Goal: Submit feedback/report problem: Submit feedback/report problem

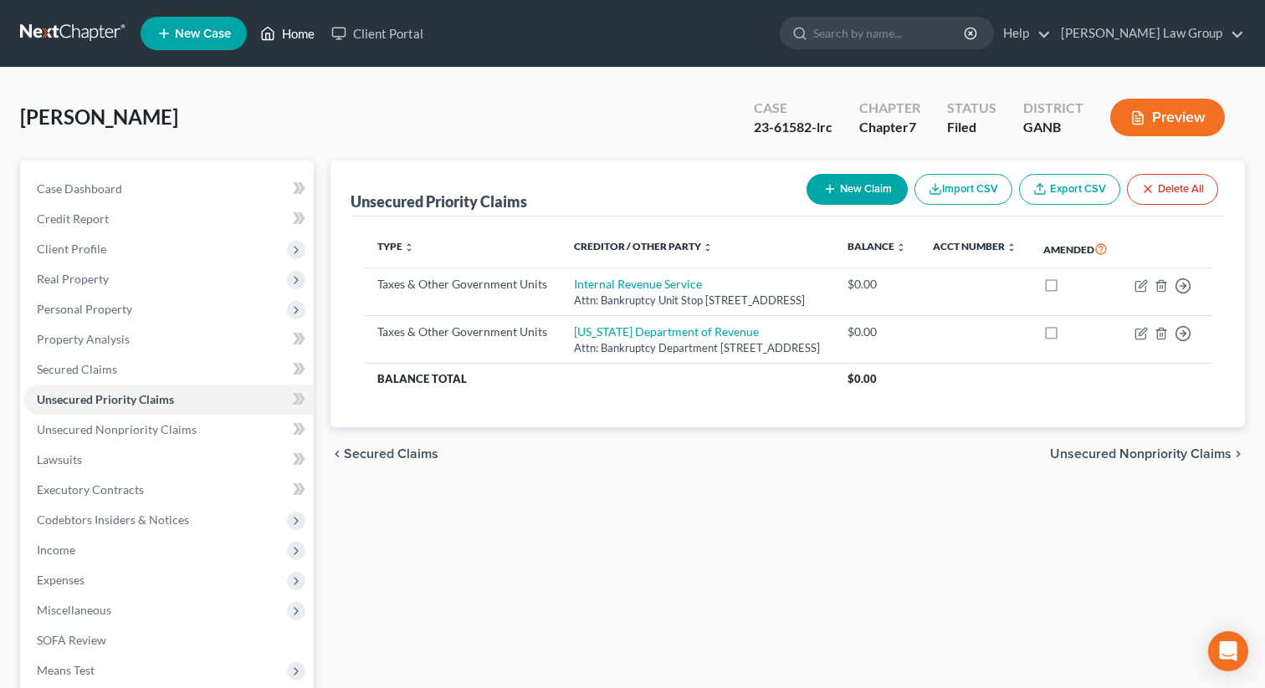
click at [294, 33] on link "Home" at bounding box center [287, 33] width 71 height 30
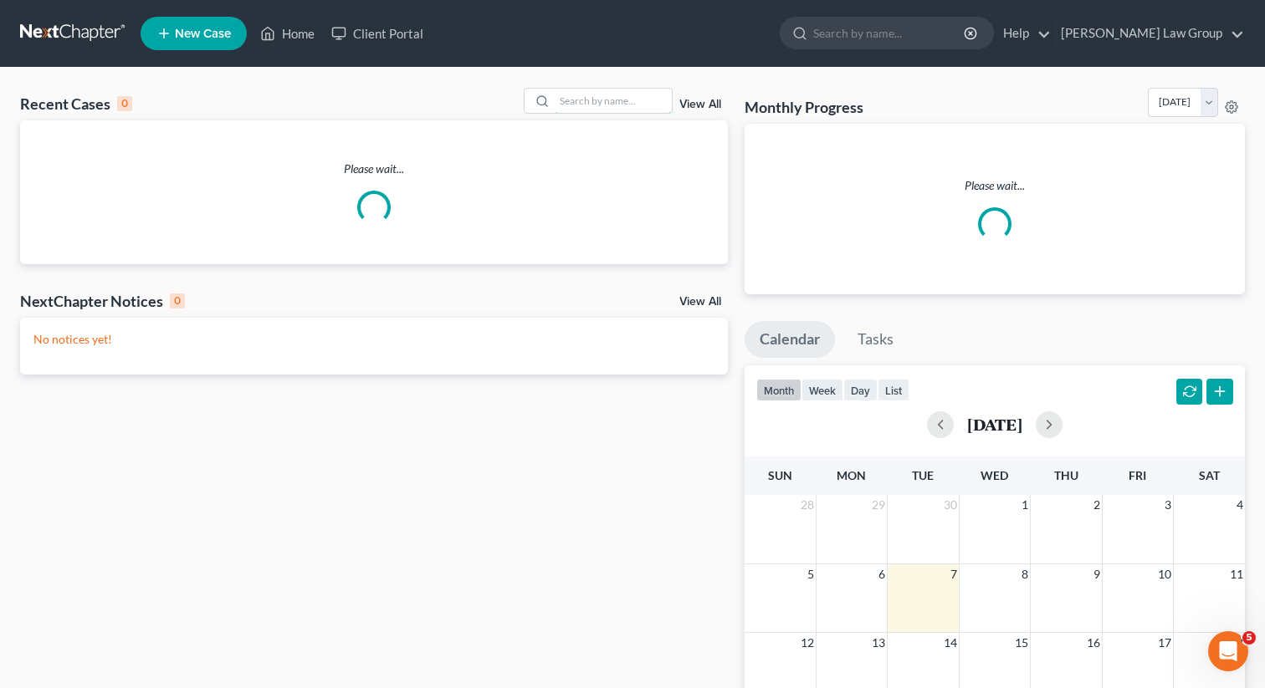
click at [583, 103] on input "search" at bounding box center [613, 101] width 117 height 24
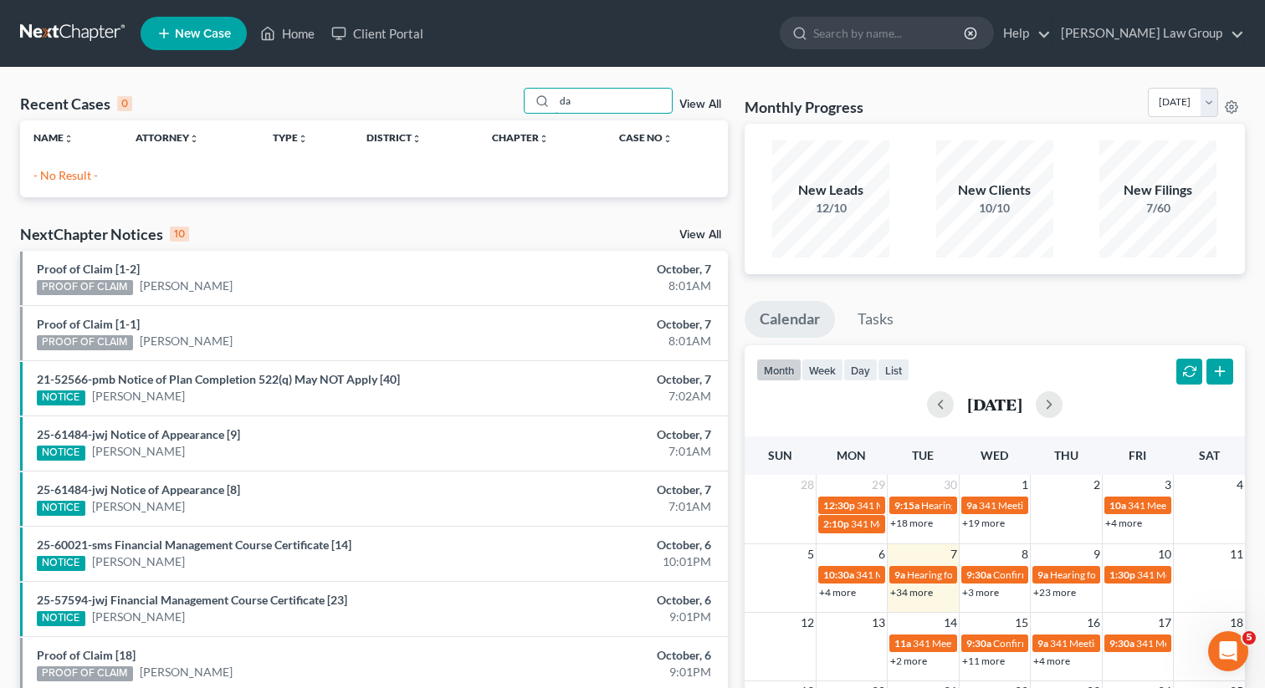
type input "d"
type input "[PERSON_NAME]"
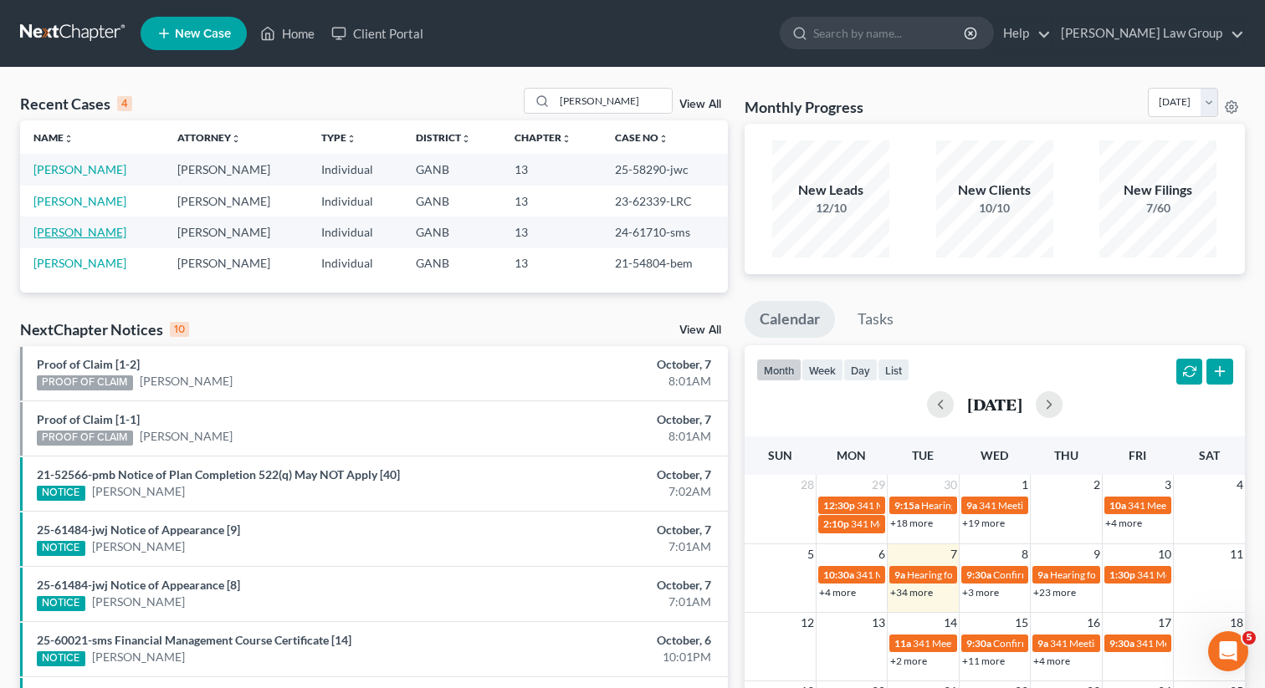
click at [76, 230] on link "[PERSON_NAME]" at bounding box center [79, 232] width 93 height 14
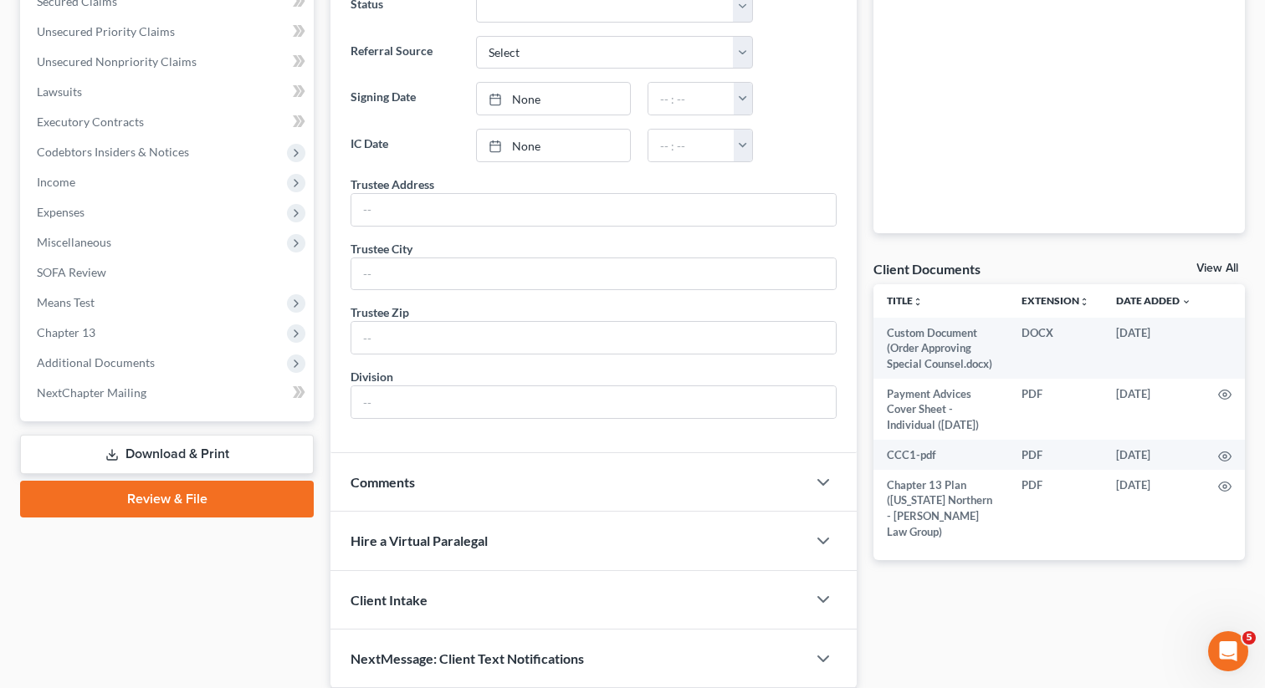
scroll to position [431, 0]
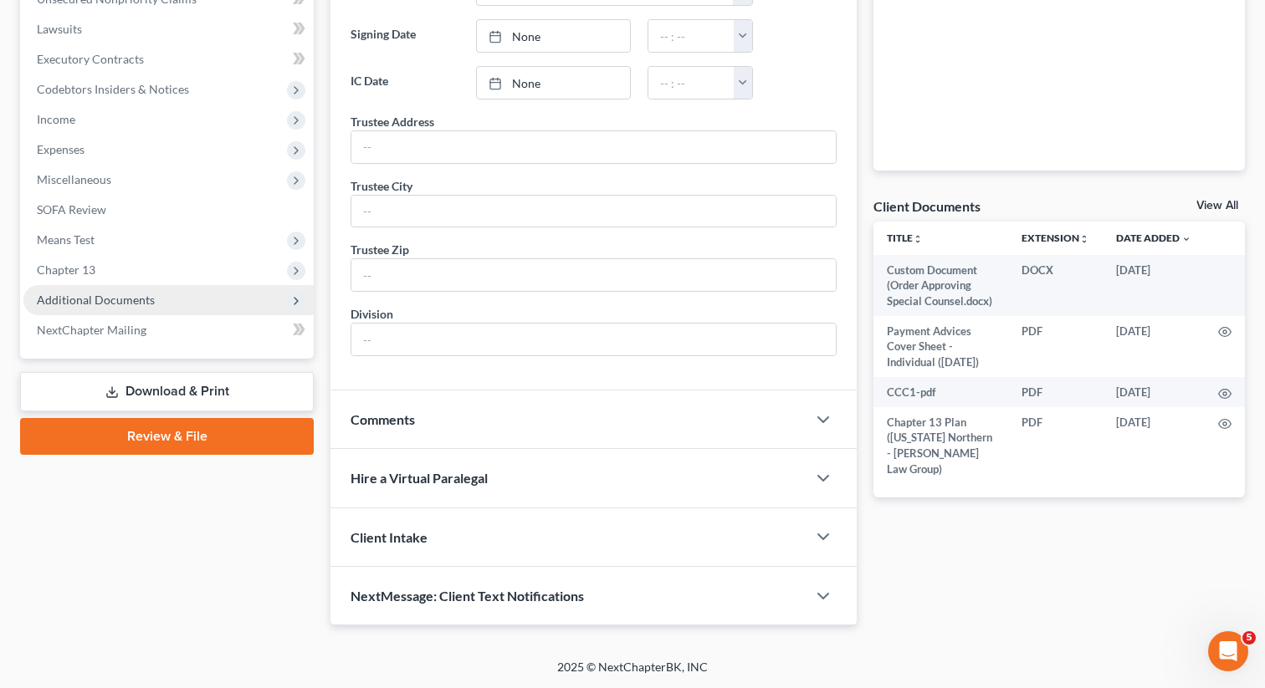
click at [168, 290] on span "Additional Documents" at bounding box center [168, 300] width 290 height 30
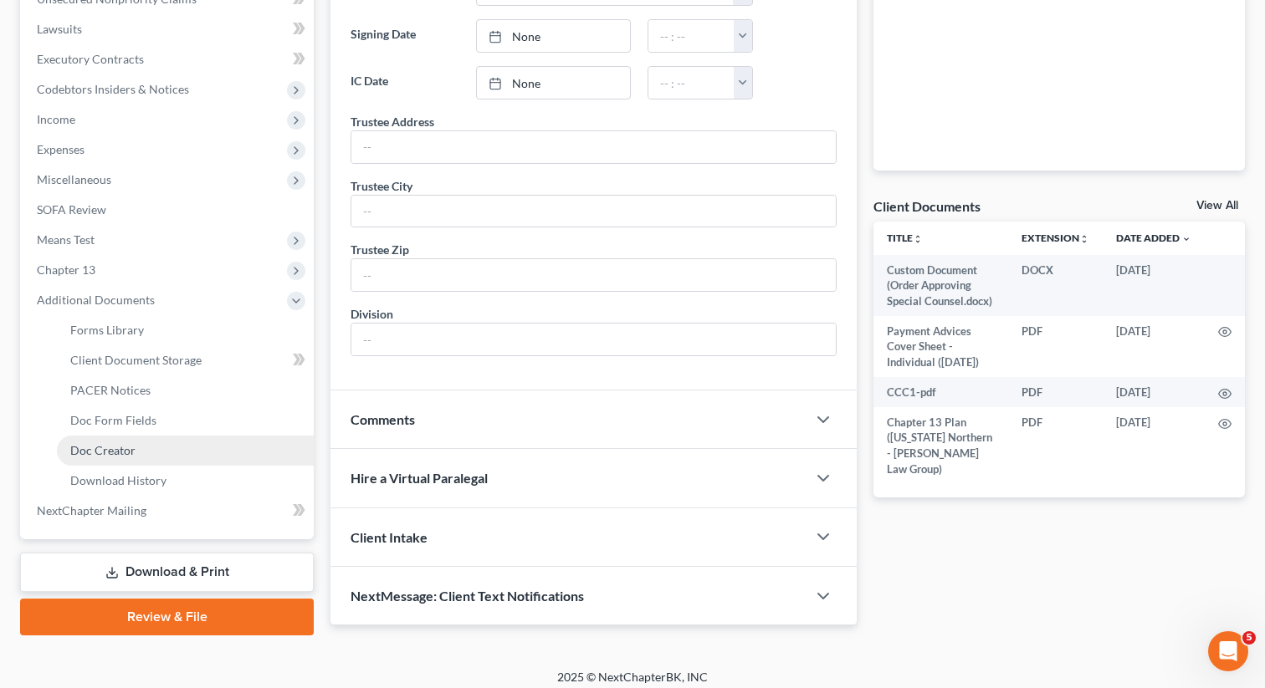
click at [136, 447] on link "Doc Creator" at bounding box center [185, 451] width 257 height 30
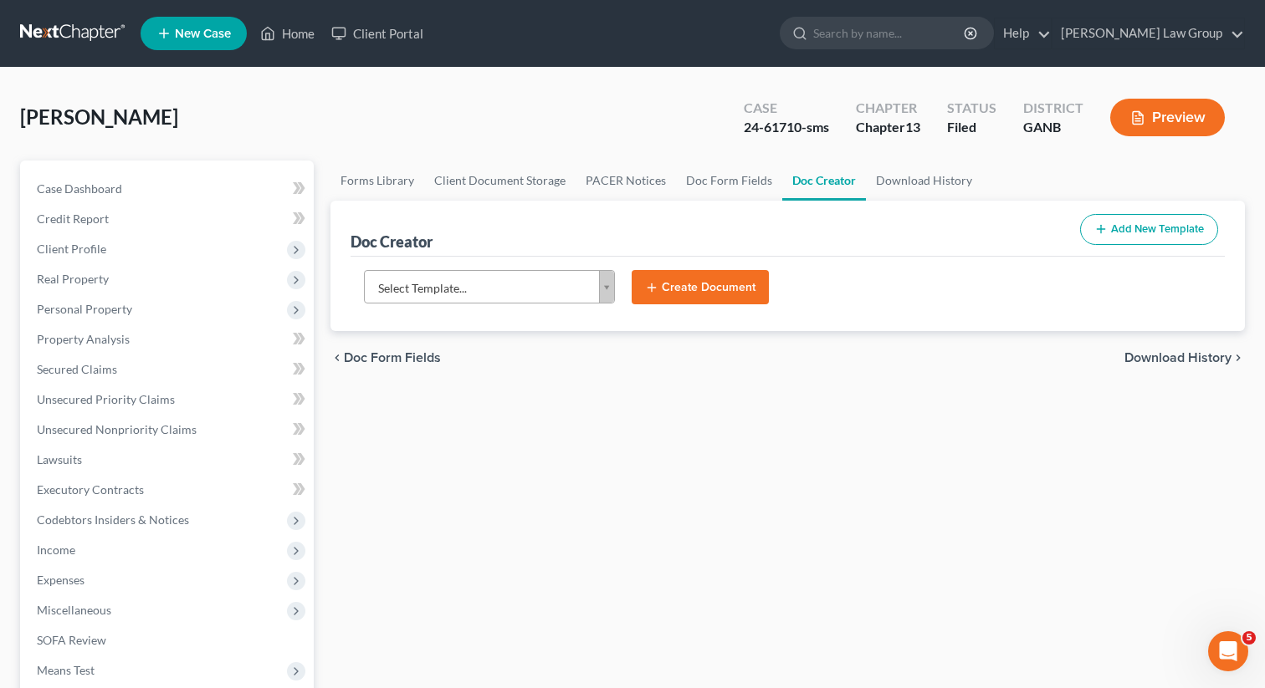
click at [442, 286] on body "Home New Case Client Portal [PERSON_NAME] Law Group [EMAIL_ADDRESS][DOMAIN_NAME…" at bounding box center [632, 565] width 1265 height 1130
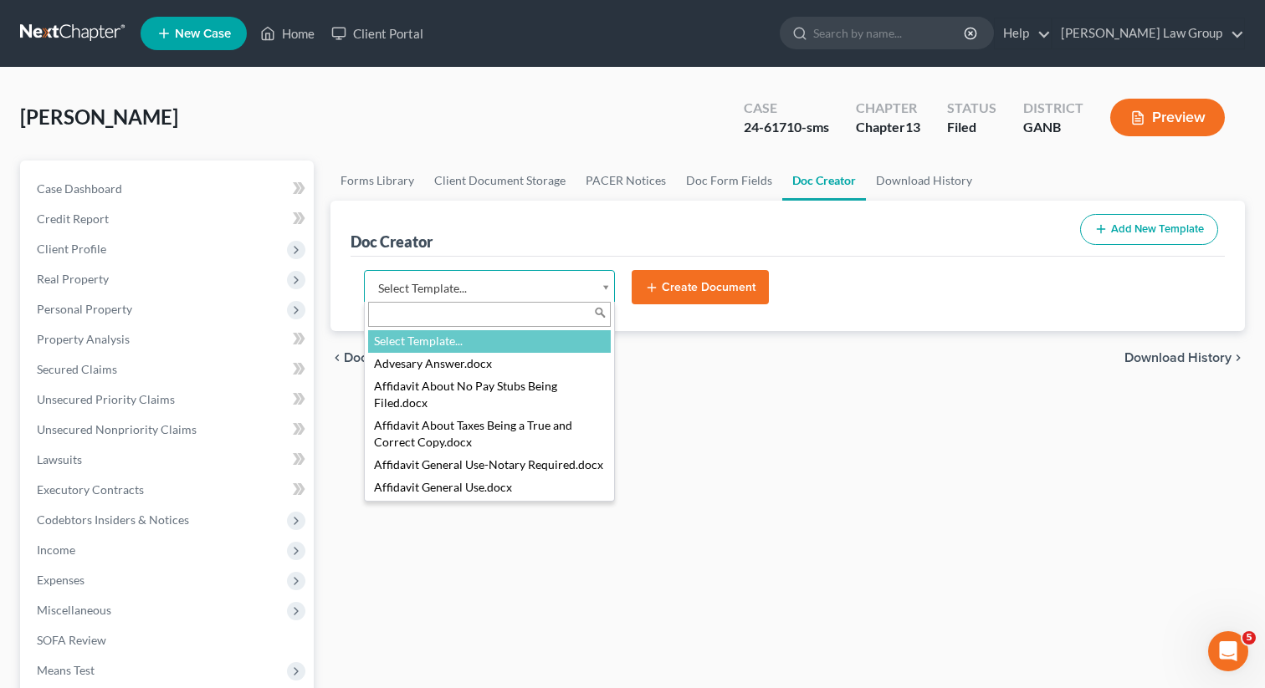
click at [415, 309] on input "text" at bounding box center [489, 314] width 243 height 25
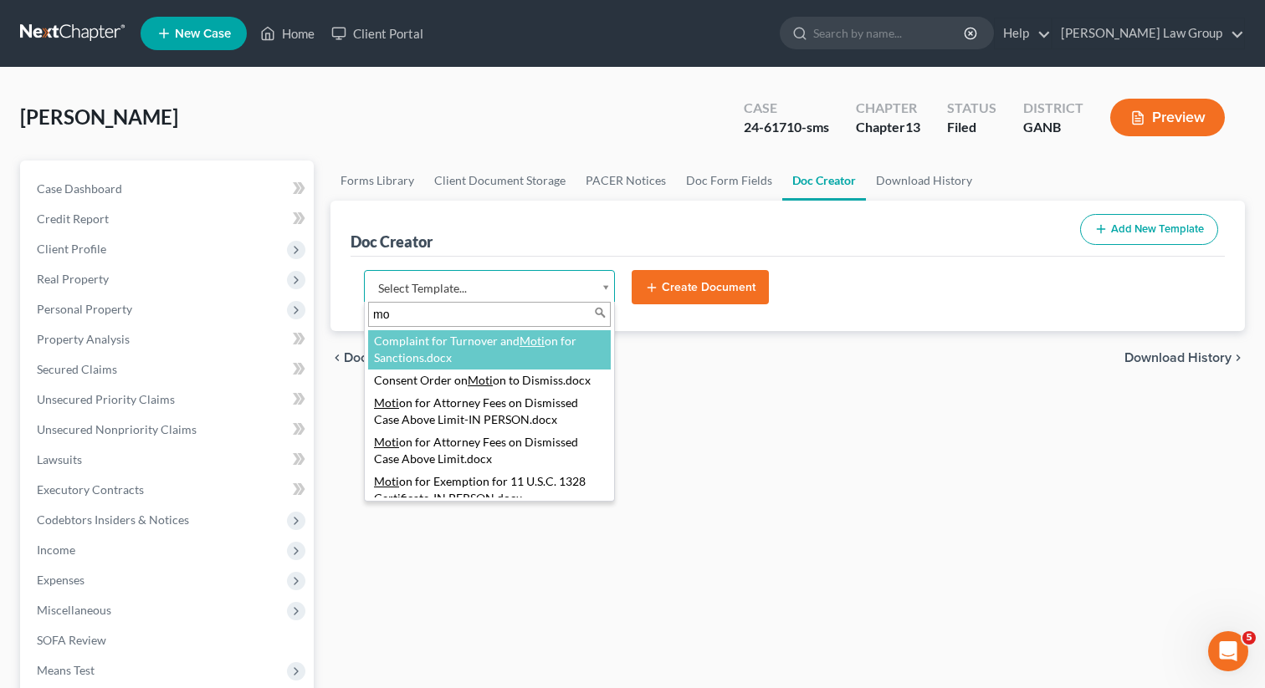
type input "m"
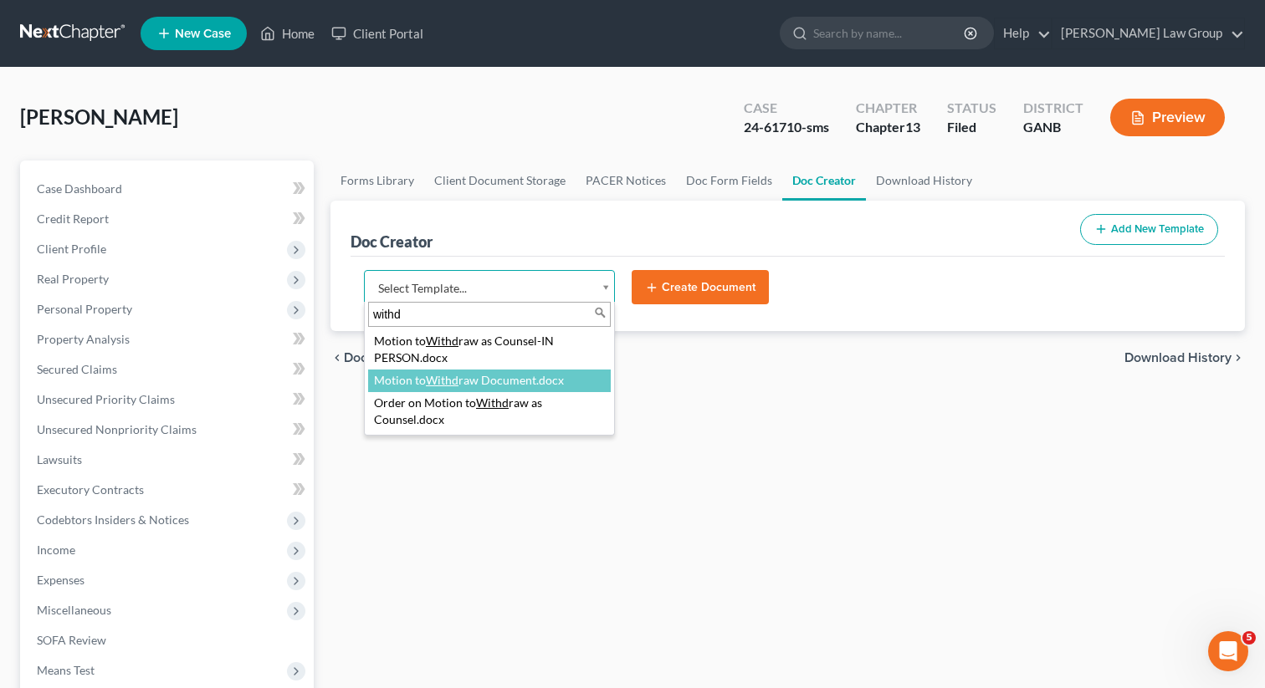
type input "withd"
select select "111663"
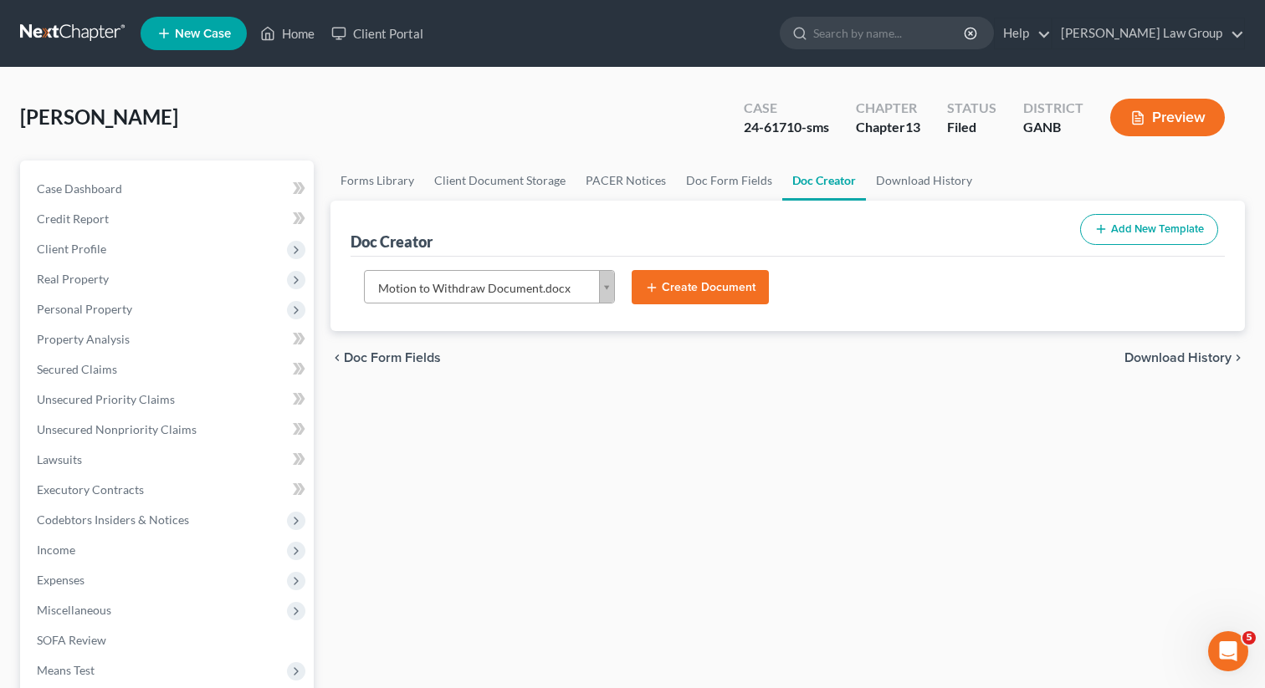
click at [686, 288] on button "Create Document" at bounding box center [700, 287] width 137 height 35
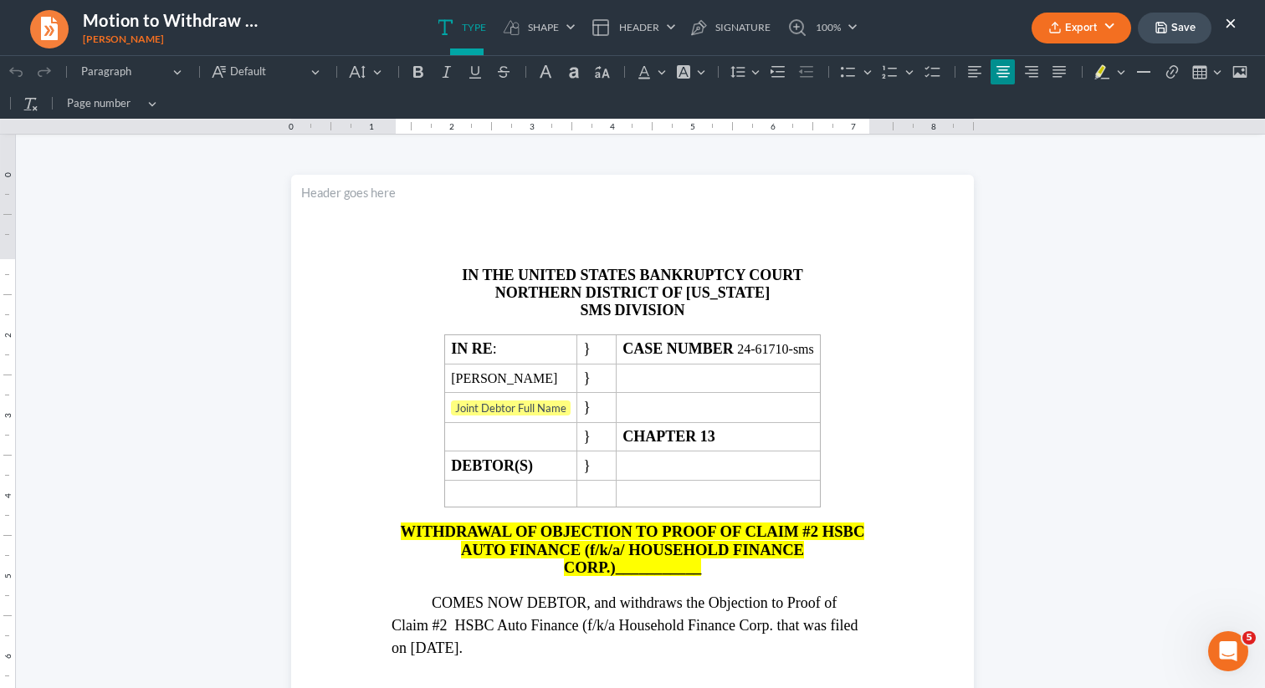
click at [1072, 21] on button "Export" at bounding box center [1081, 28] width 100 height 31
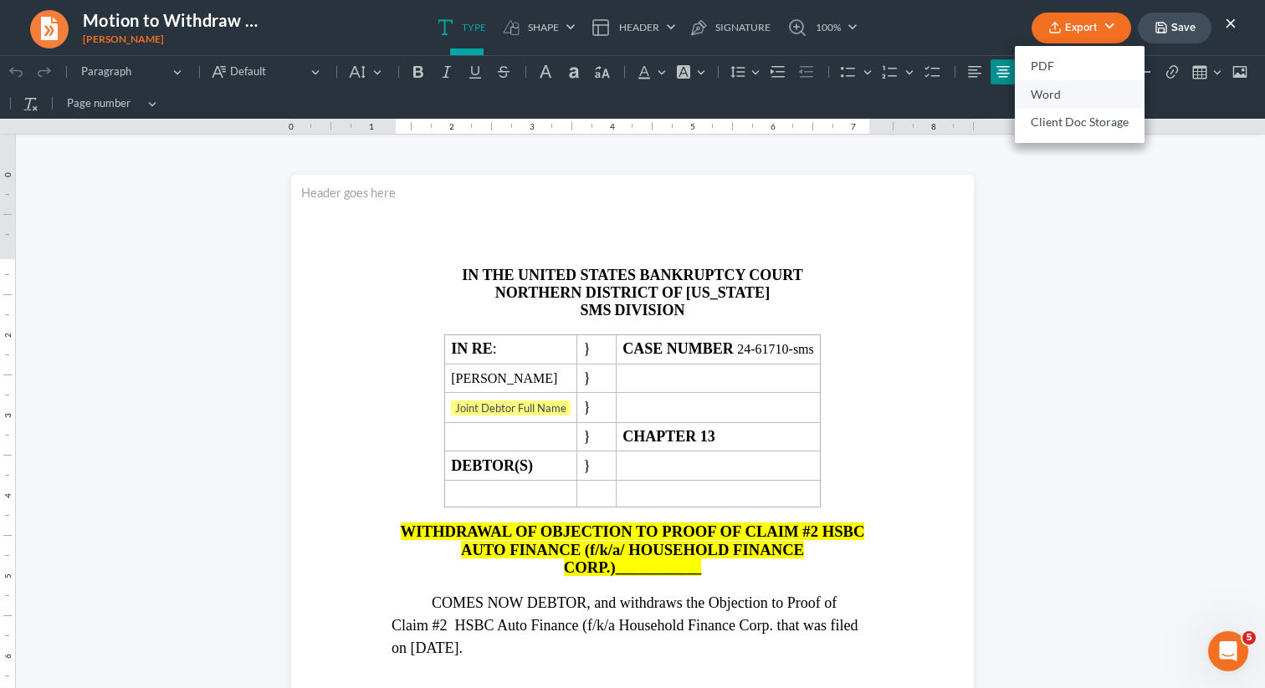
click at [1043, 95] on link "Word" at bounding box center [1080, 94] width 130 height 28
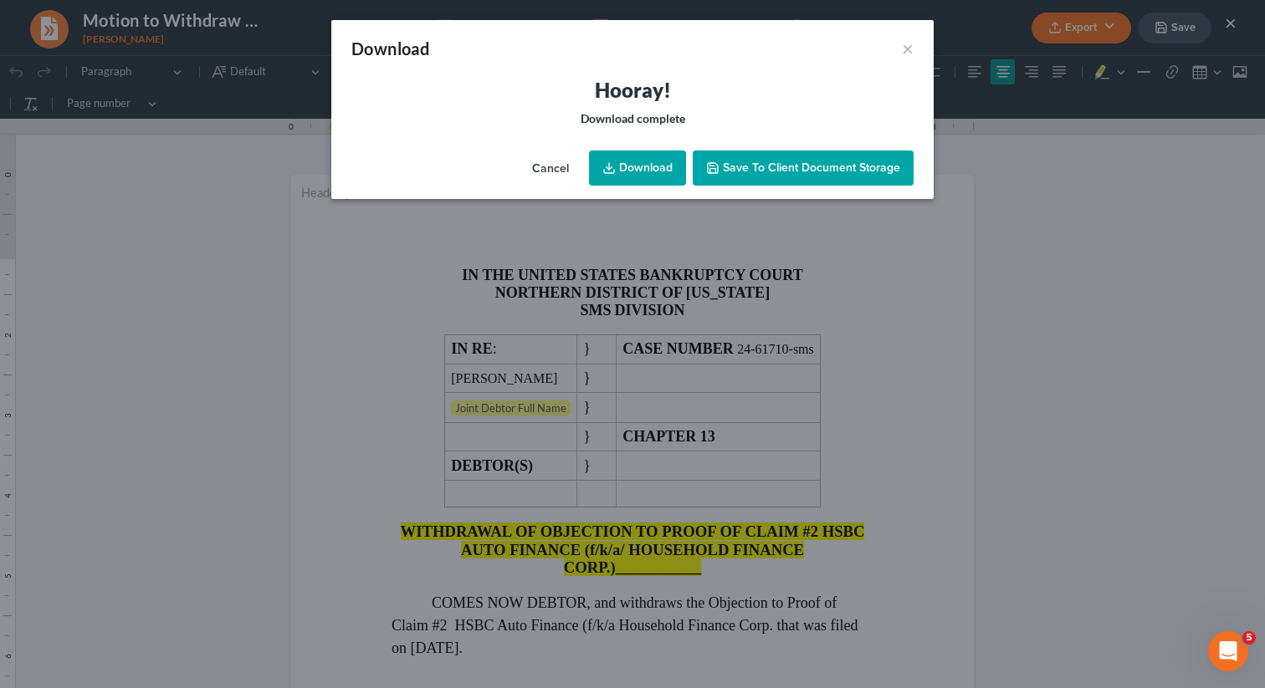
click at [635, 166] on link "Download" at bounding box center [637, 168] width 97 height 35
click at [905, 52] on button "×" at bounding box center [908, 48] width 12 height 20
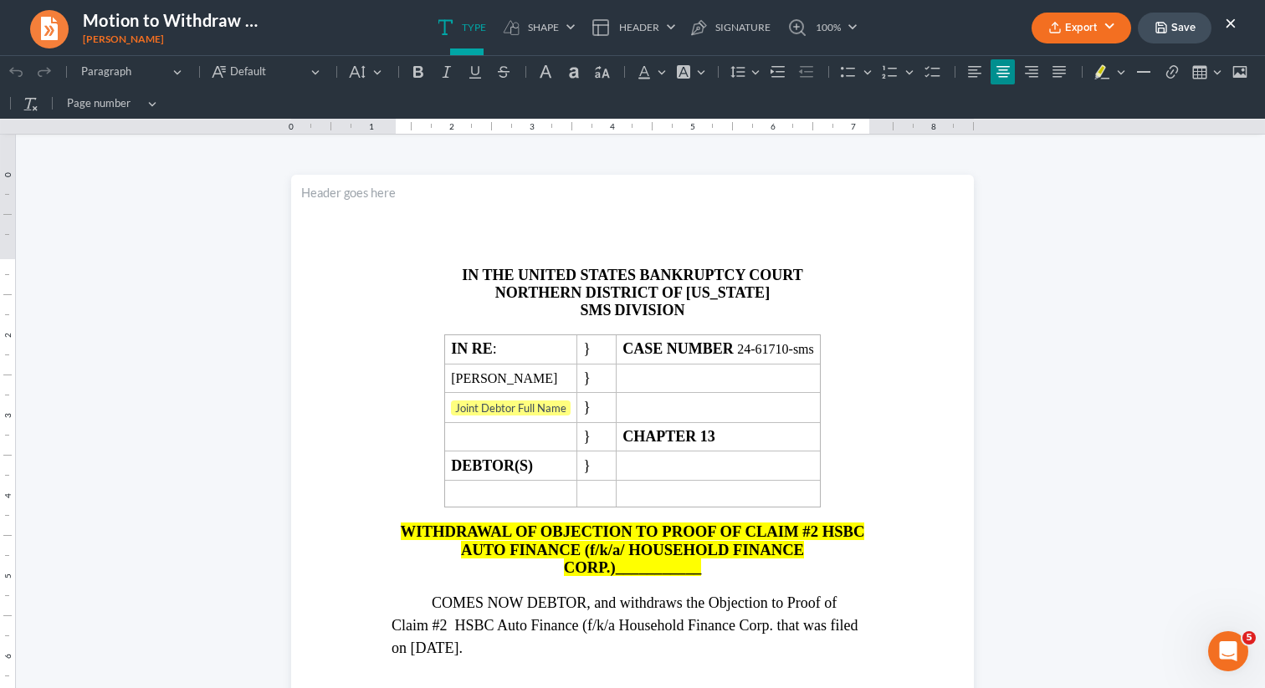
click at [1229, 24] on button "×" at bounding box center [1231, 23] width 12 height 20
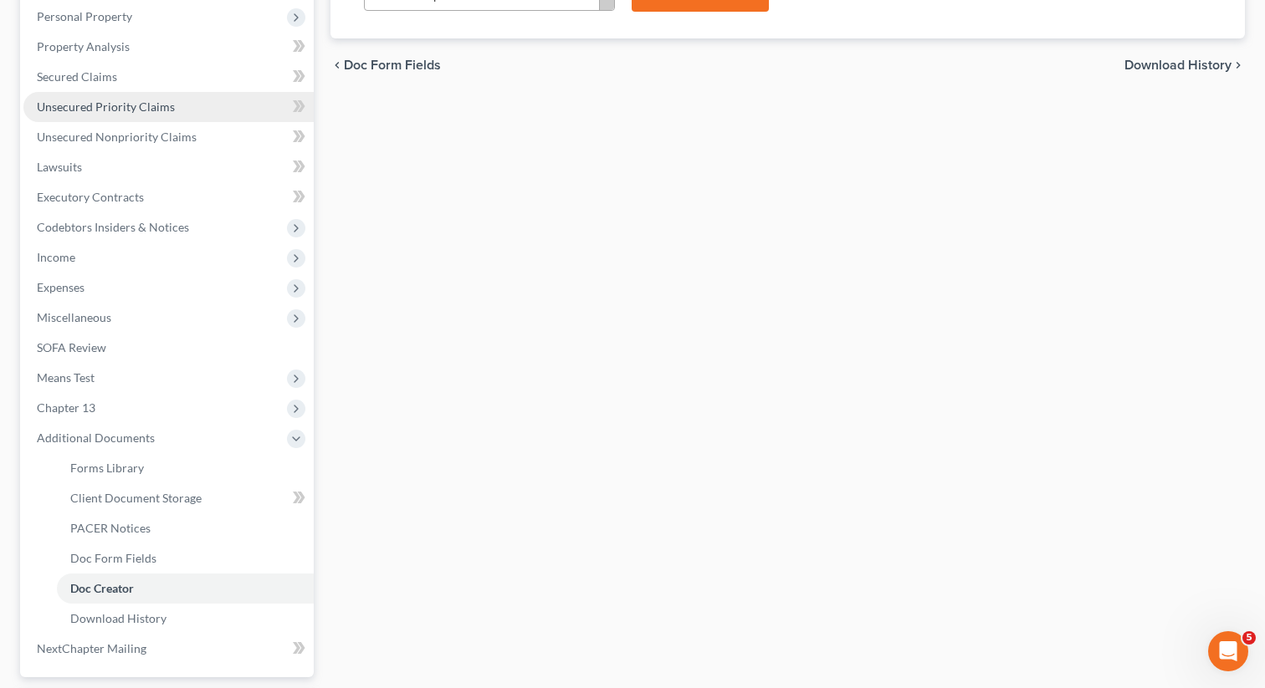
scroll to position [440, 0]
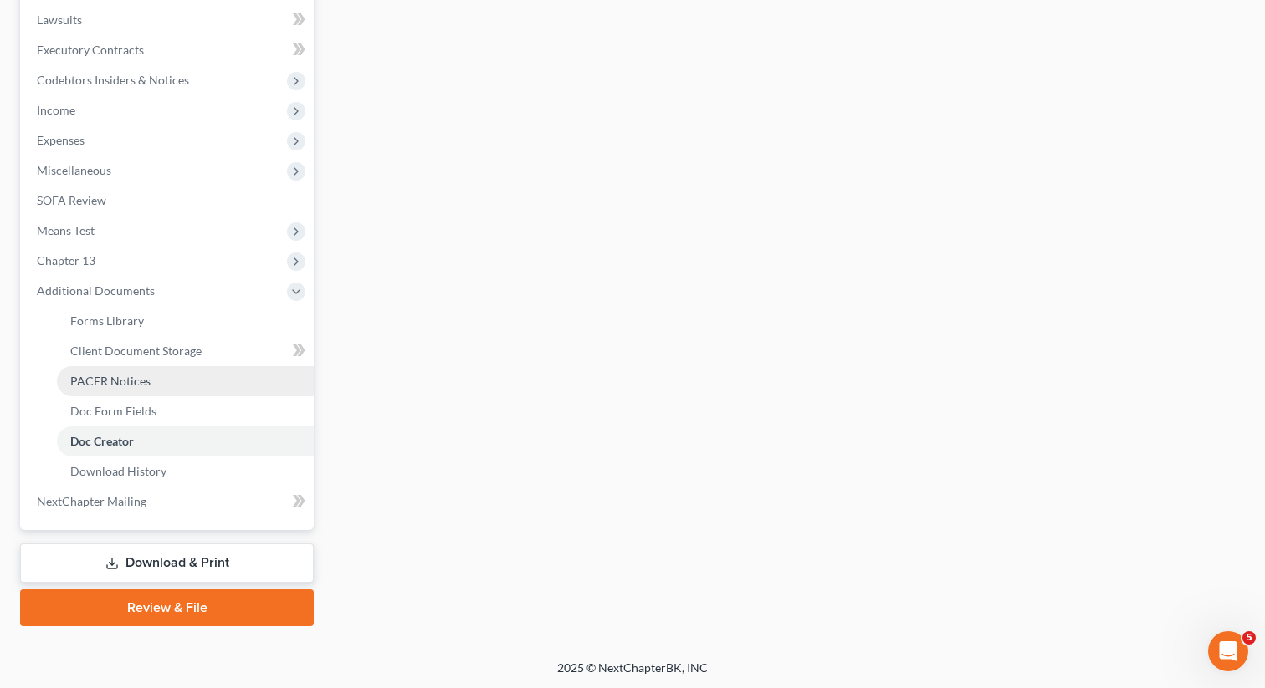
click at [123, 379] on span "PACER Notices" at bounding box center [110, 381] width 80 height 14
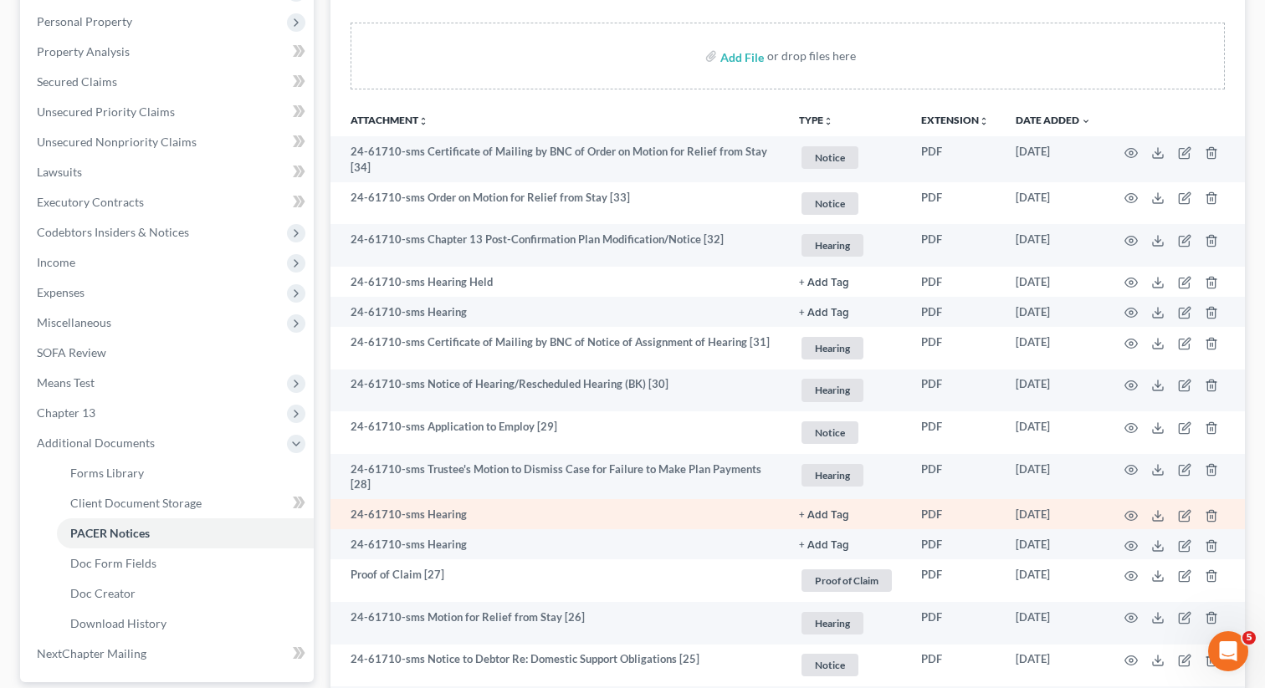
scroll to position [287, 0]
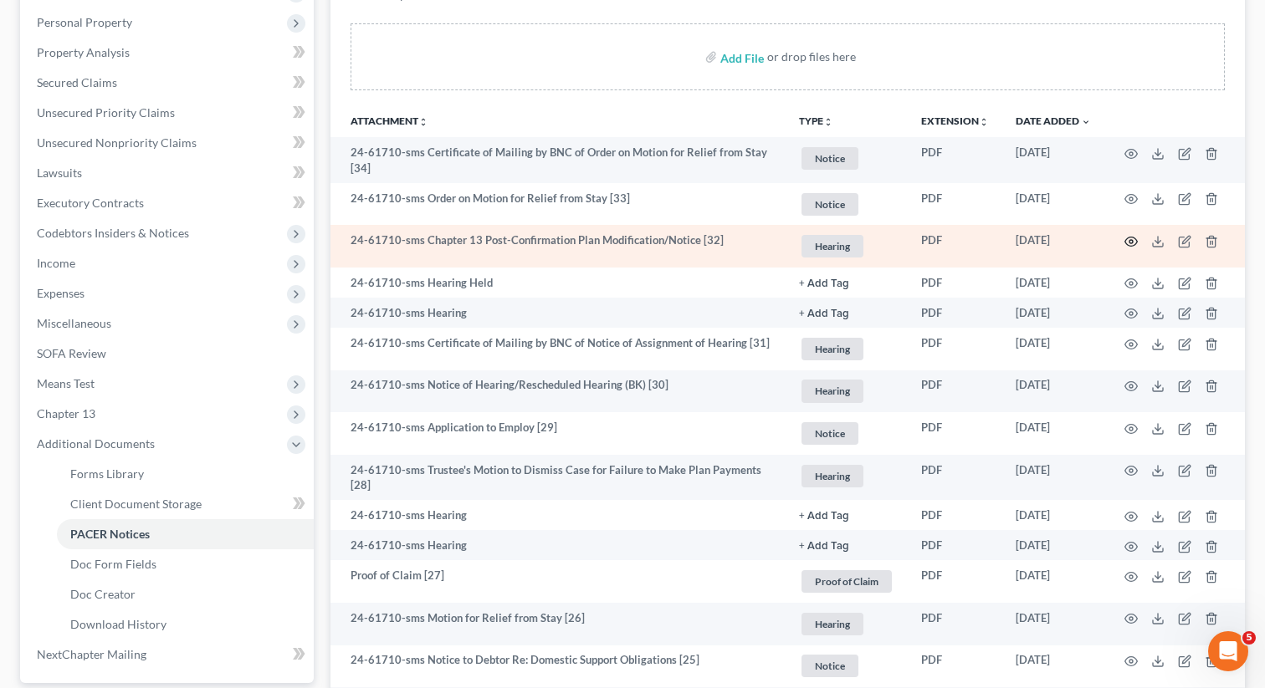
click at [1127, 237] on icon "button" at bounding box center [1131, 241] width 13 height 9
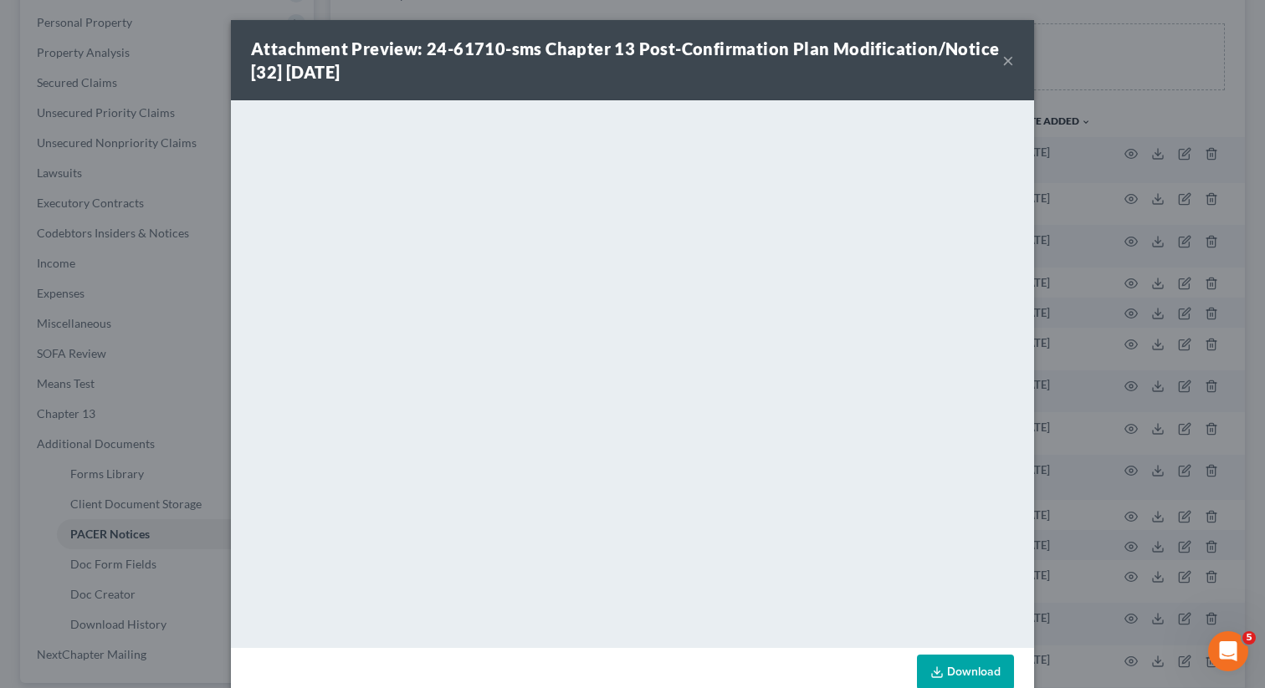
click at [1005, 59] on button "×" at bounding box center [1008, 60] width 12 height 20
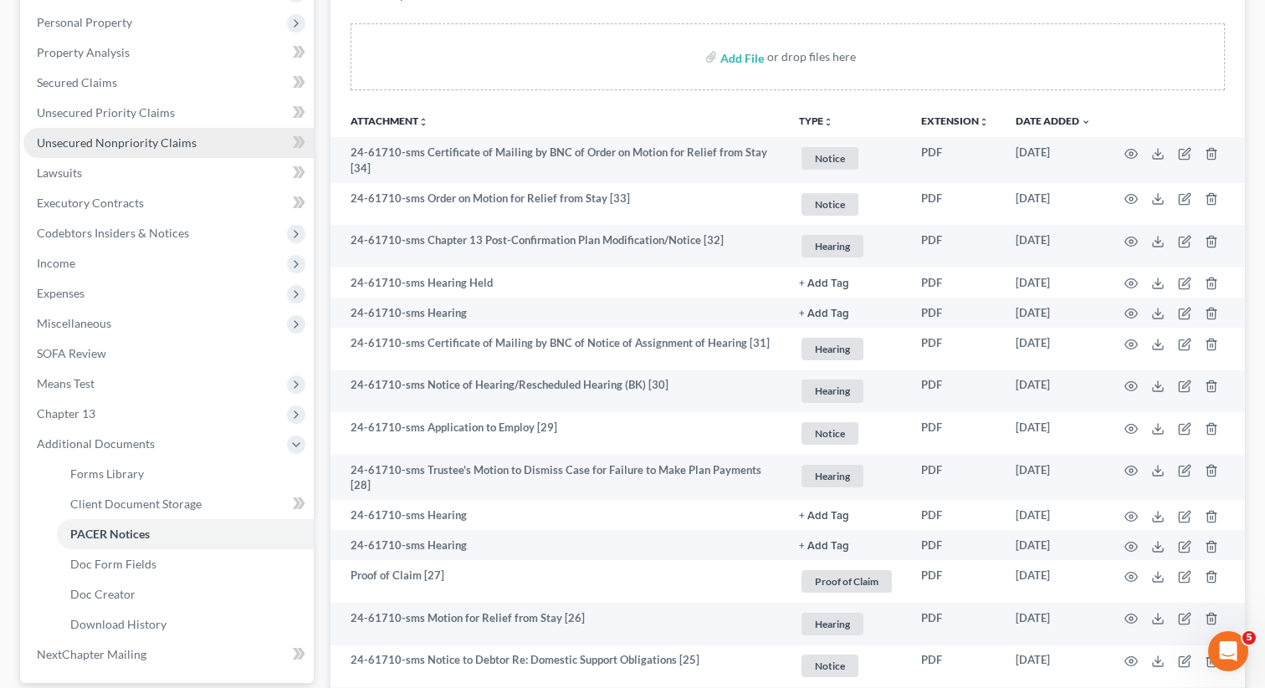
scroll to position [0, 0]
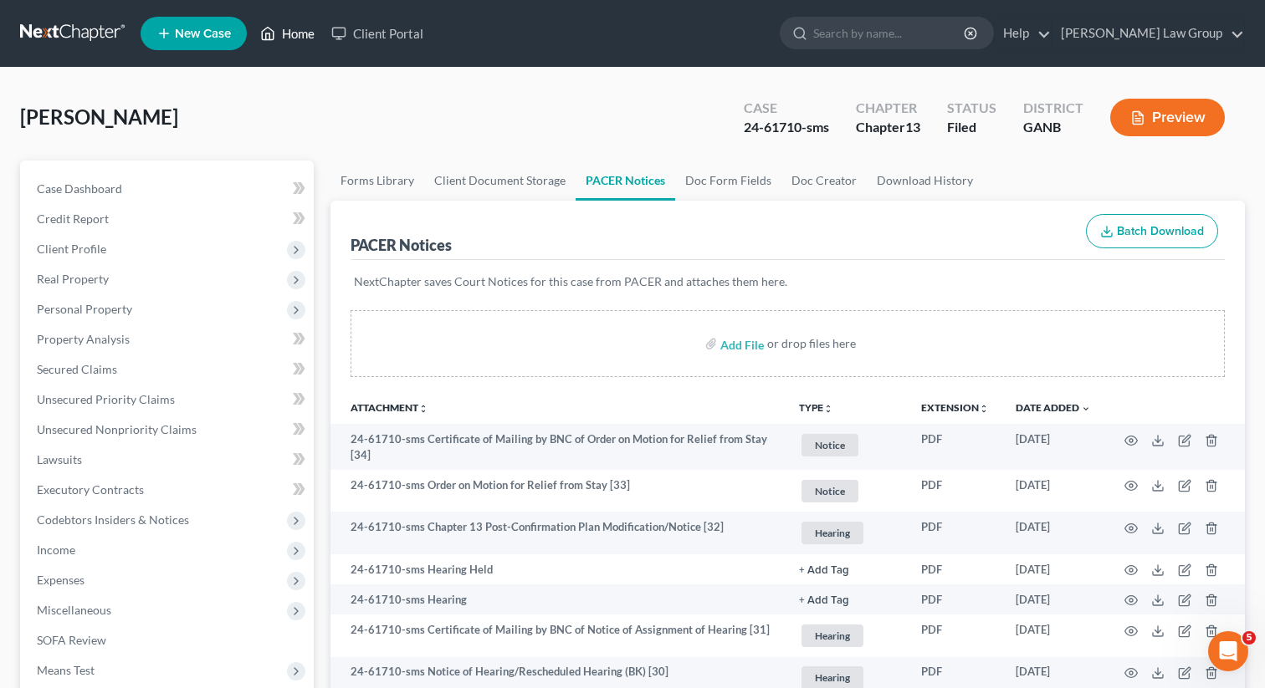
click at [304, 31] on link "Home" at bounding box center [287, 33] width 71 height 30
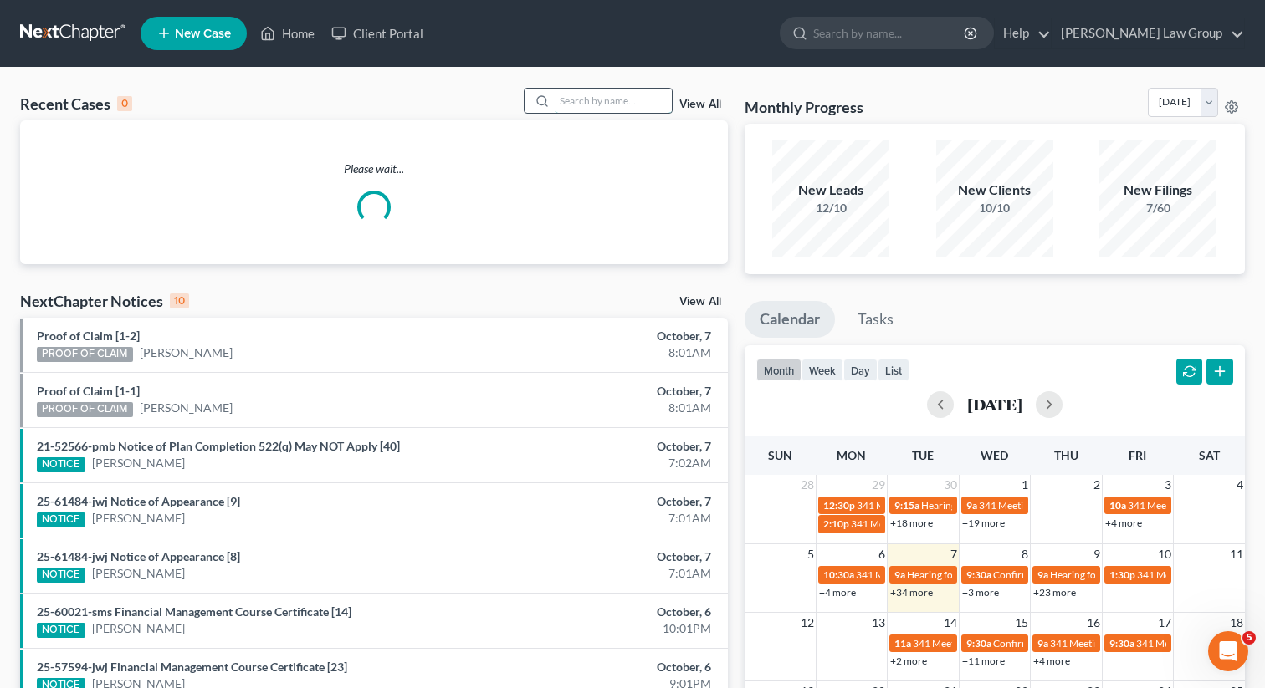
click at [565, 94] on input "search" at bounding box center [613, 101] width 117 height 24
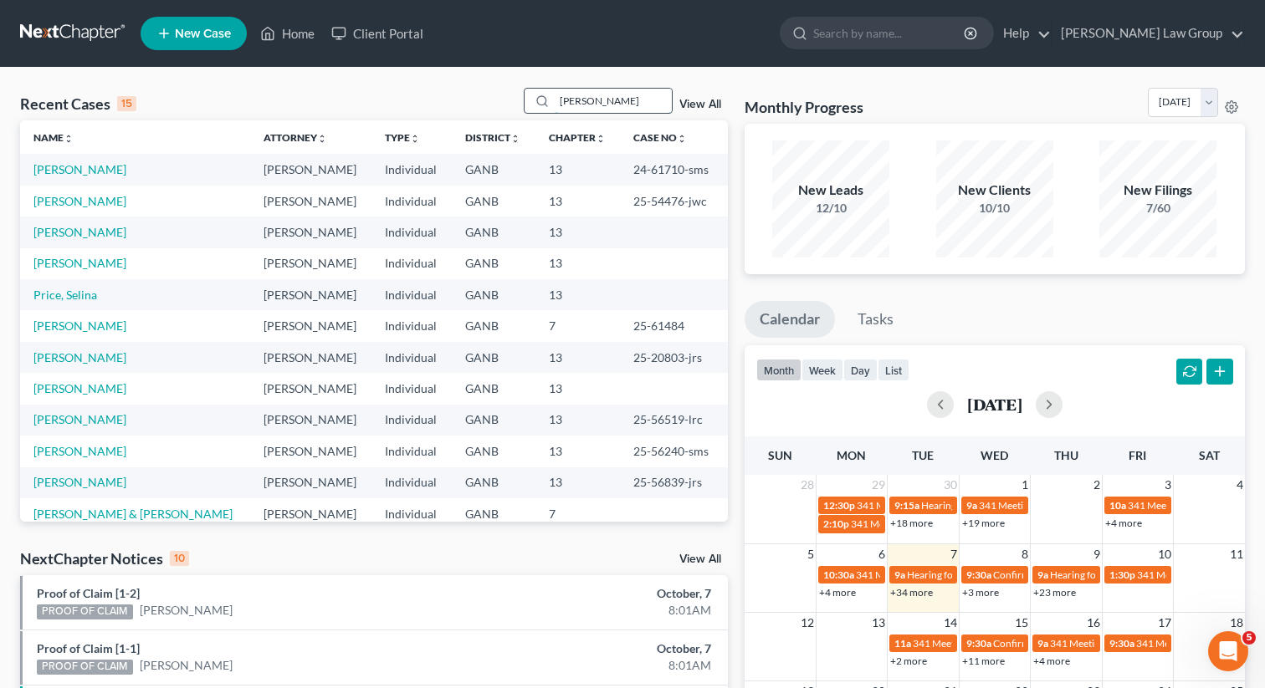
type input "[PERSON_NAME]"
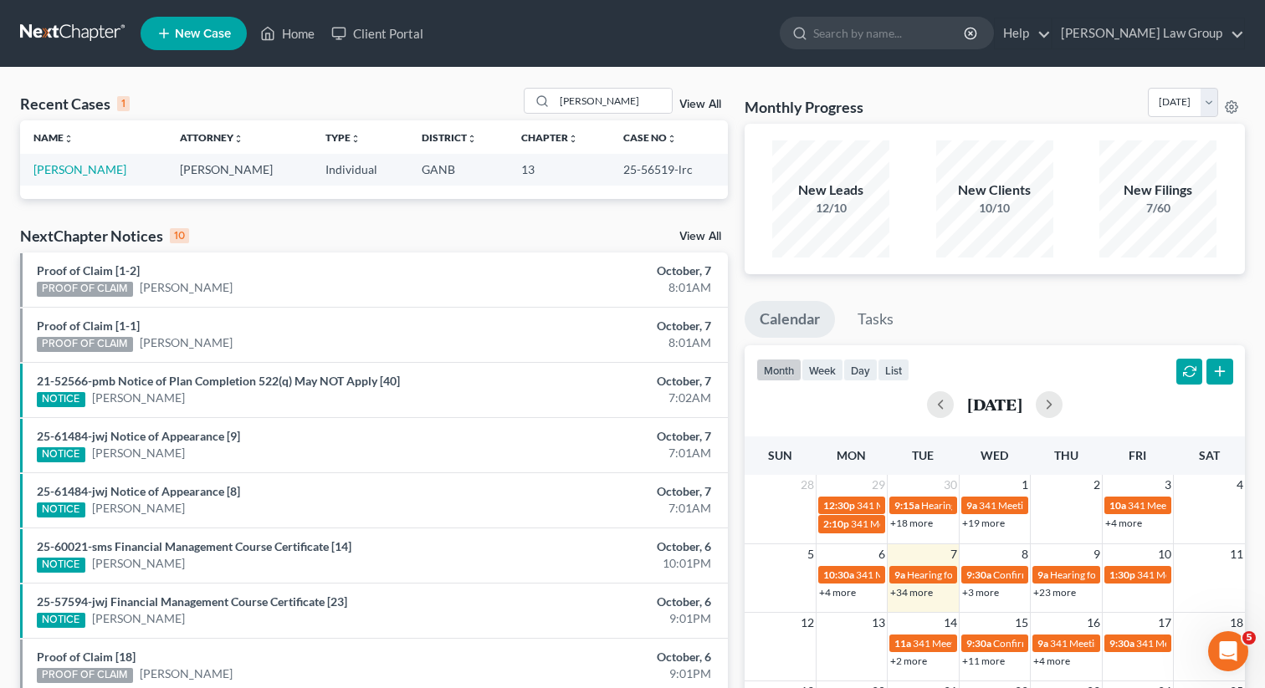
click at [64, 177] on td "[PERSON_NAME]" at bounding box center [93, 169] width 146 height 31
click at [62, 174] on link "[PERSON_NAME]" at bounding box center [79, 169] width 93 height 14
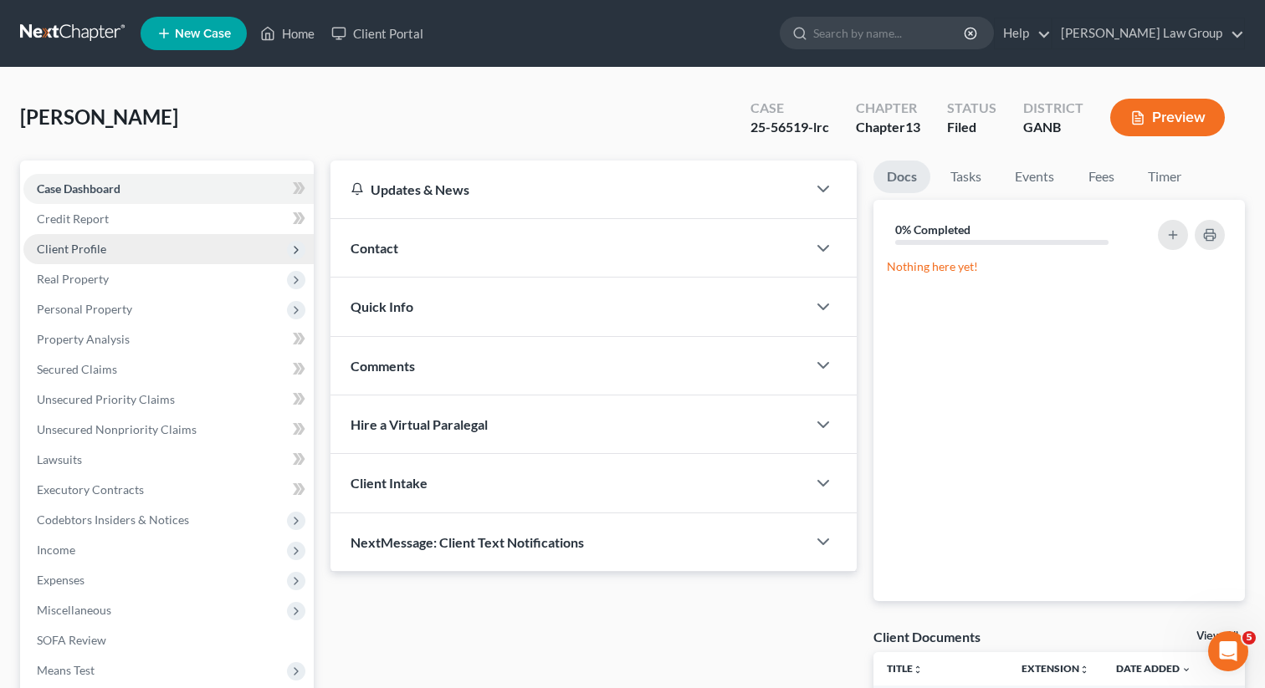
click at [58, 247] on span "Client Profile" at bounding box center [71, 249] width 69 height 14
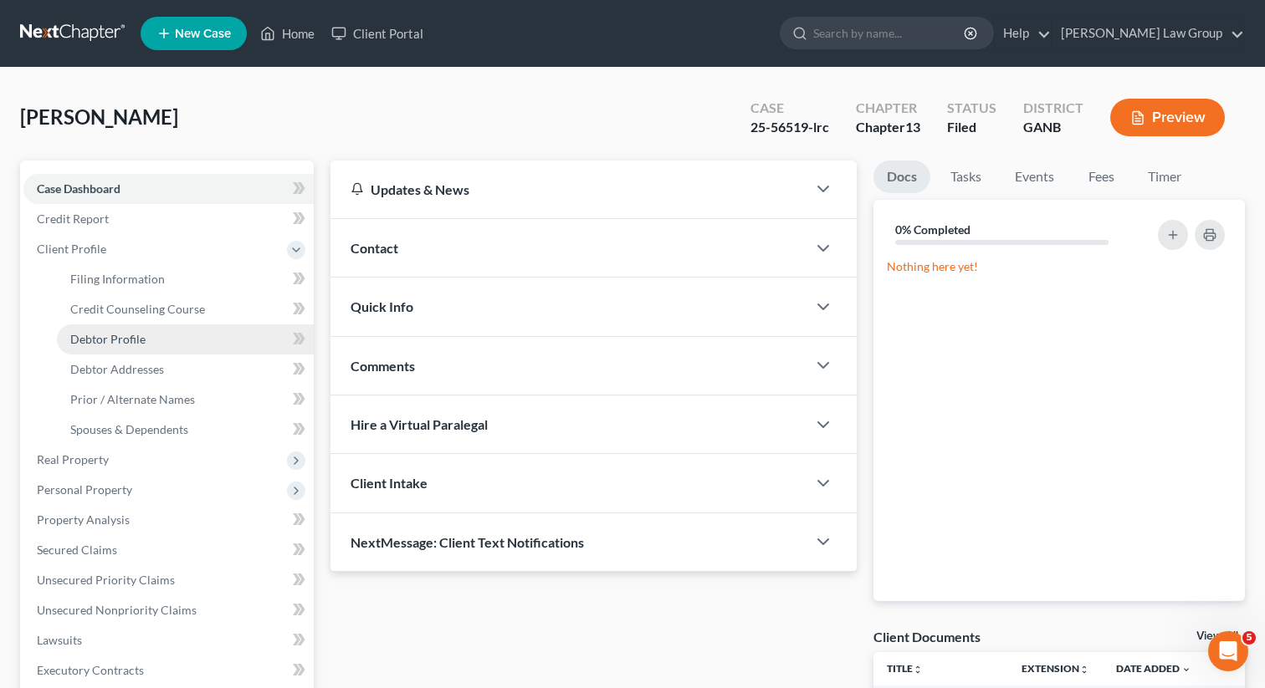
click at [113, 340] on span "Debtor Profile" at bounding box center [107, 339] width 75 height 14
select select "0"
select select "1"
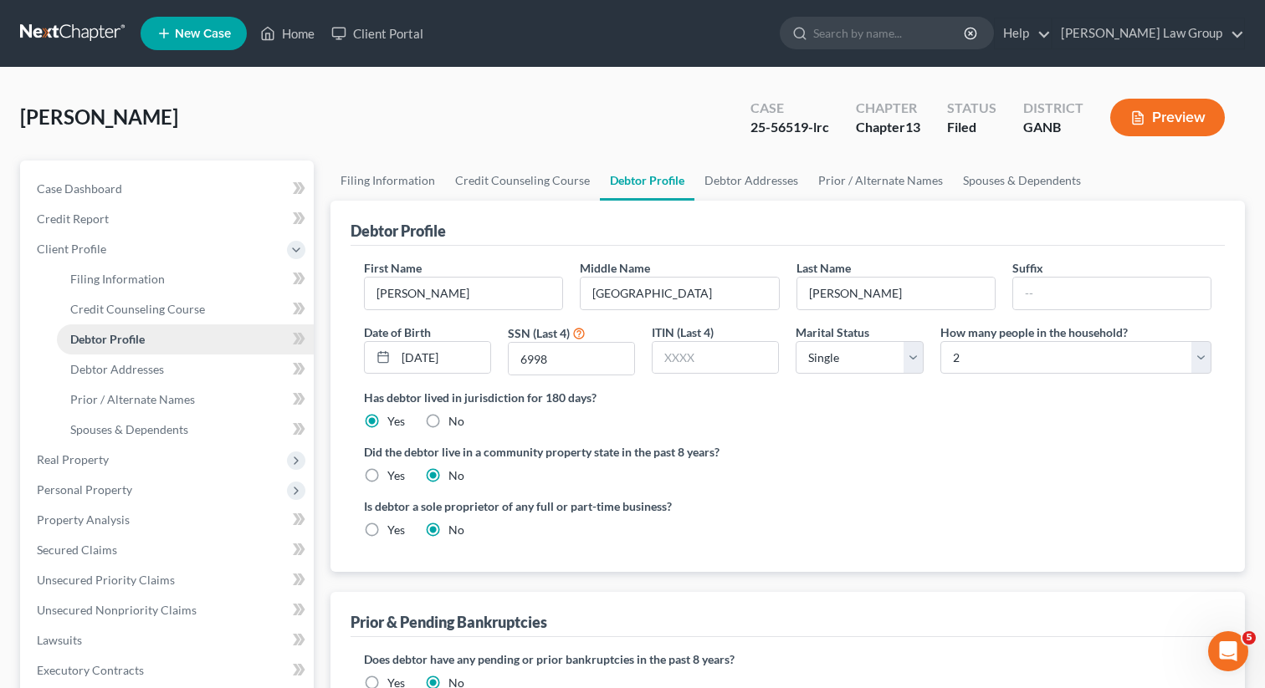
radio input "true"
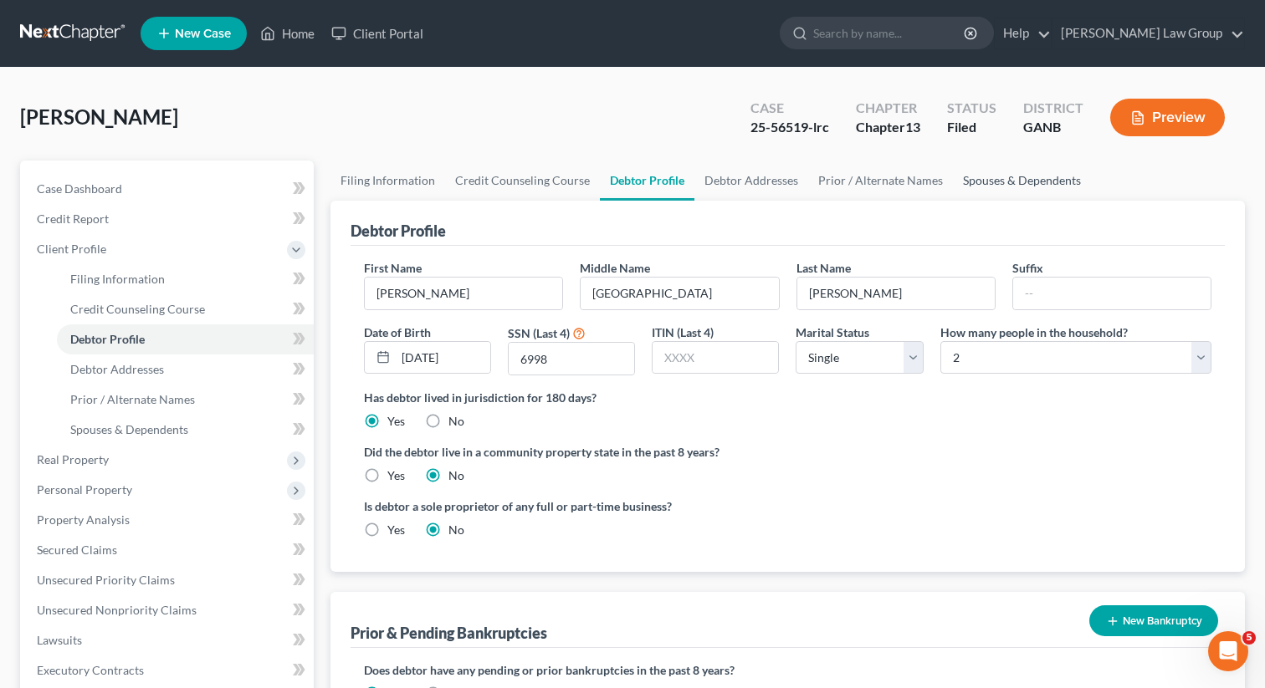
click at [1006, 173] on link "Spouses & Dependents" at bounding box center [1022, 181] width 138 height 40
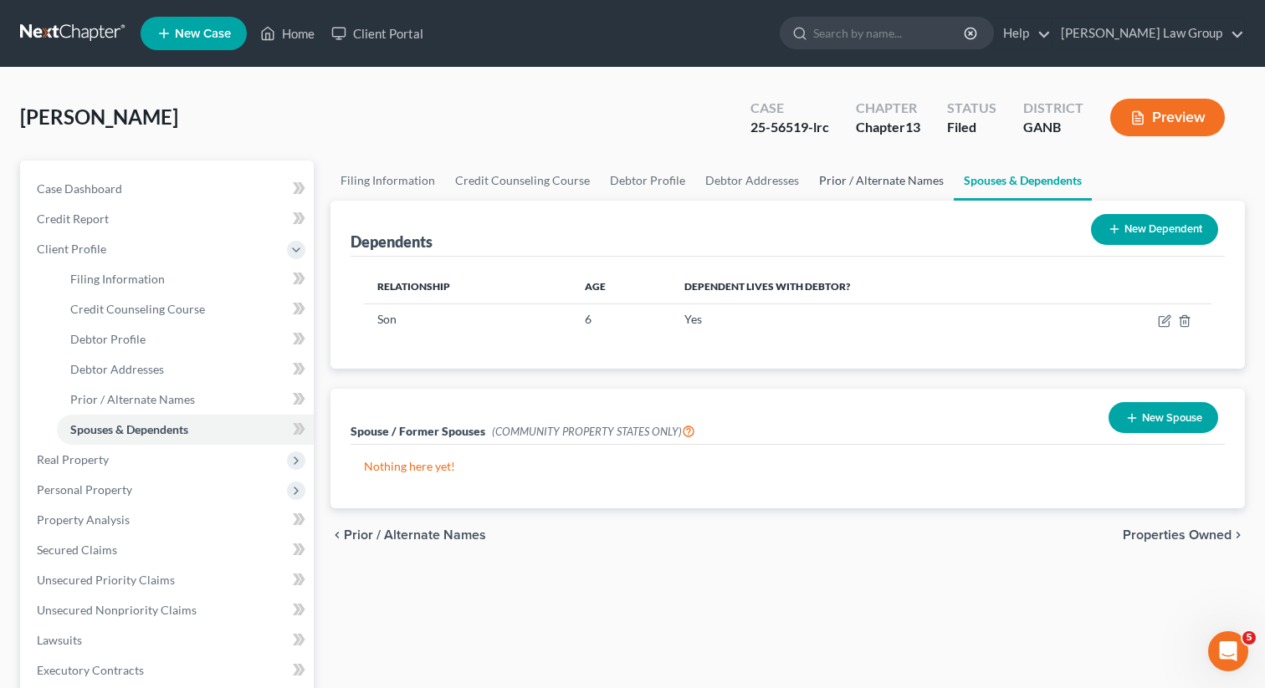
click at [851, 174] on link "Prior / Alternate Names" at bounding box center [881, 181] width 145 height 40
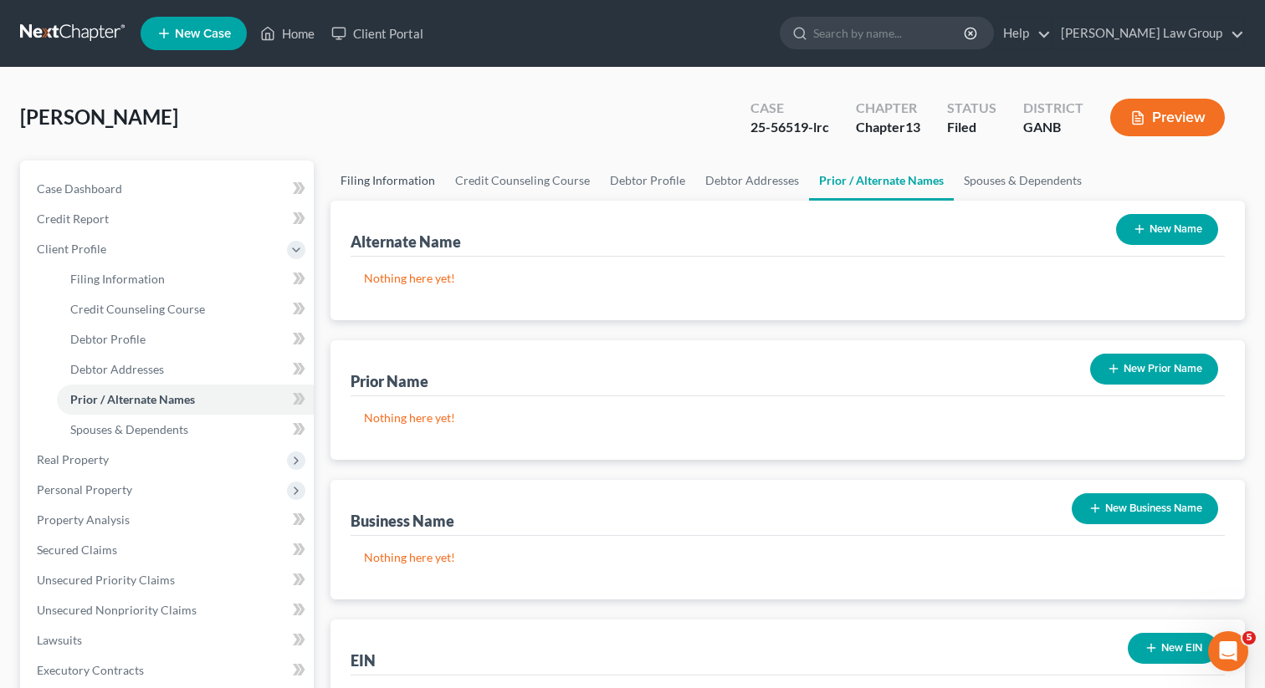
click at [354, 182] on link "Filing Information" at bounding box center [387, 181] width 115 height 40
select select "1"
select select "0"
select select "3"
select select "10"
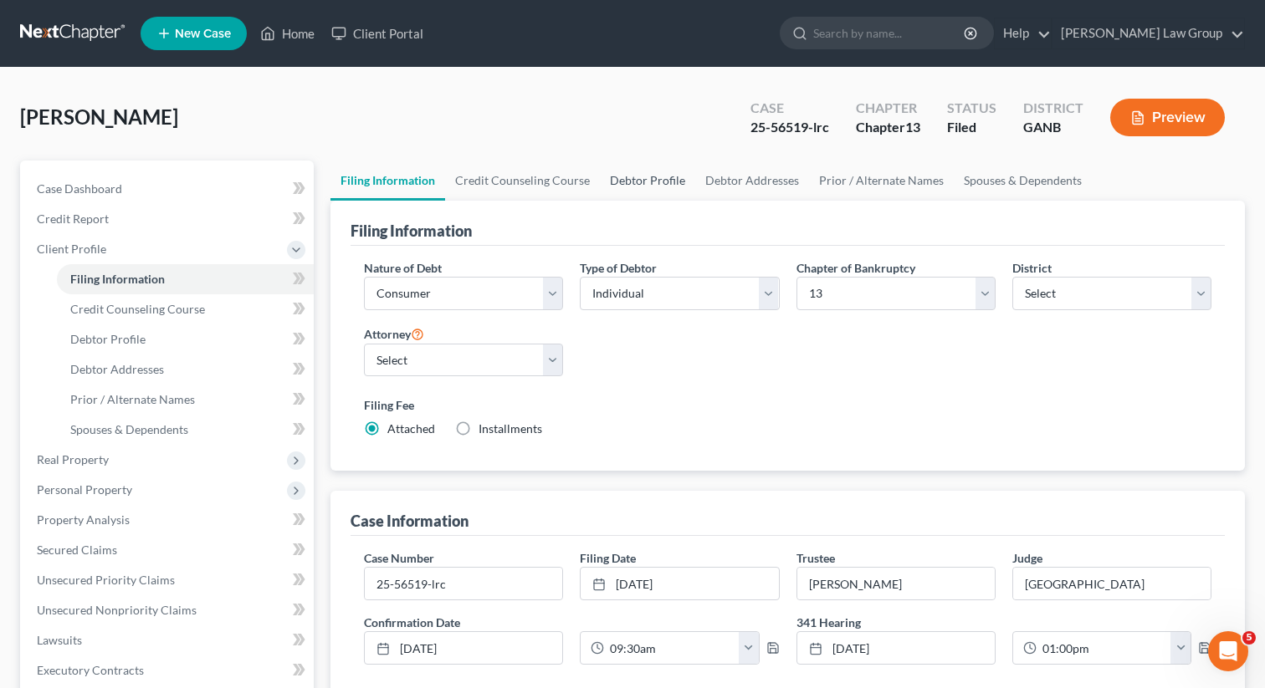
click at [661, 166] on link "Debtor Profile" at bounding box center [647, 181] width 95 height 40
select select "0"
select select "1"
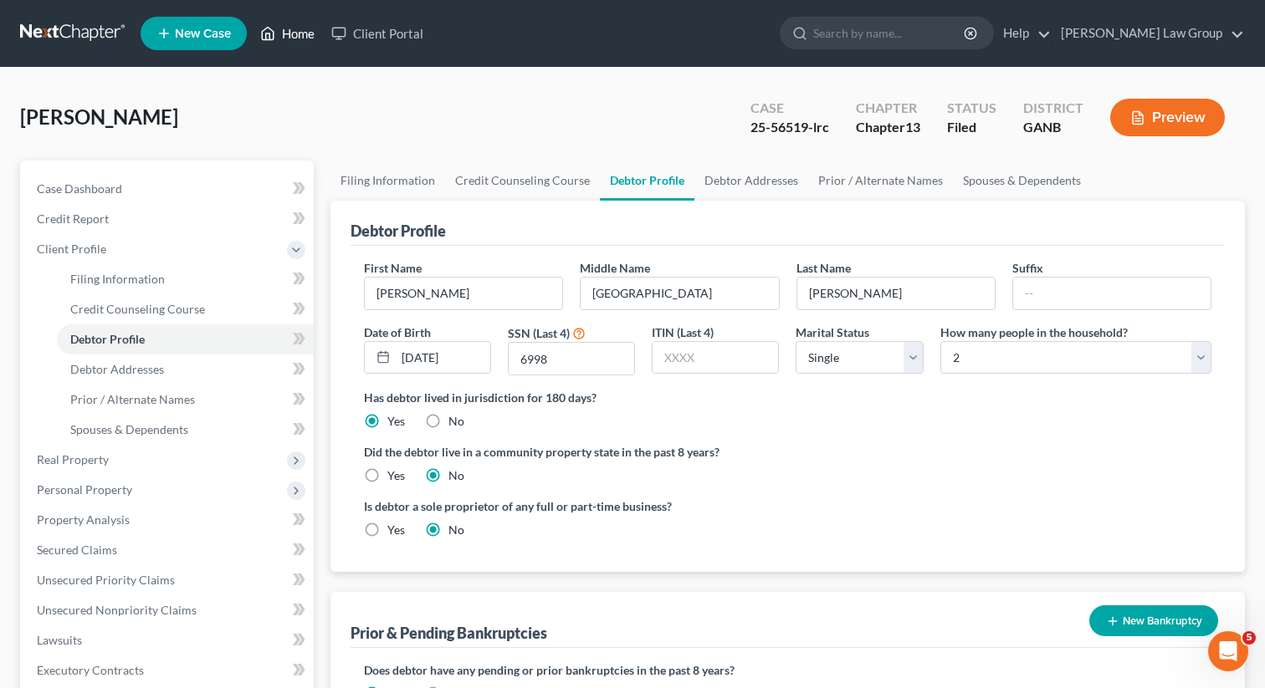
click at [294, 44] on link "Home" at bounding box center [287, 33] width 71 height 30
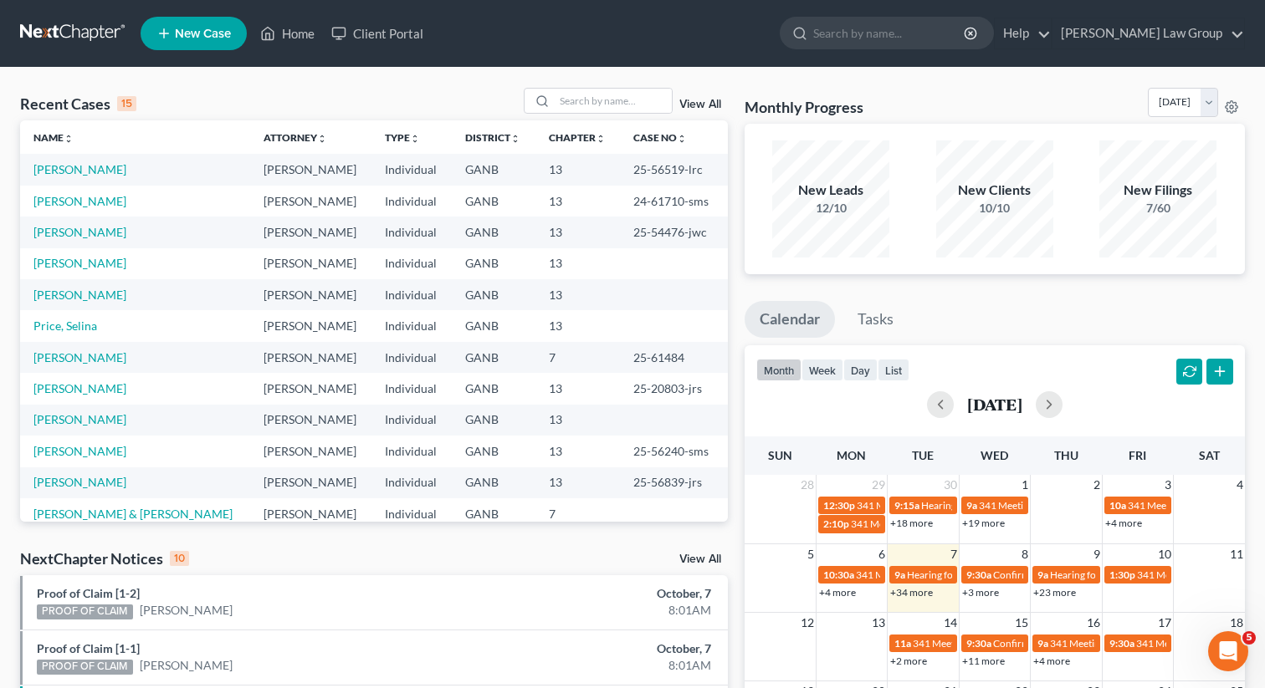
click at [580, 114] on div "Recent Cases 15 View All" at bounding box center [374, 104] width 708 height 33
click at [576, 100] on input "search" at bounding box center [613, 101] width 117 height 24
type input "down"
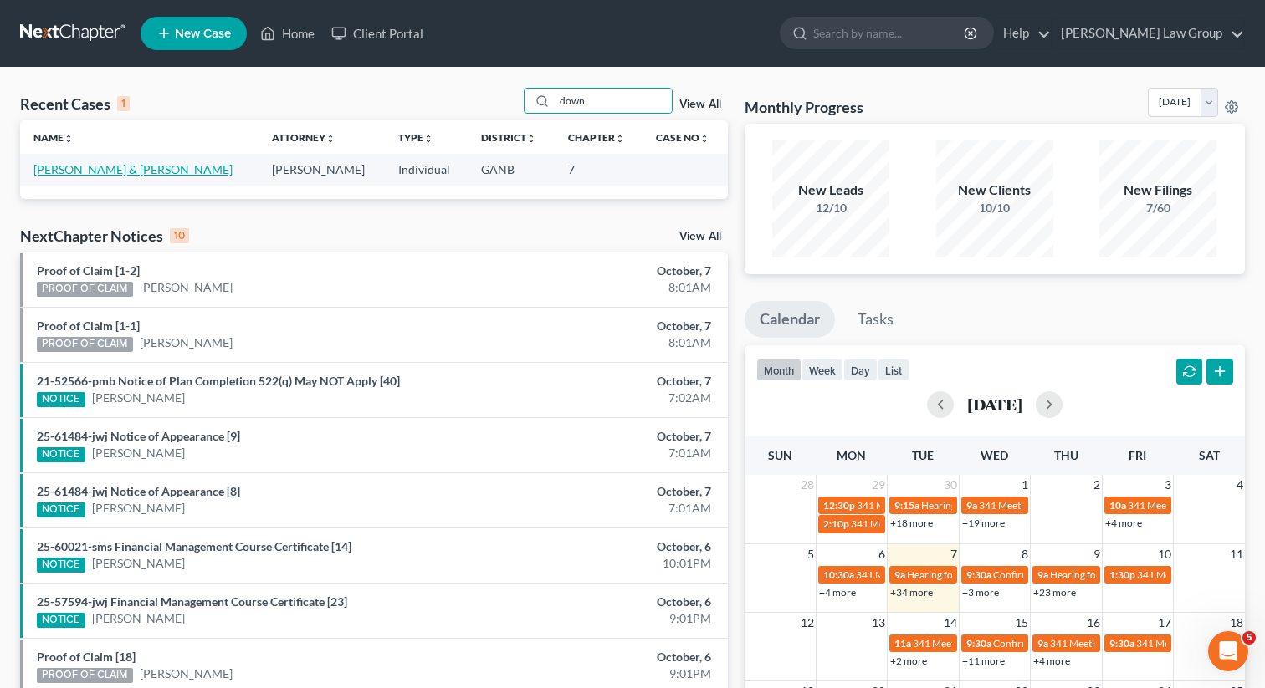
click at [80, 172] on link "[PERSON_NAME] & [PERSON_NAME]" at bounding box center [132, 169] width 199 height 14
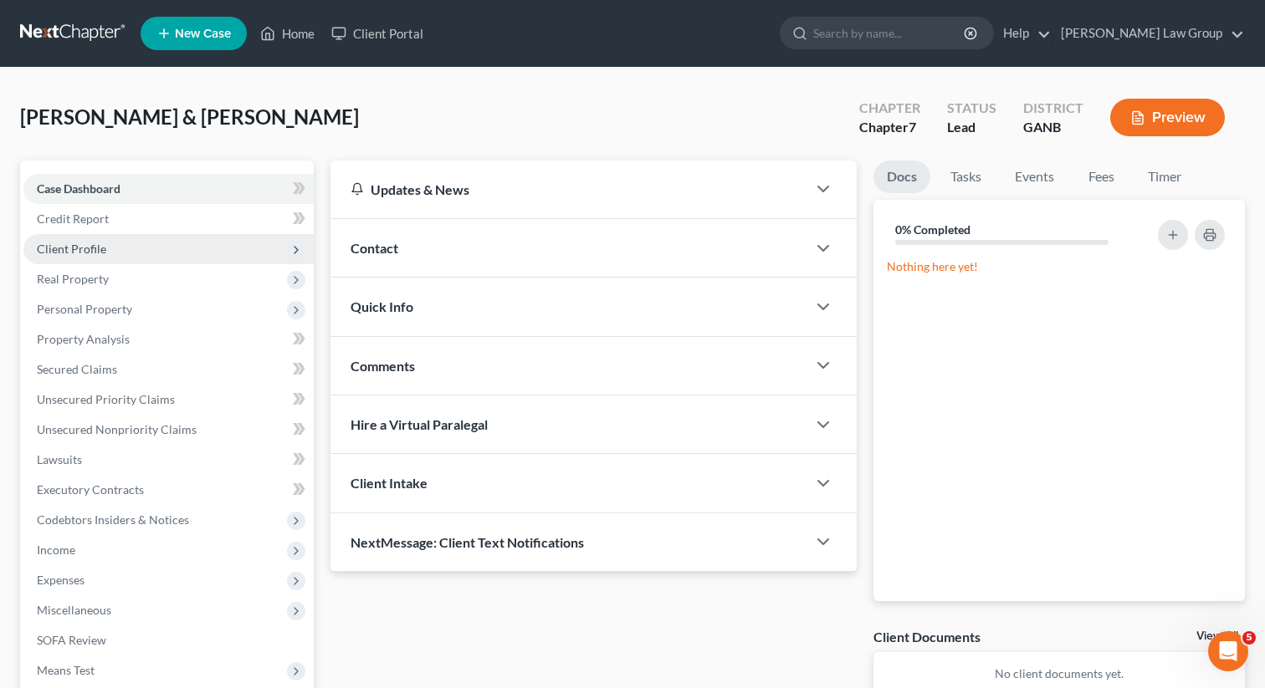
click at [80, 248] on span "Client Profile" at bounding box center [71, 249] width 69 height 14
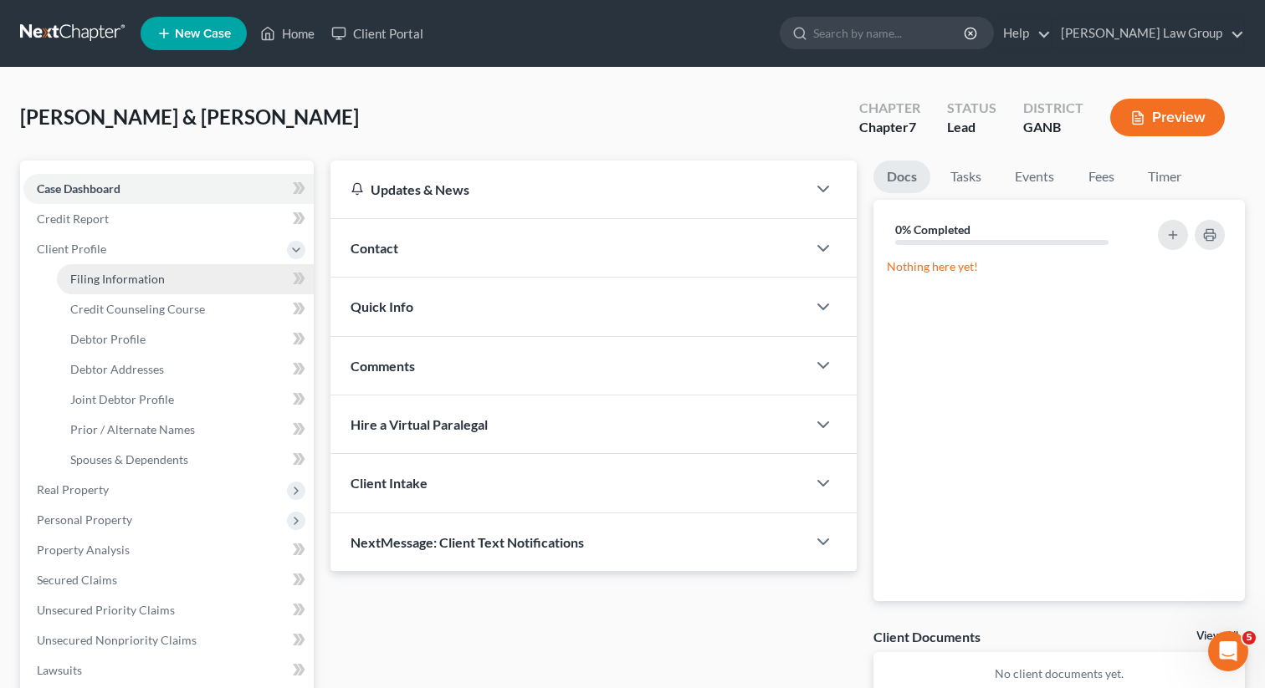
click at [79, 274] on span "Filing Information" at bounding box center [117, 279] width 95 height 14
select select "1"
select select "0"
select select "19"
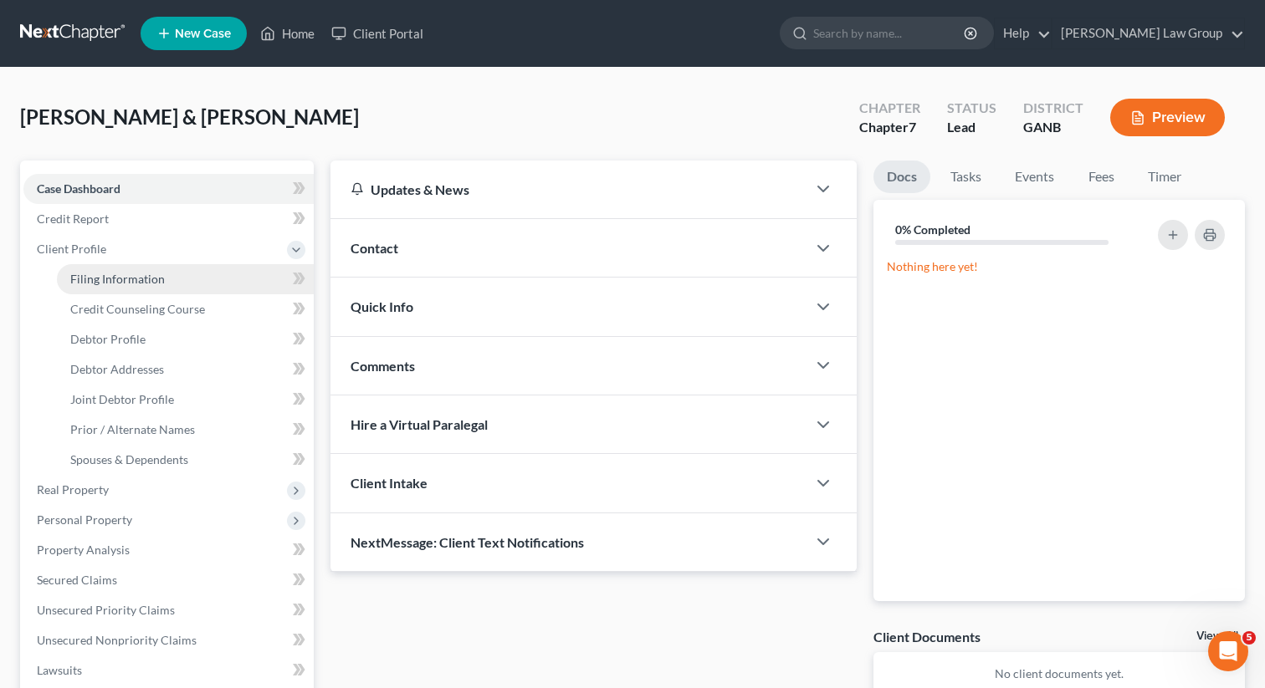
select select "0"
select select "10"
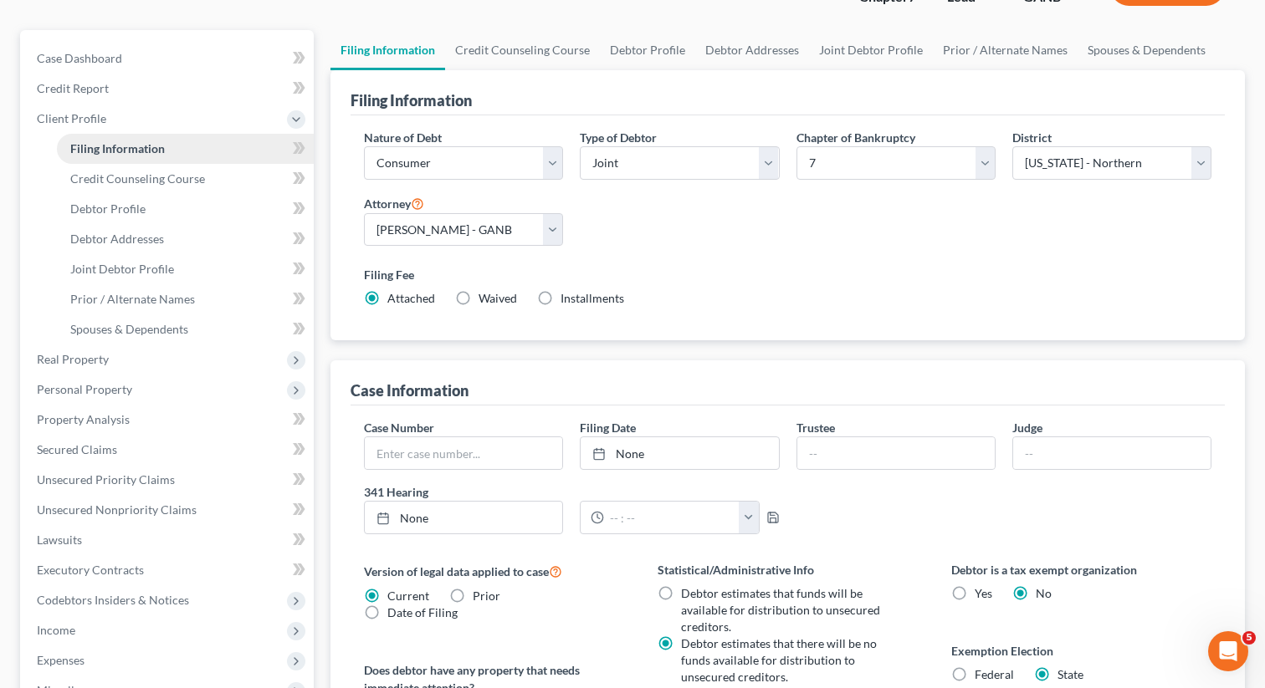
scroll to position [165, 0]
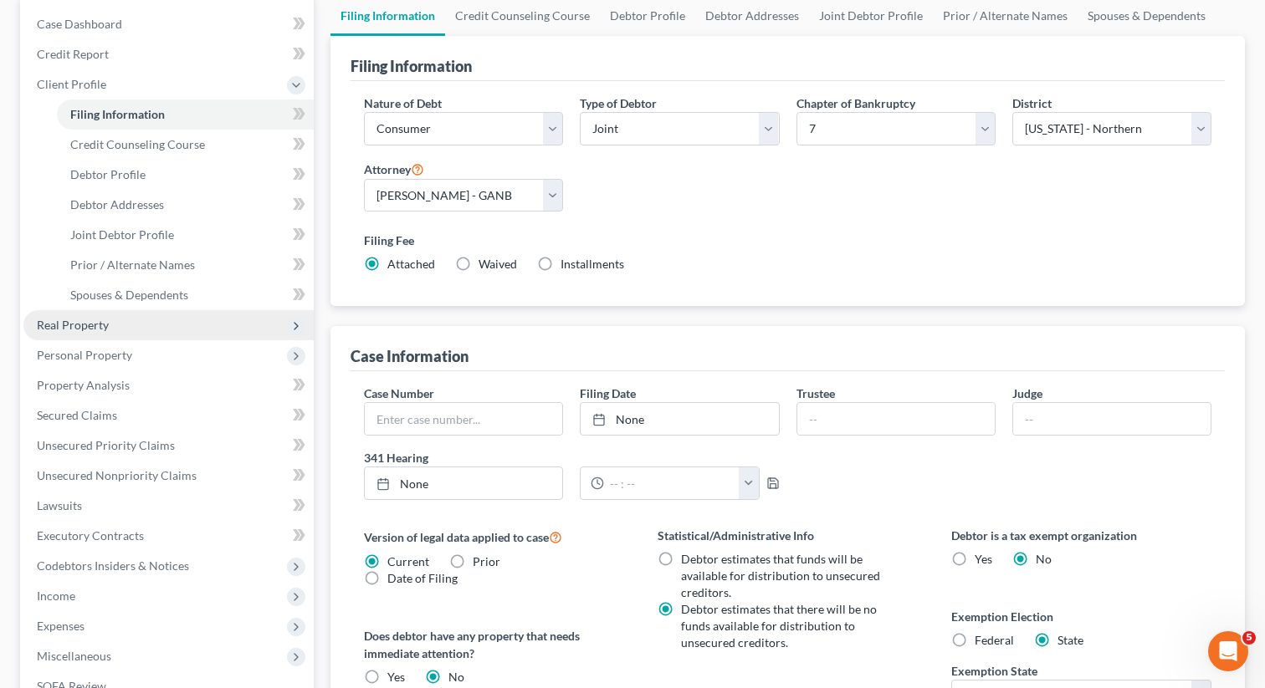
click at [69, 312] on span "Real Property" at bounding box center [168, 325] width 290 height 30
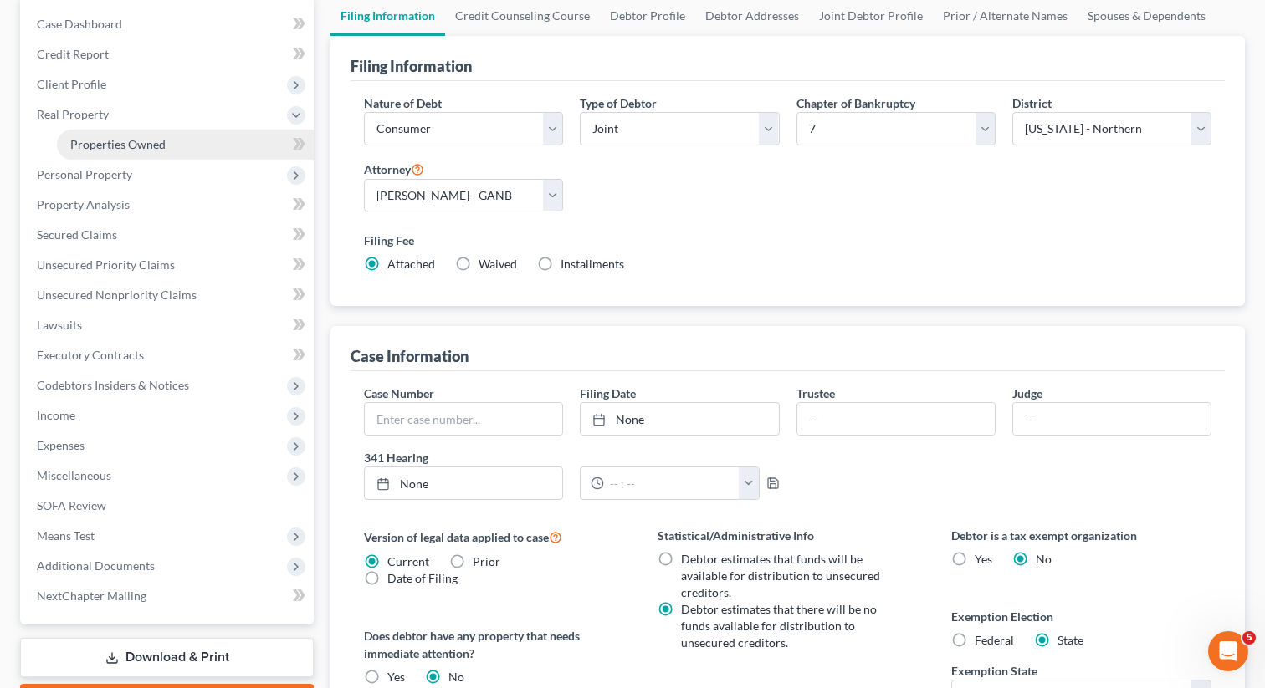
click at [103, 146] on span "Properties Owned" at bounding box center [117, 144] width 95 height 14
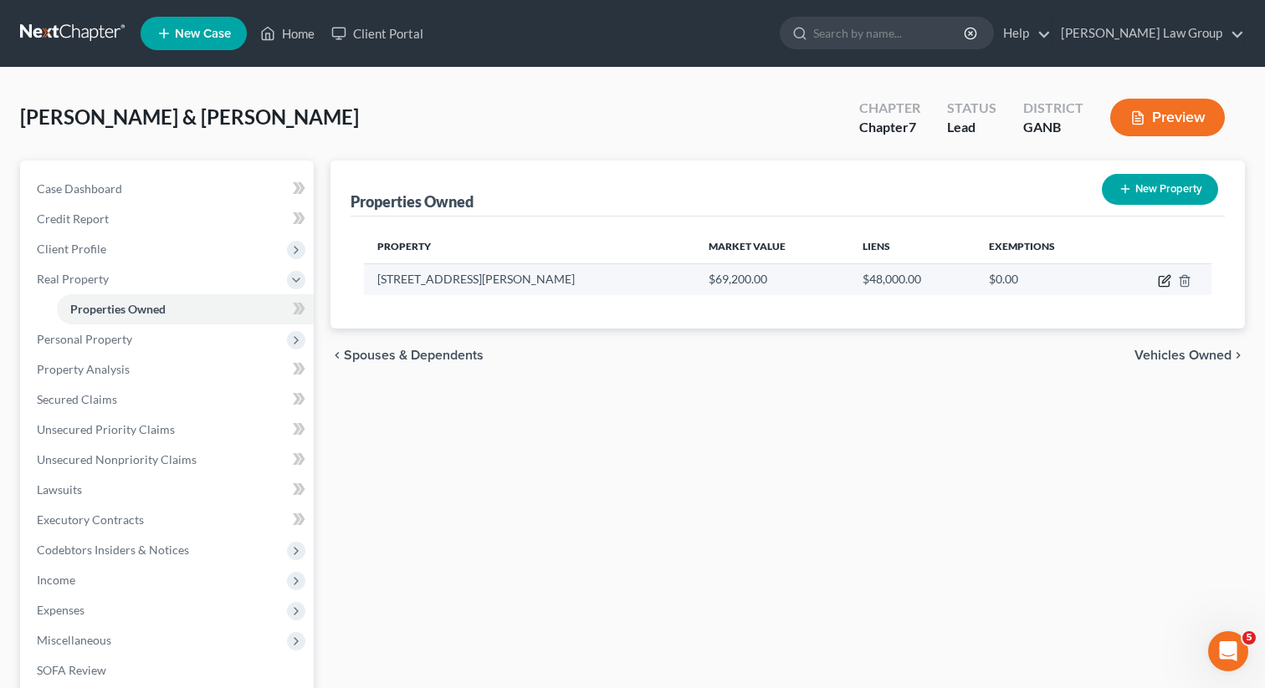
click at [1164, 277] on icon "button" at bounding box center [1164, 282] width 10 height 10
select select "10"
select select "2"
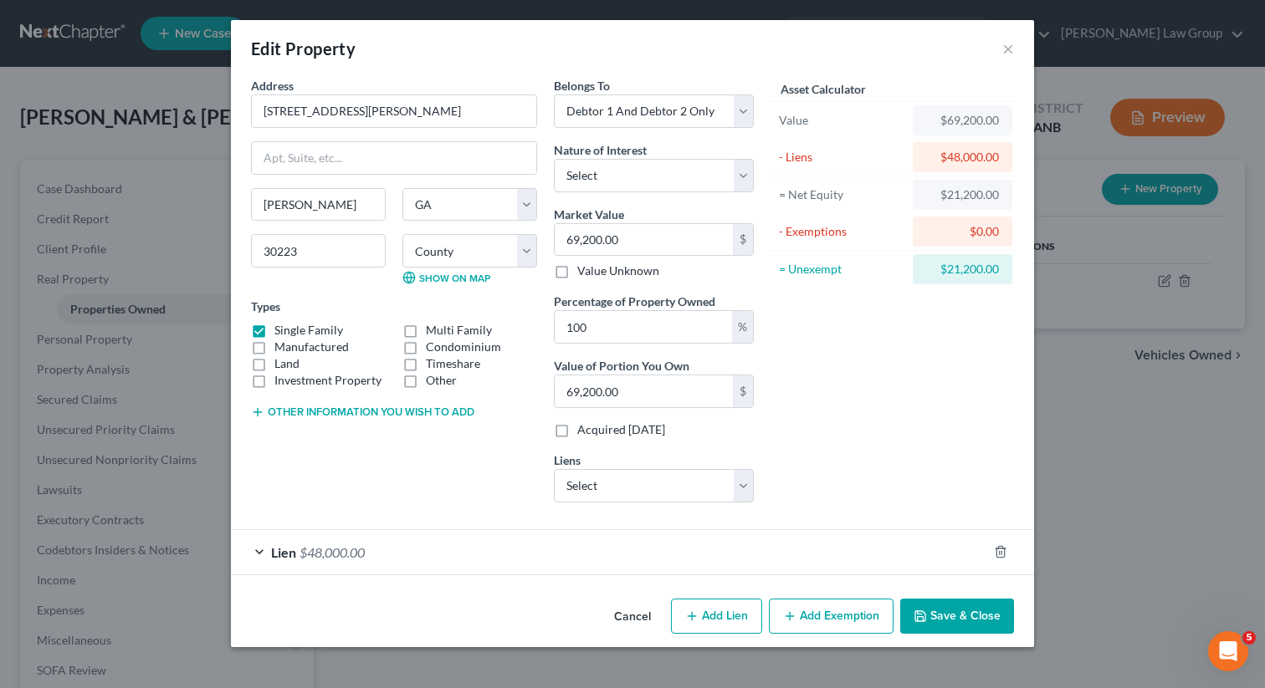
click at [274, 330] on label "Single Family" at bounding box center [308, 330] width 69 height 17
click at [281, 330] on input "Single Family" at bounding box center [286, 327] width 11 height 11
checkbox input "false"
click at [274, 347] on label "Manufactured" at bounding box center [311, 347] width 74 height 17
click at [281, 347] on input "Manufactured" at bounding box center [286, 344] width 11 height 11
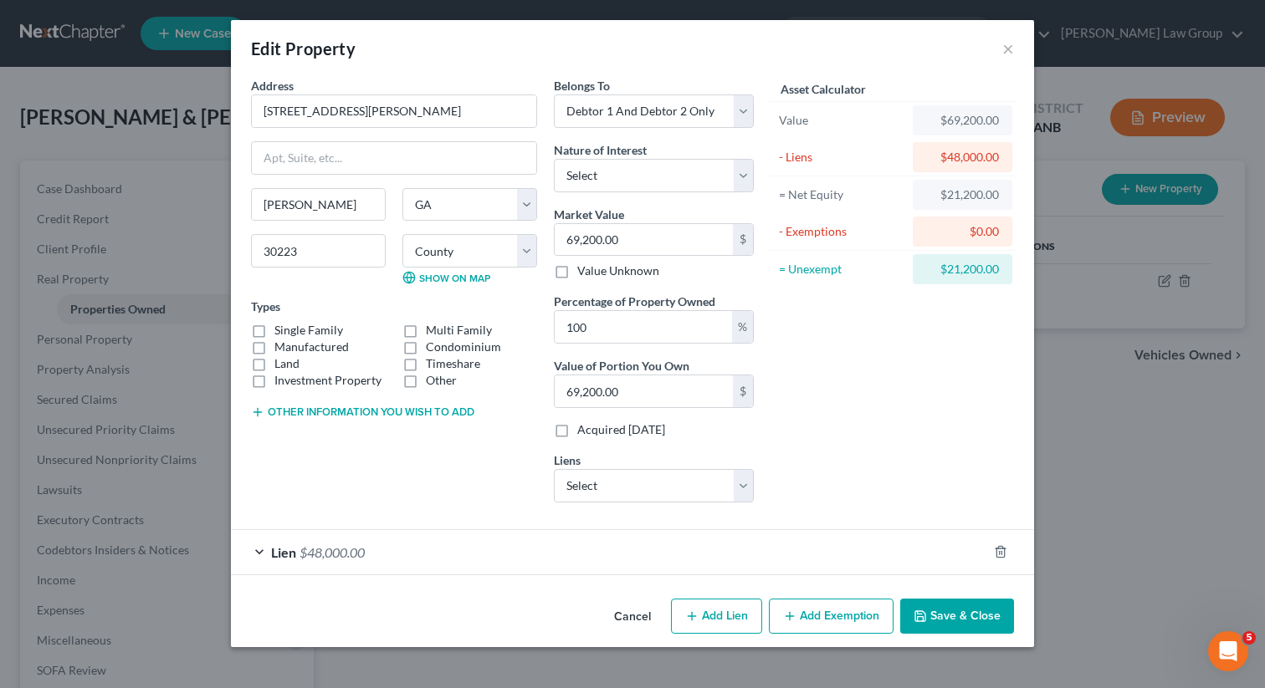
checkbox input "true"
click at [659, 484] on select "Select Ithink Financial Credi - $13,330.00" at bounding box center [654, 485] width 200 height 33
click at [668, 171] on select "Select Fee Simple Joint Tenant Life Estate Equitable Interest Future Interest T…" at bounding box center [654, 175] width 200 height 33
click at [817, 619] on button "Add Exemption" at bounding box center [831, 616] width 125 height 35
select select "2"
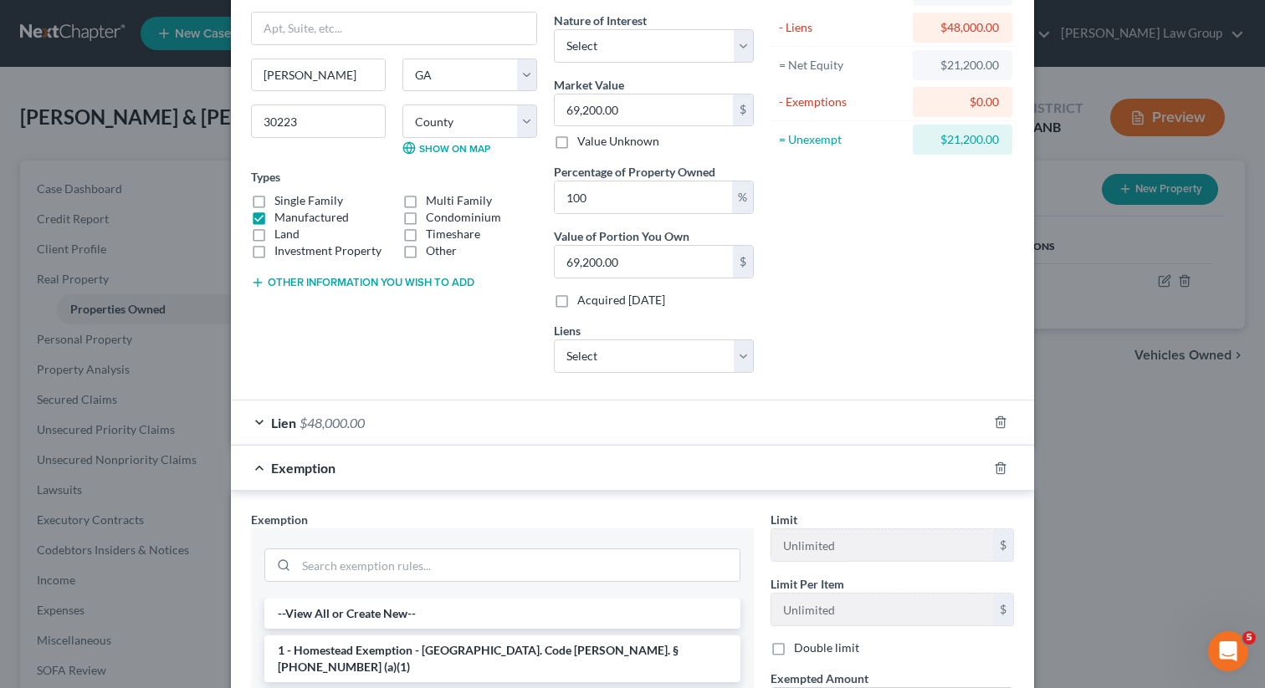
scroll to position [166, 0]
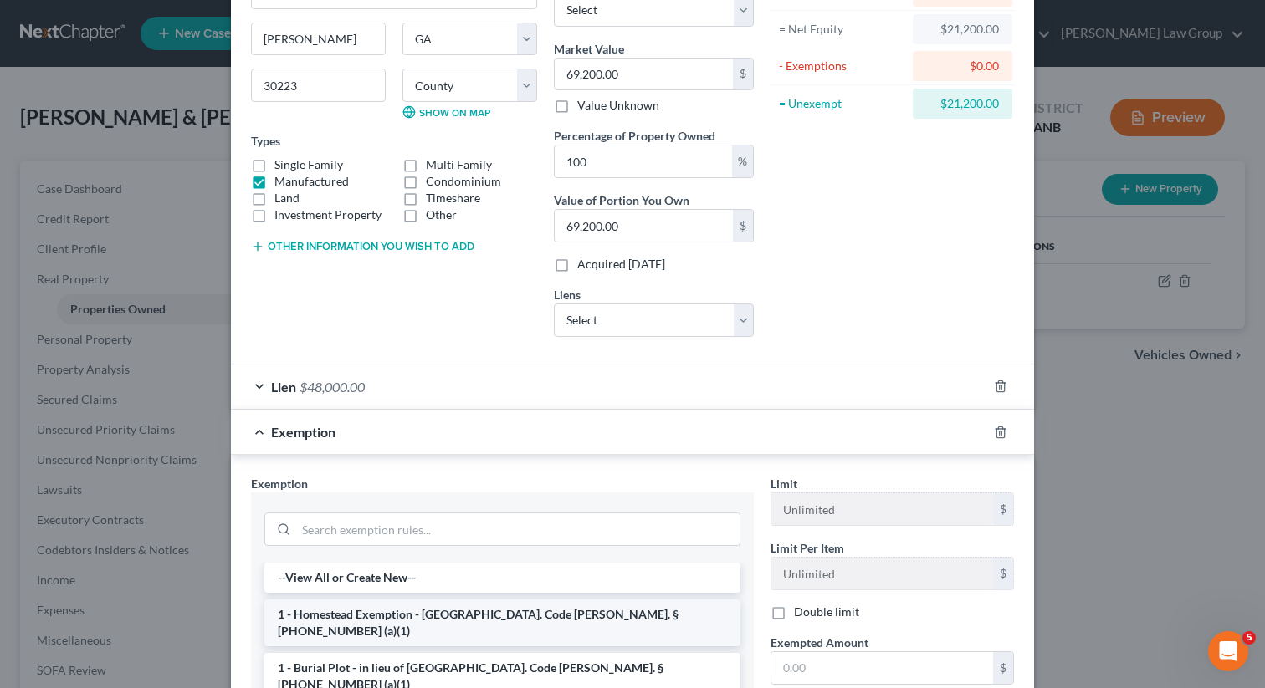
click at [340, 625] on li "1 - Homestead Exemption - [GEOGRAPHIC_DATA]. Code [PERSON_NAME]. § [PHONE_NUMBE…" at bounding box center [502, 623] width 476 height 47
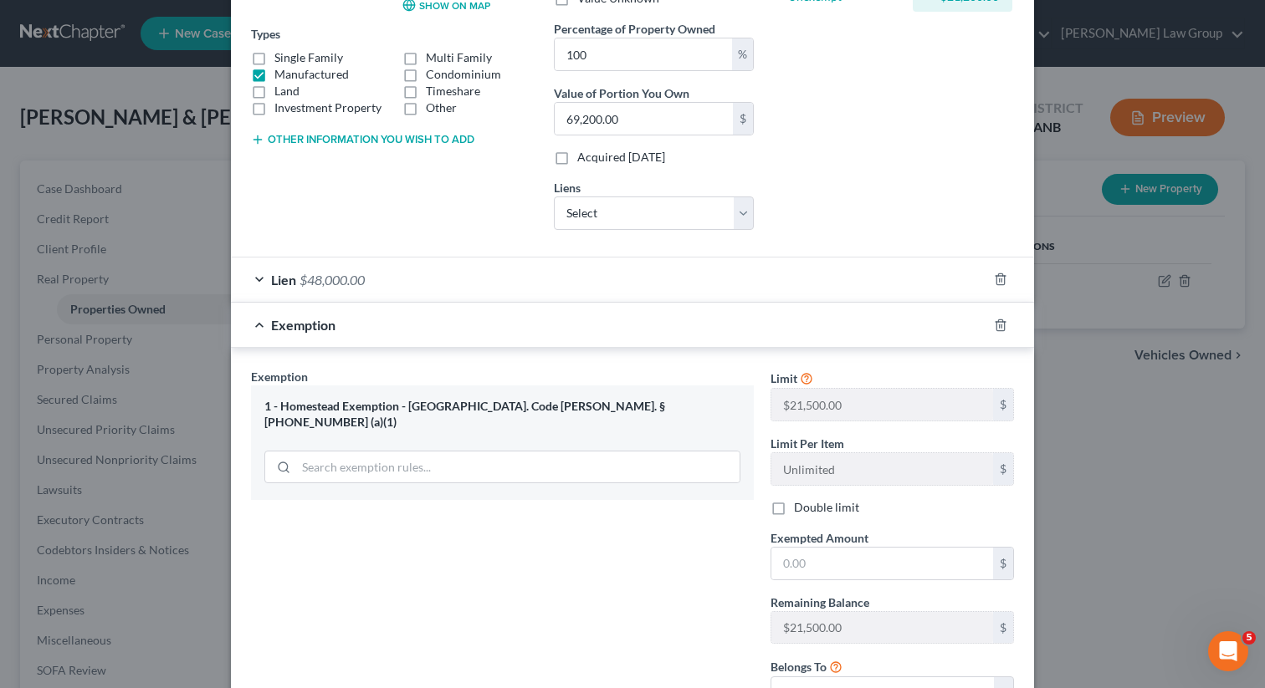
scroll to position [393, 0]
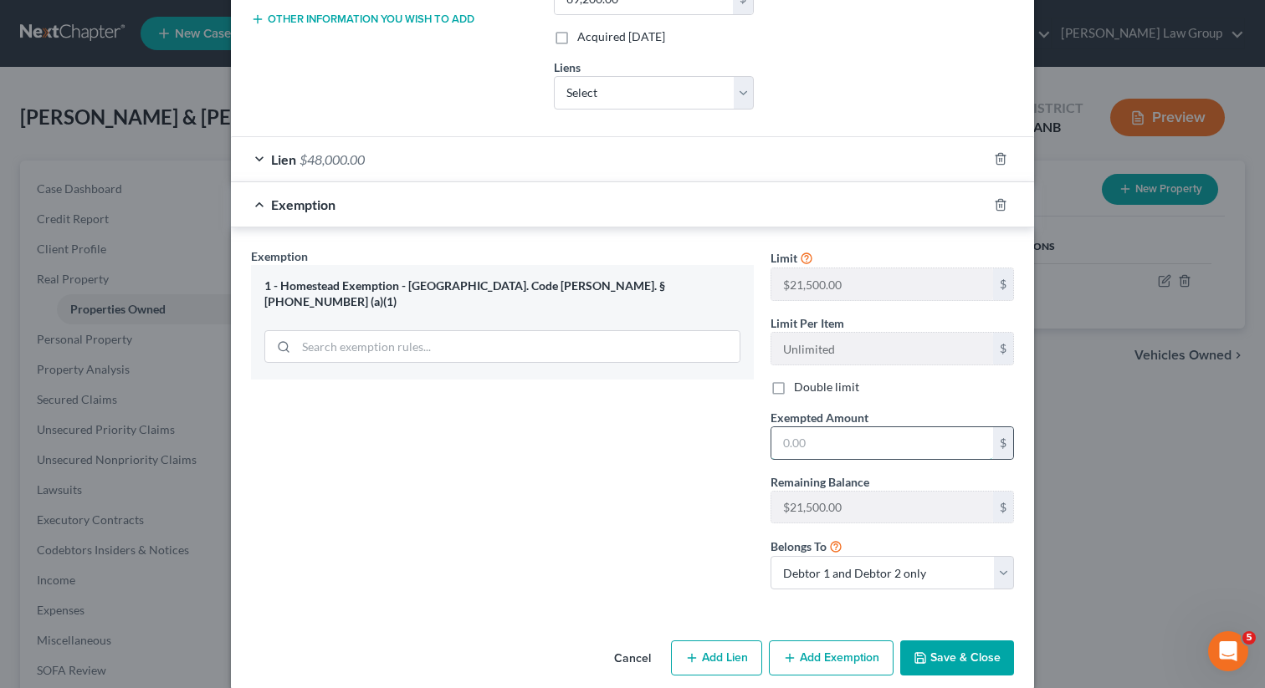
click at [864, 446] on input "text" at bounding box center [882, 443] width 222 height 32
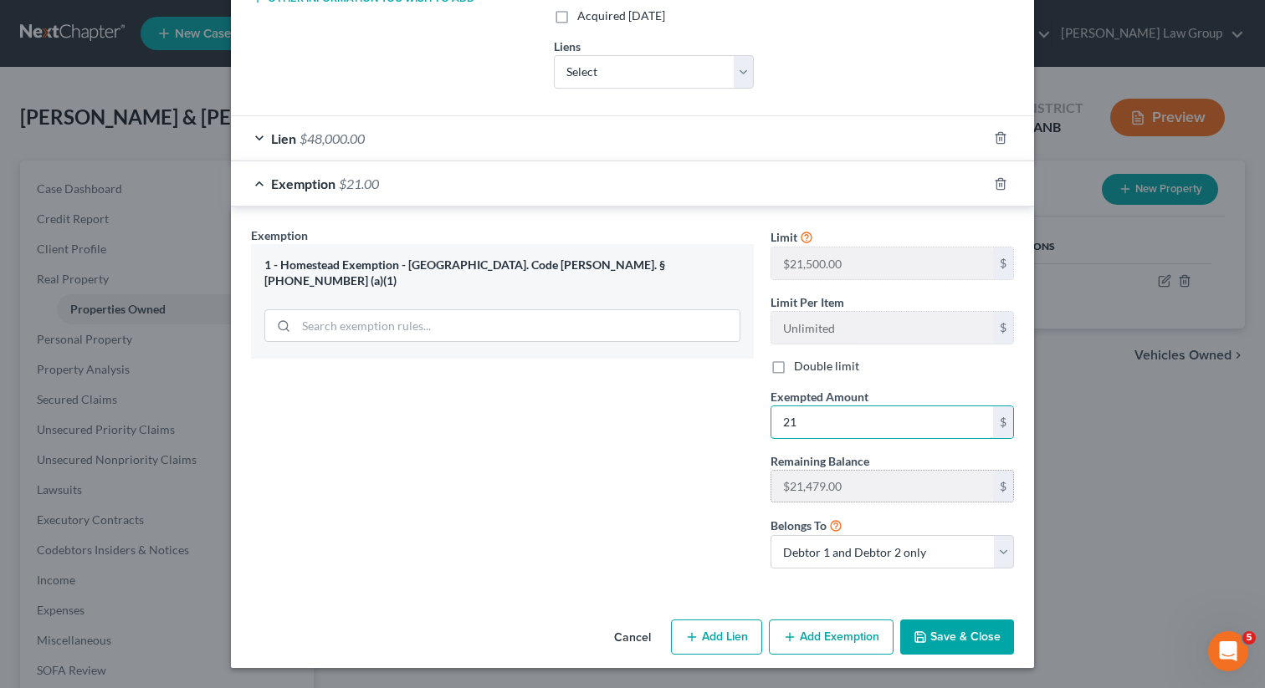
type input "2"
type input "21,200"
click at [944, 628] on button "Save & Close" at bounding box center [957, 637] width 114 height 35
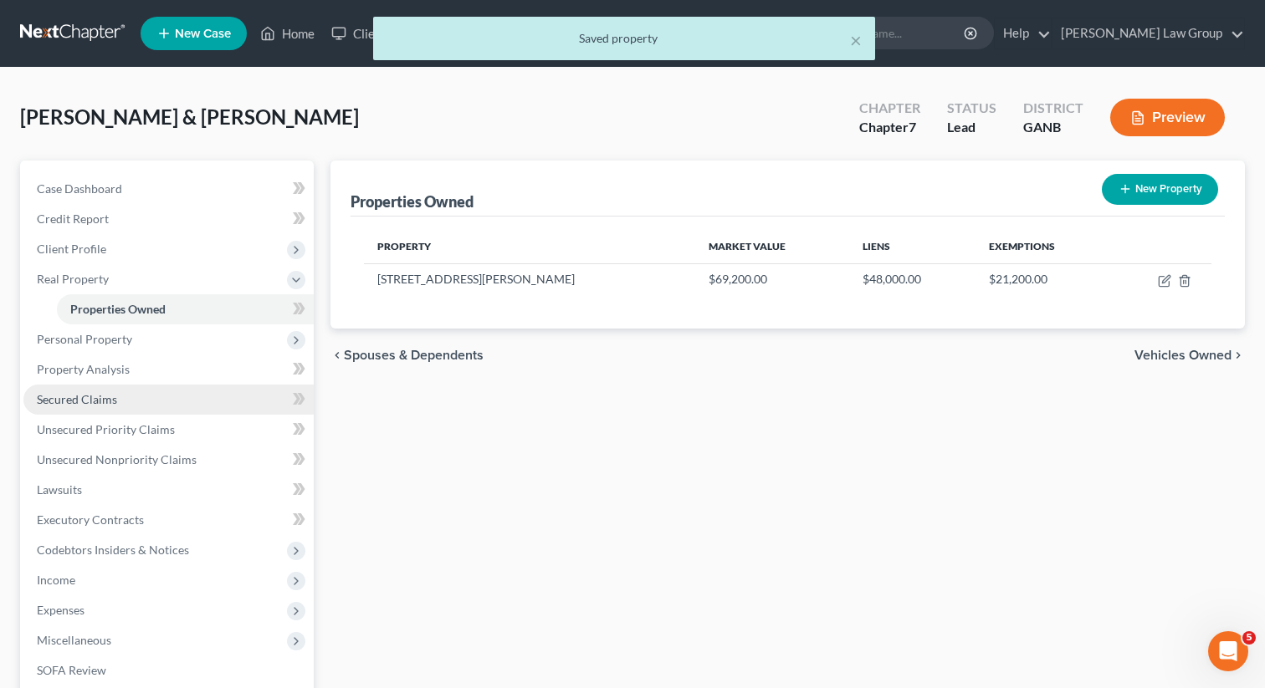
click at [82, 402] on span "Secured Claims" at bounding box center [77, 399] width 80 height 14
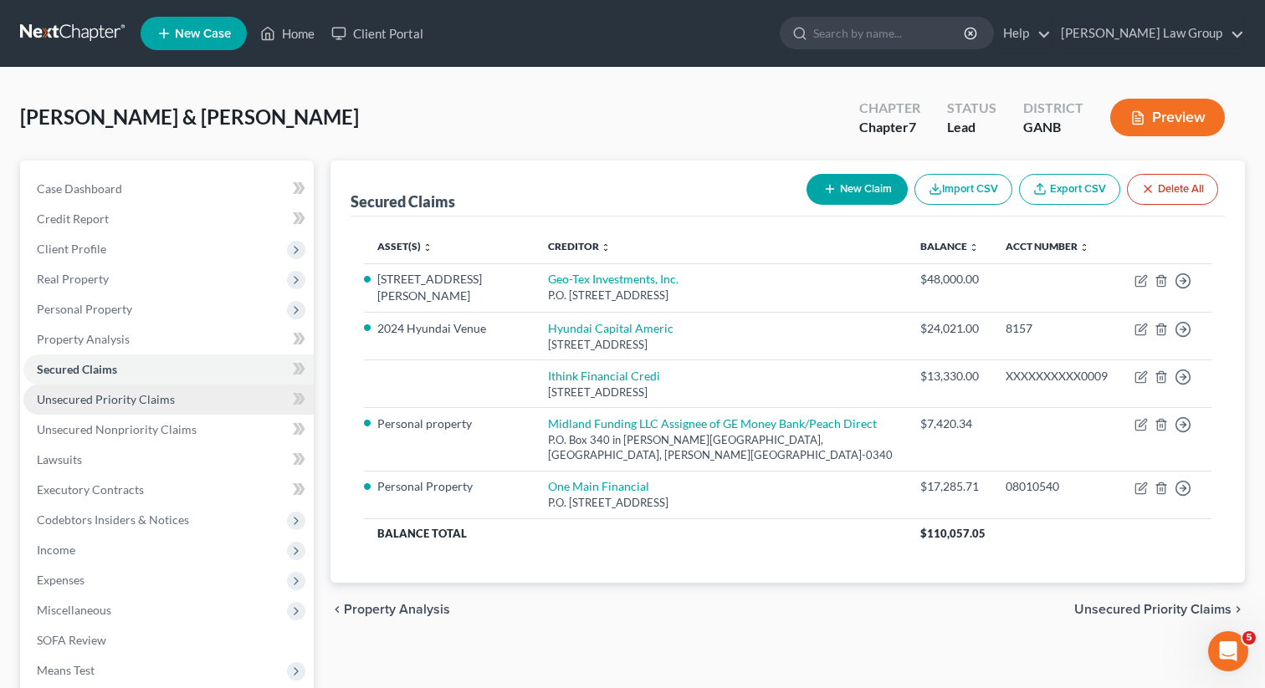
click at [172, 404] on link "Unsecured Priority Claims" at bounding box center [168, 400] width 290 height 30
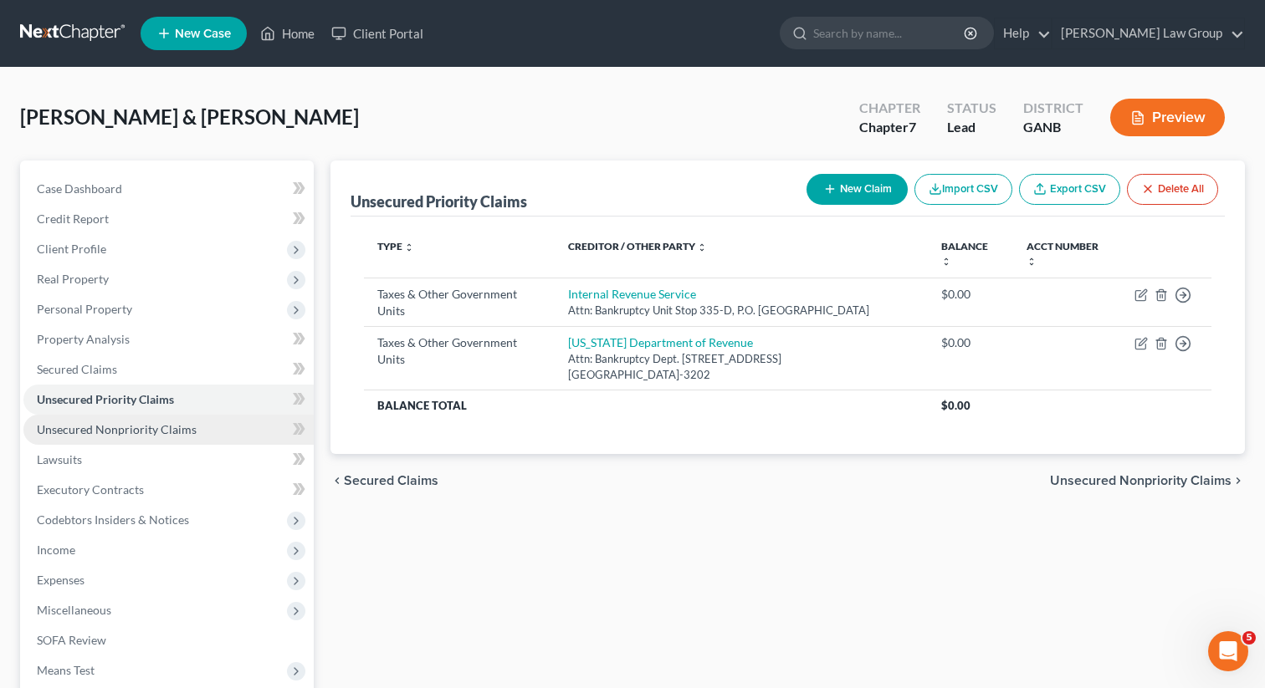
click at [200, 432] on link "Unsecured Nonpriority Claims" at bounding box center [168, 430] width 290 height 30
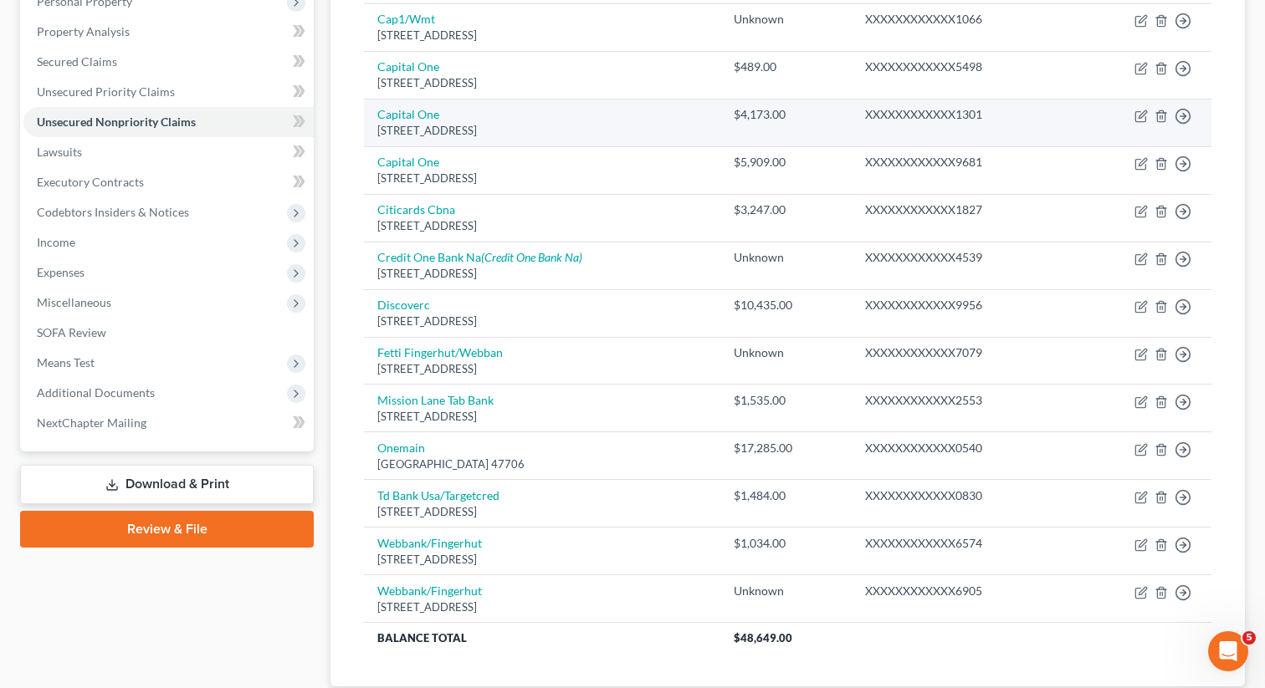
scroll to position [422, 0]
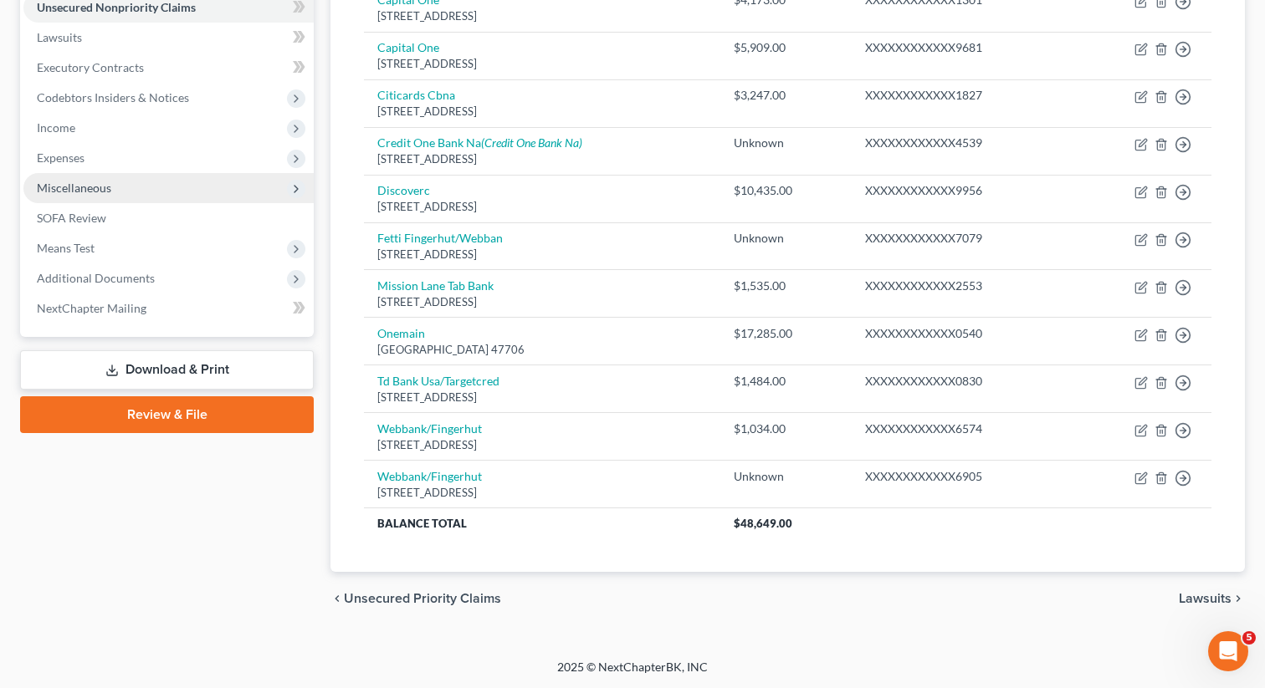
click at [145, 188] on span "Miscellaneous" at bounding box center [168, 188] width 290 height 30
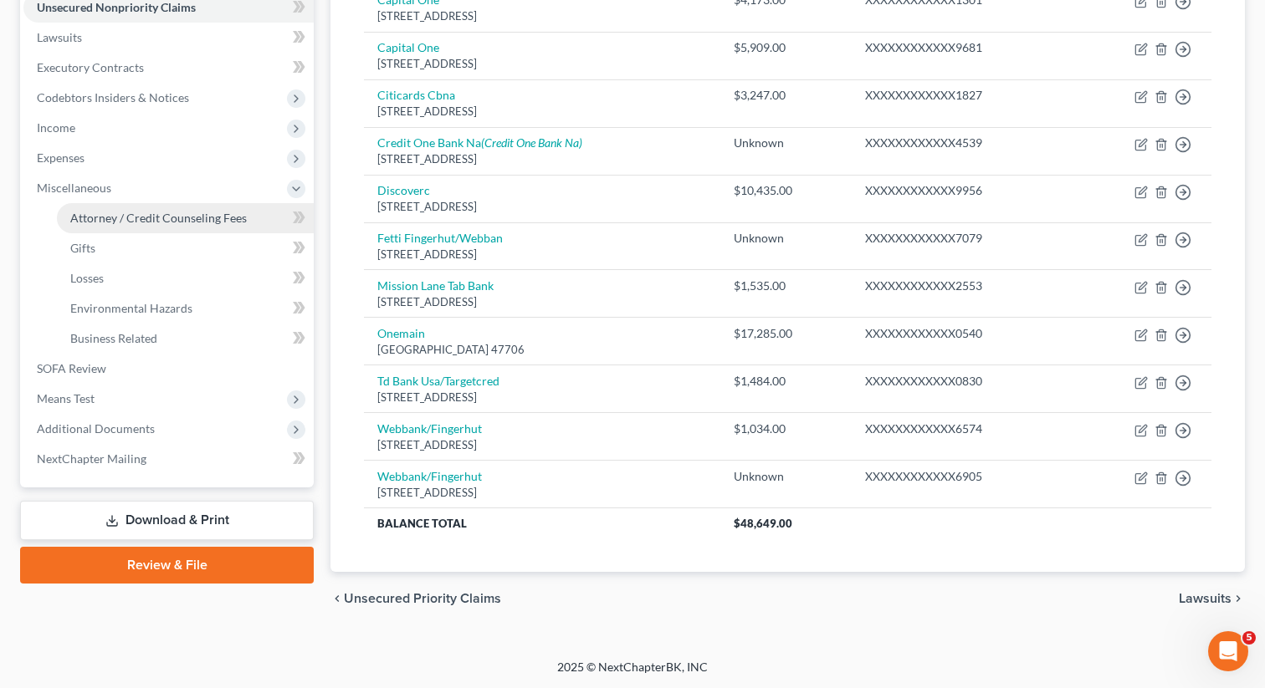
click at [220, 228] on link "Attorney / Credit Counseling Fees" at bounding box center [185, 218] width 257 height 30
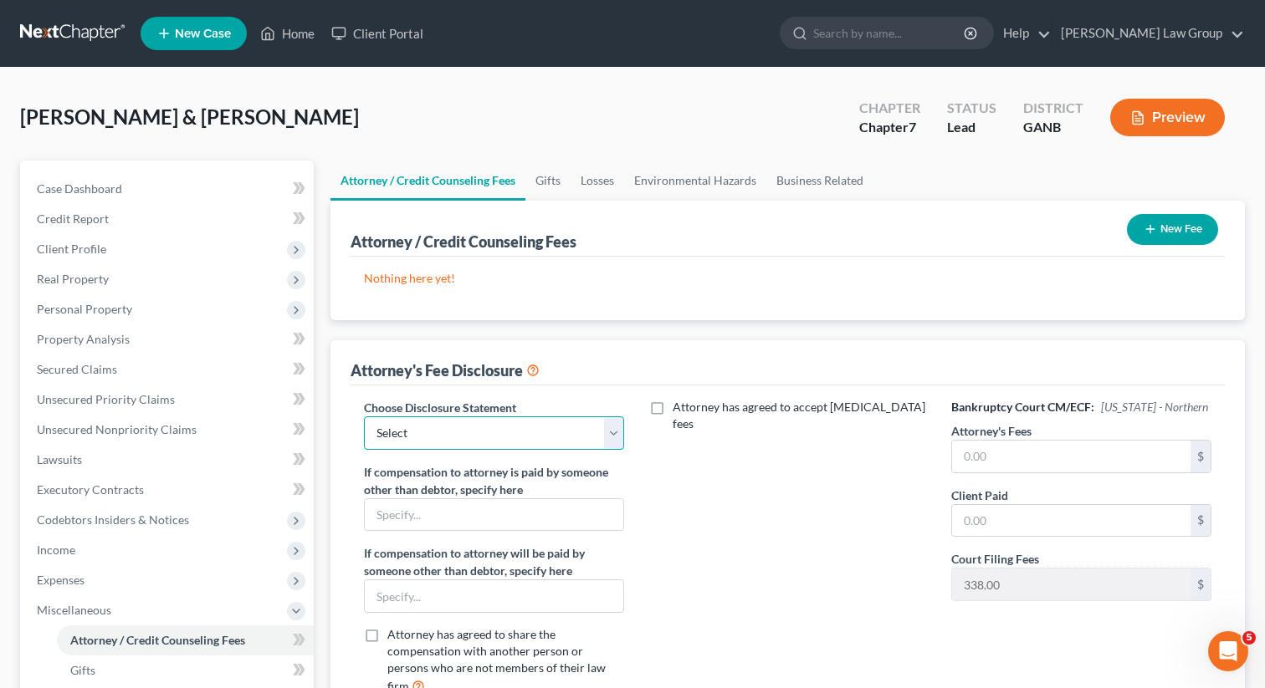
click at [589, 427] on select "Select Attorney Disclosure Statement Chapter 7 Attorney Fee Disclosure Statement" at bounding box center [494, 433] width 260 height 33
select select "0"
click at [364, 417] on select "Select Attorney Disclosure Statement Chapter 7 Attorney Fee Disclosure Statement" at bounding box center [494, 433] width 260 height 33
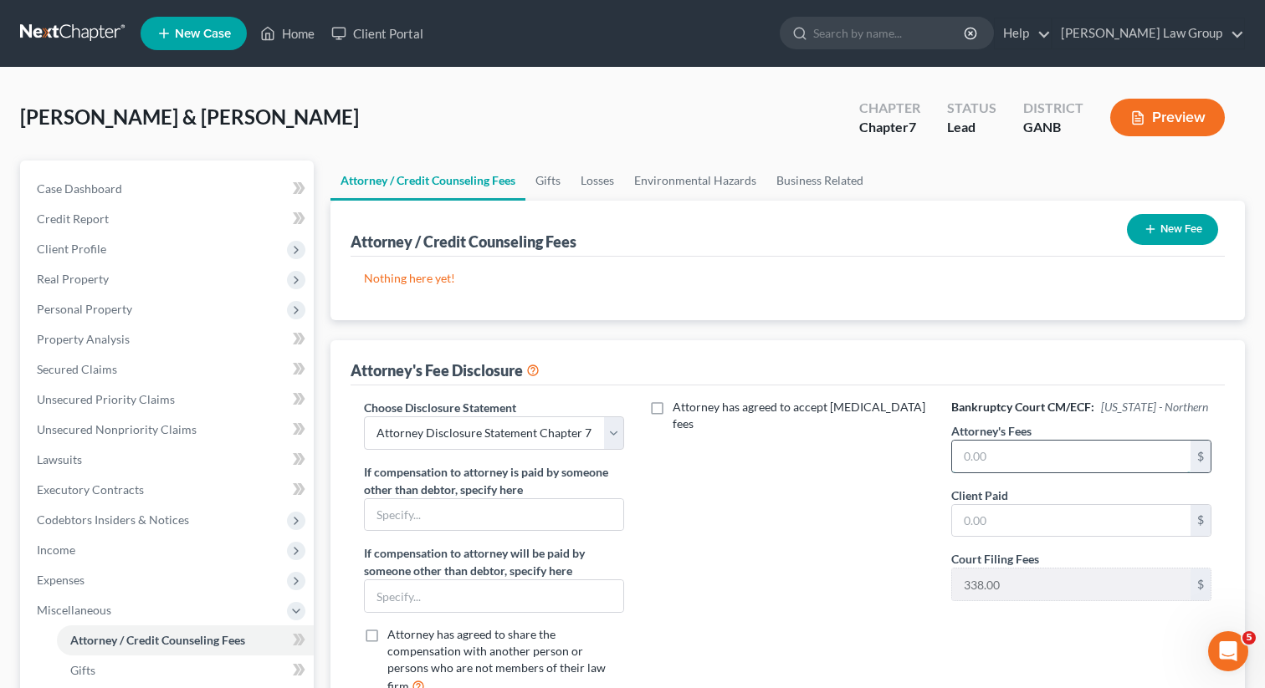
click at [1065, 462] on input "text" at bounding box center [1071, 457] width 238 height 32
type input "1,800"
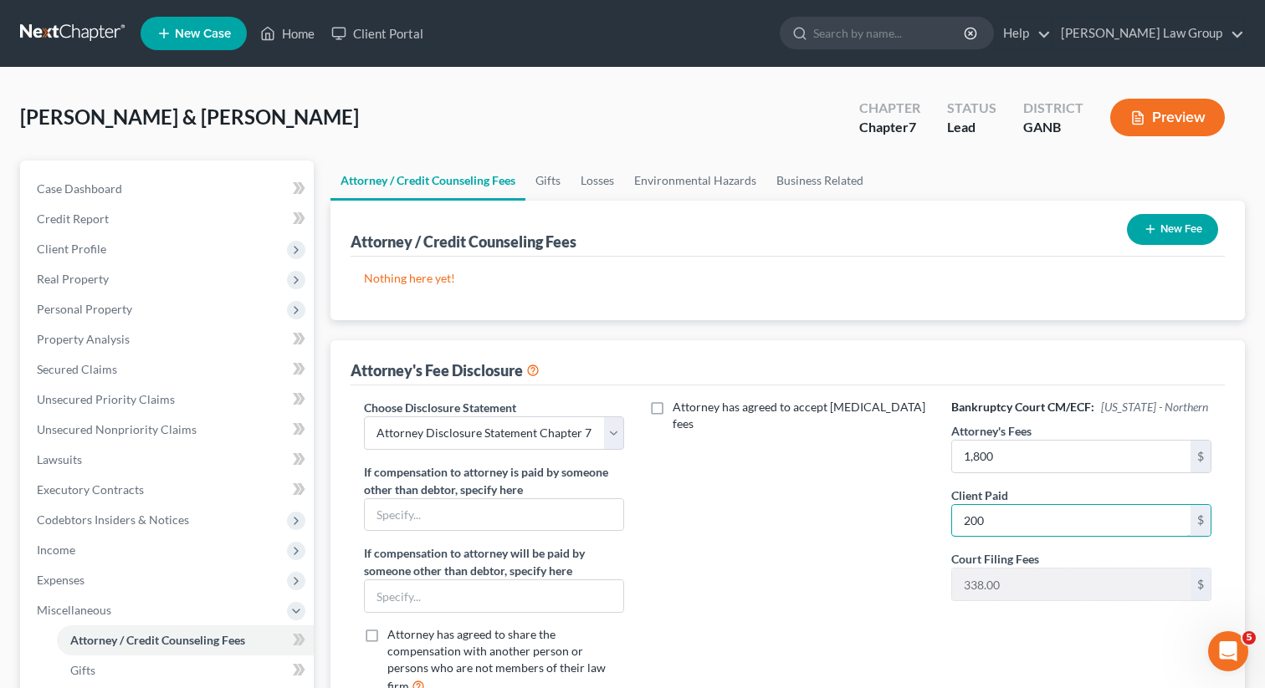
type input "200"
click at [1177, 247] on div "New Fee" at bounding box center [1172, 229] width 105 height 44
click at [1146, 224] on icon "button" at bounding box center [1150, 229] width 13 height 13
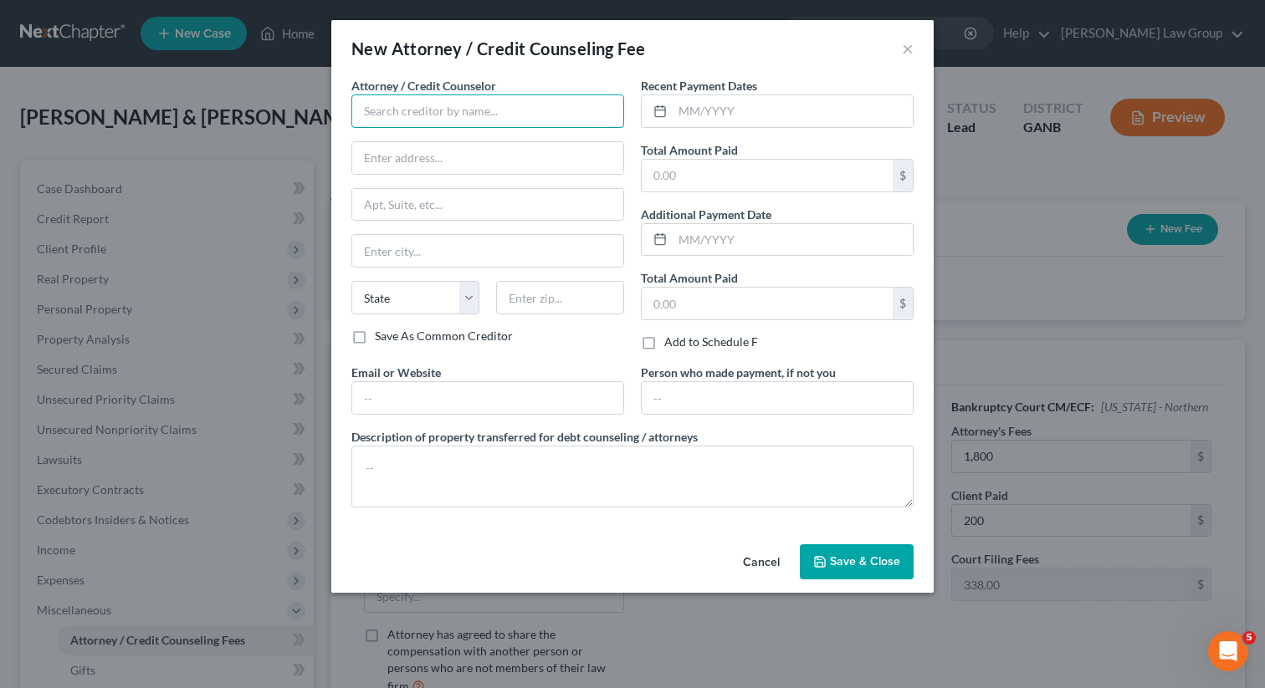
click at [443, 114] on input "text" at bounding box center [487, 111] width 273 height 33
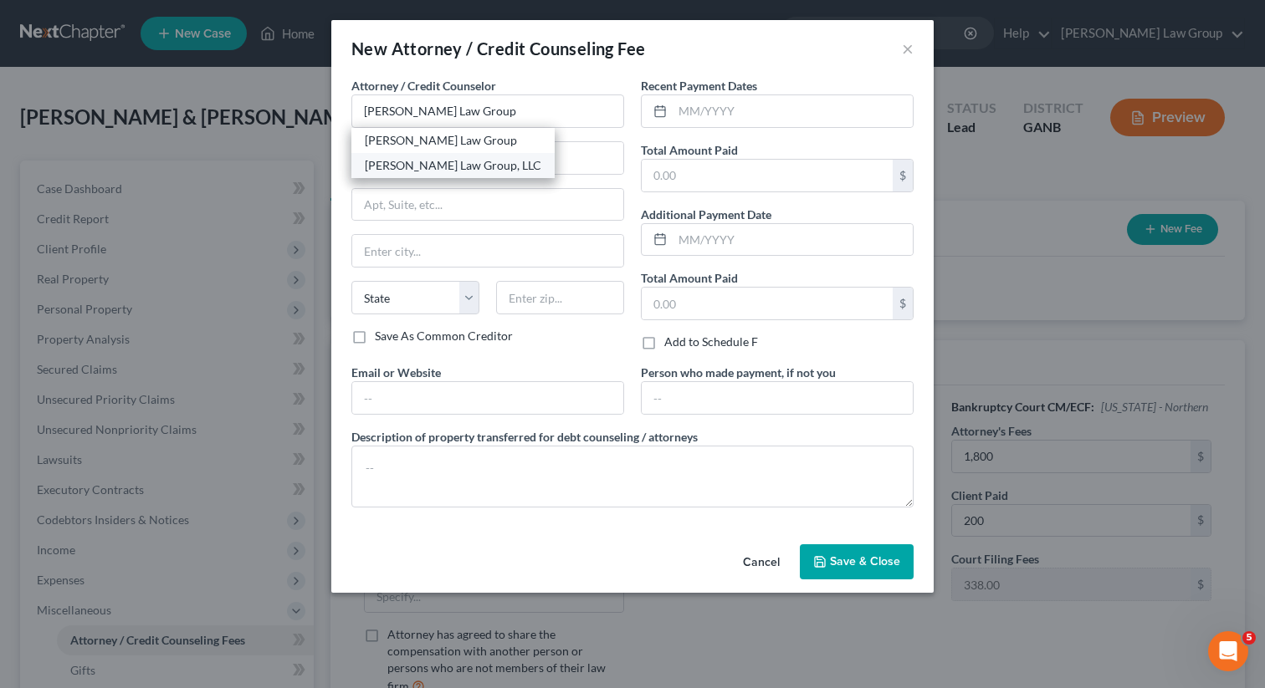
click at [444, 169] on div "[PERSON_NAME] Law Group, LLC" at bounding box center [453, 165] width 177 height 17
type input "[PERSON_NAME] Law Group, LLC"
type input "[STREET_ADDRESS][PERSON_NAME]"
type input "[GEOGRAPHIC_DATA]"
select select "10"
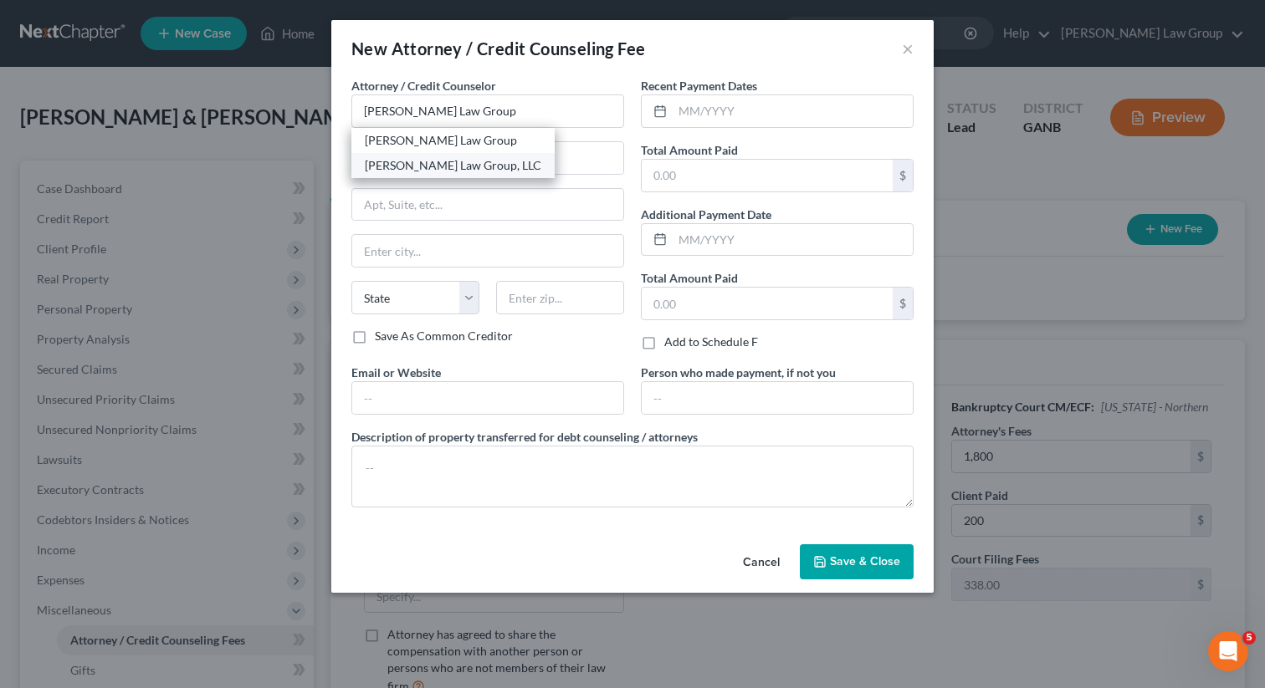
type input "30341"
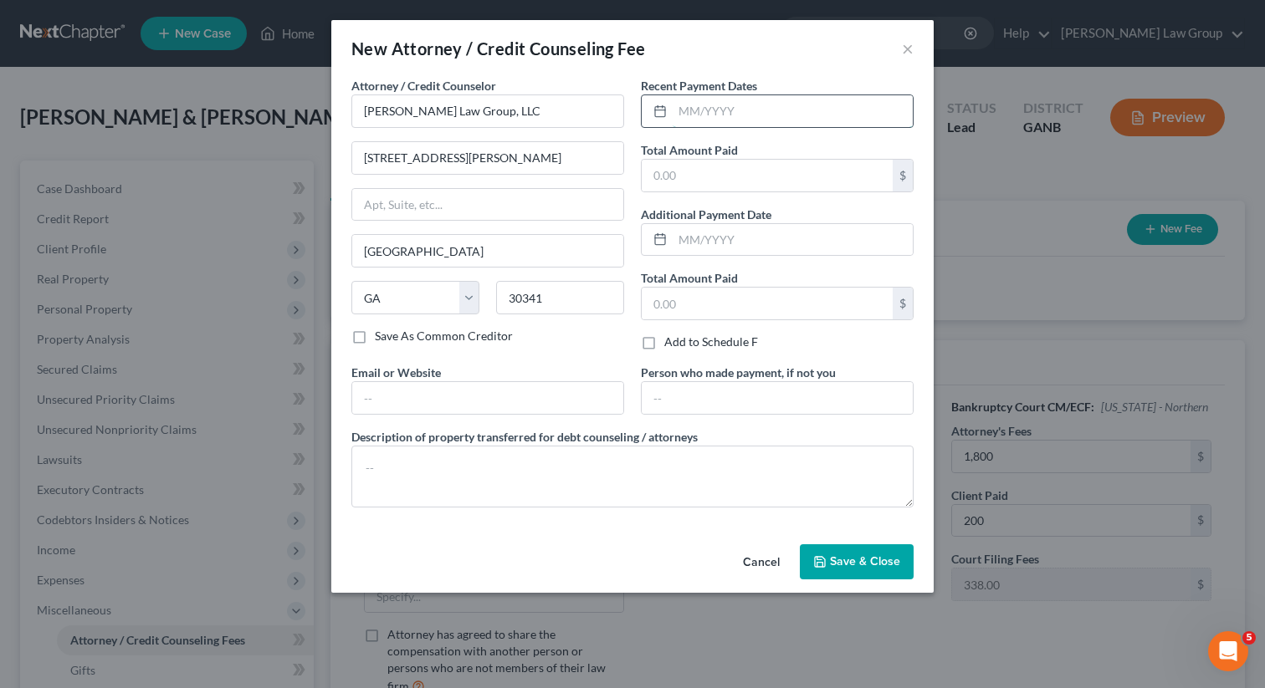
click at [714, 120] on input "text" at bounding box center [793, 111] width 240 height 32
type input "09/2025"
click at [703, 166] on input "text" at bounding box center [767, 176] width 251 height 32
type input "637"
click at [436, 402] on input "text" at bounding box center [487, 398] width 271 height 32
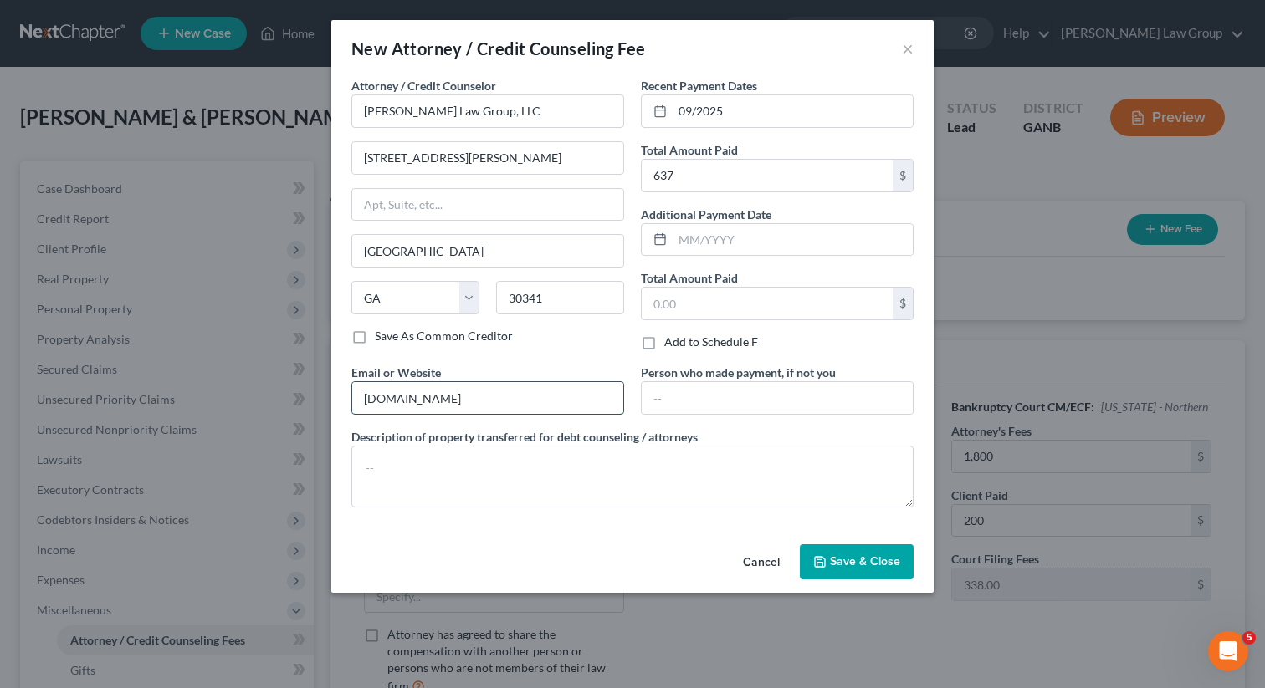
type input "[DOMAIN_NAME]"
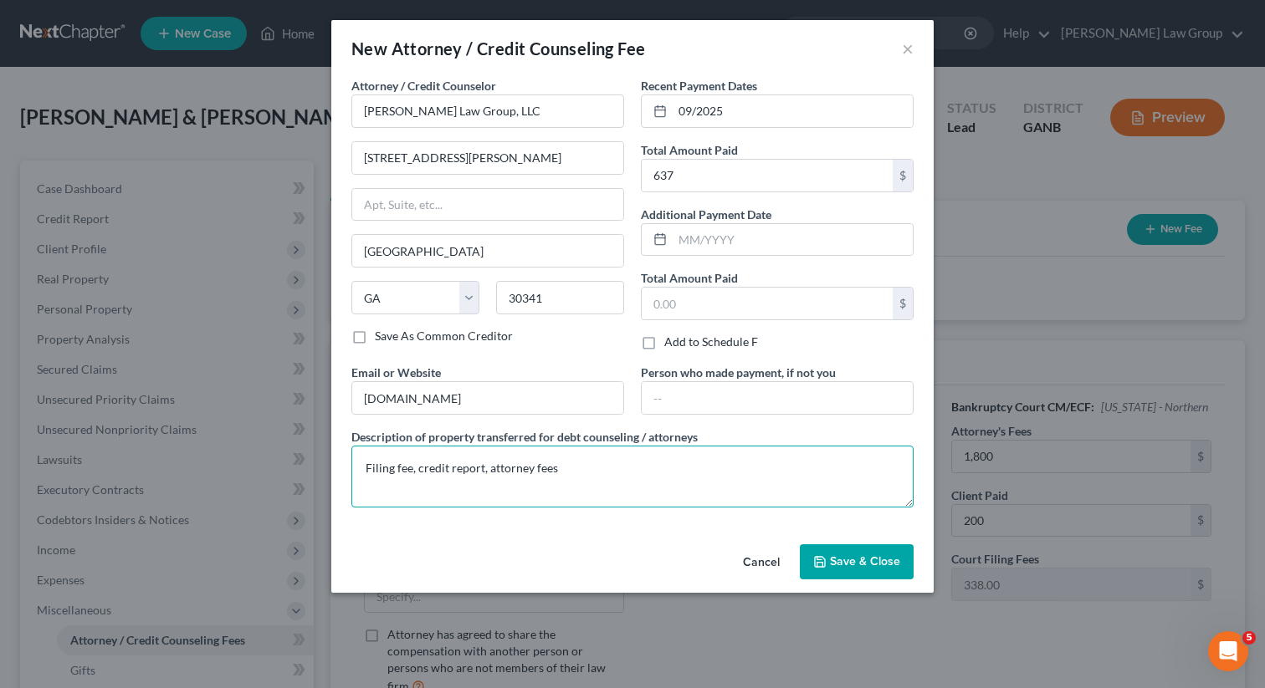
type textarea "Filing fee, credit report, attorney fees"
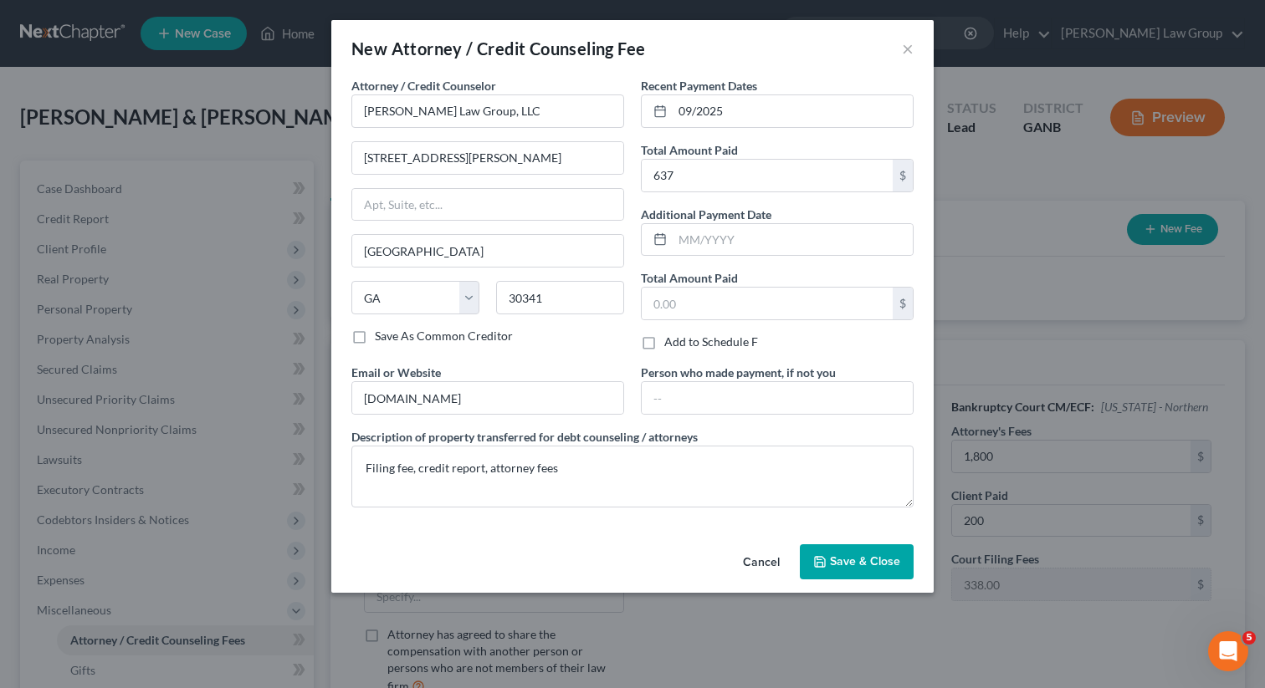
click at [831, 554] on button "Save & Close" at bounding box center [857, 562] width 114 height 35
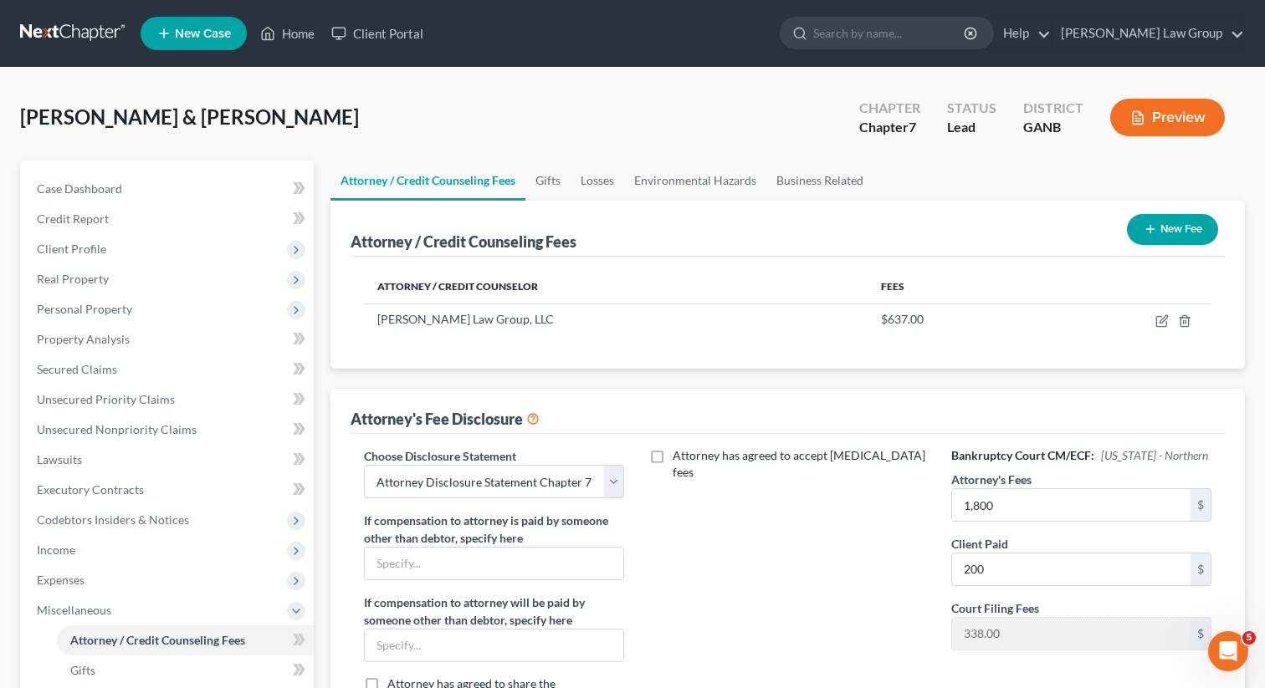
click at [1158, 225] on button "New Fee" at bounding box center [1172, 229] width 91 height 31
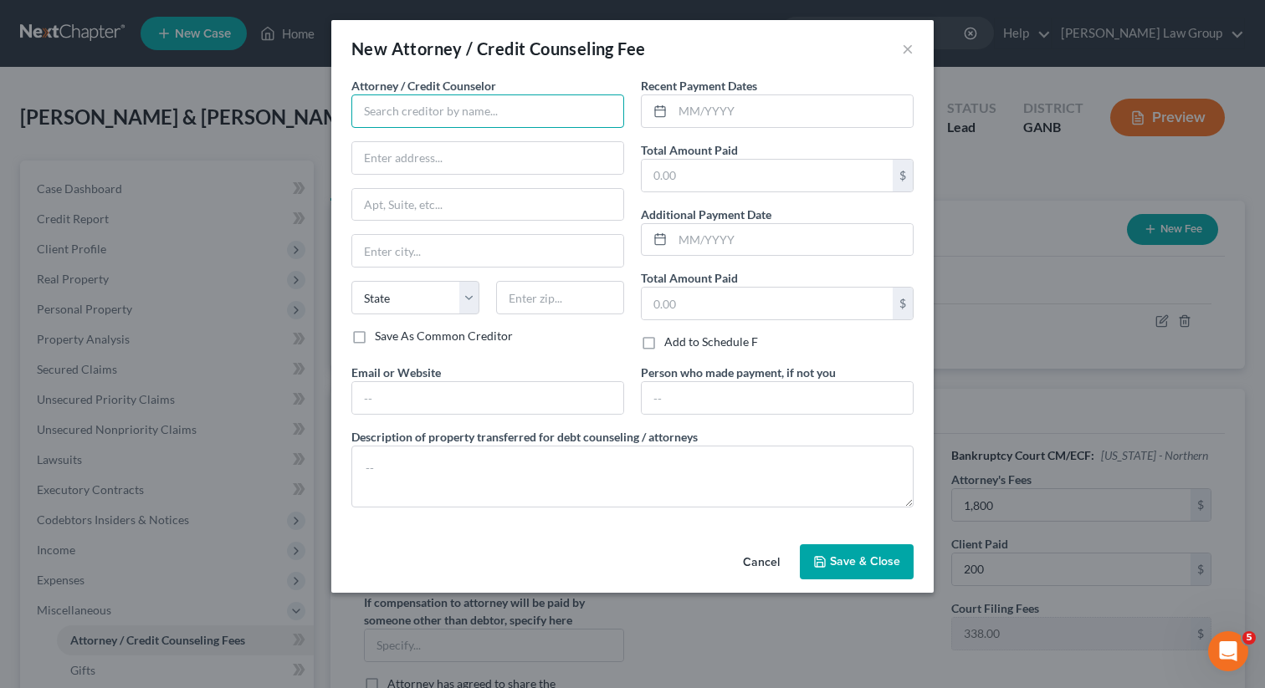
click at [439, 123] on input "text" at bounding box center [487, 111] width 273 height 33
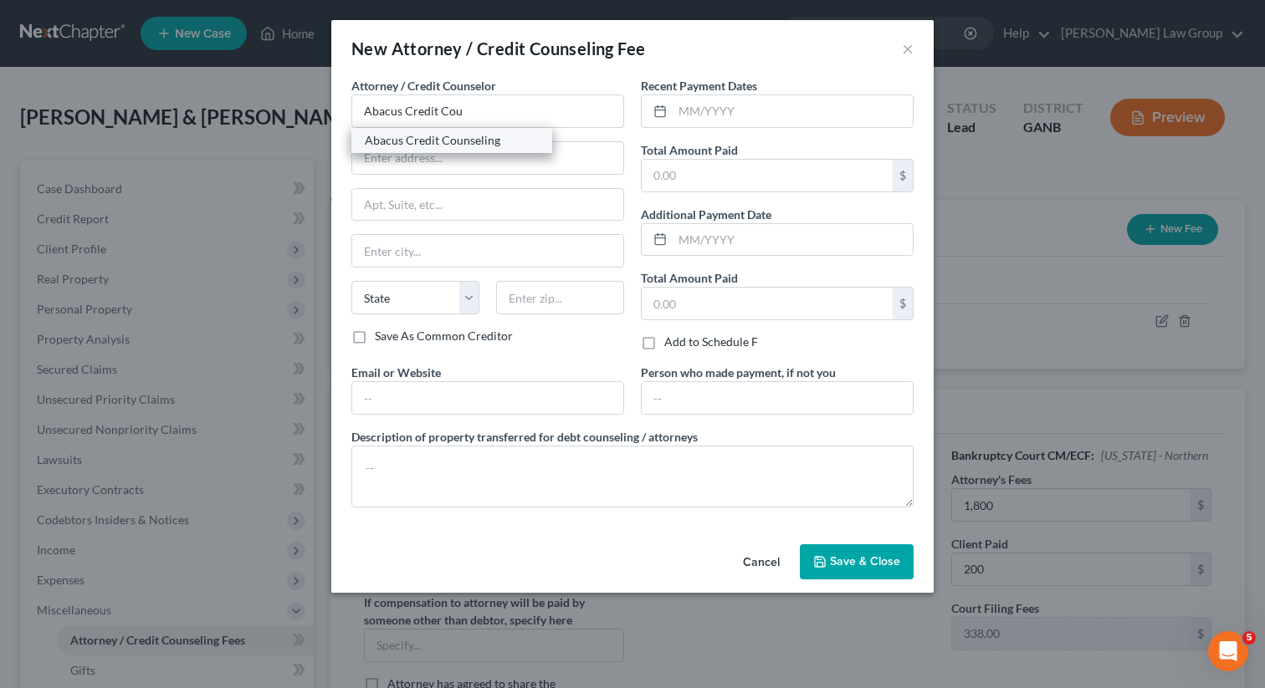
click at [442, 135] on div "Abacus Credit Counseling" at bounding box center [452, 140] width 174 height 17
type input "Abacus Credit Counseling"
type input "[STREET_ADDRESS]"
type input "Suite 700"
type input "Encino"
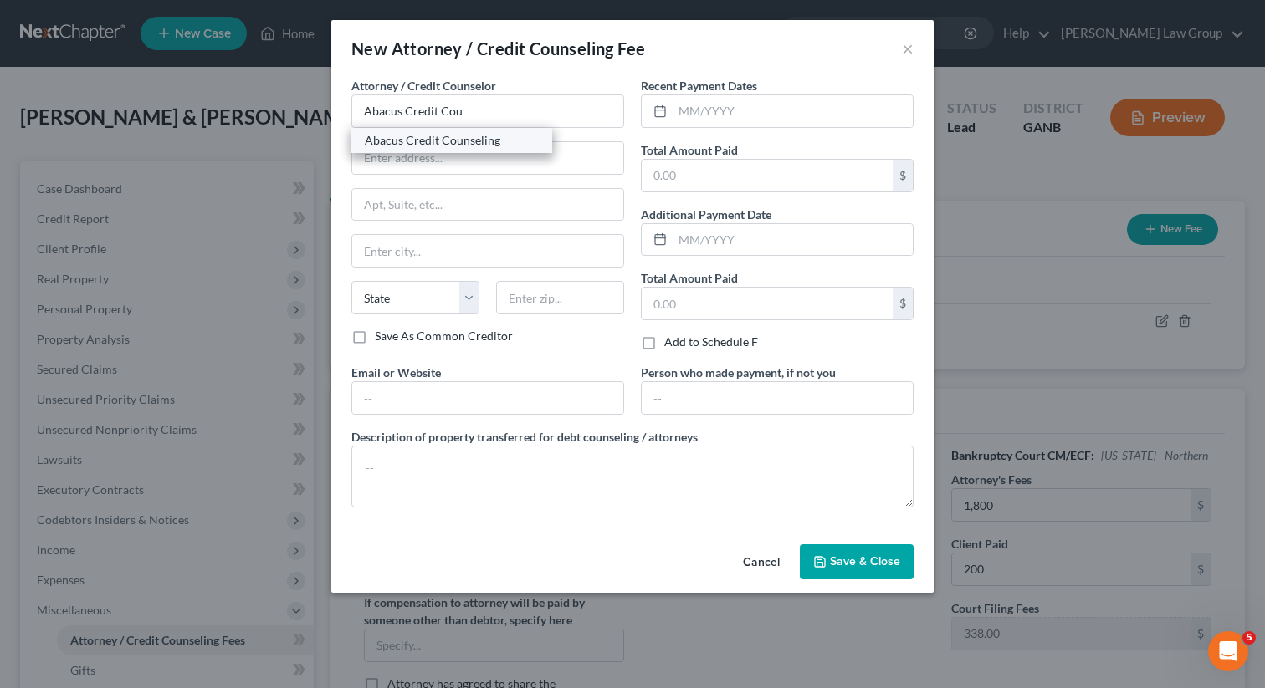
select select "4"
type input "91436"
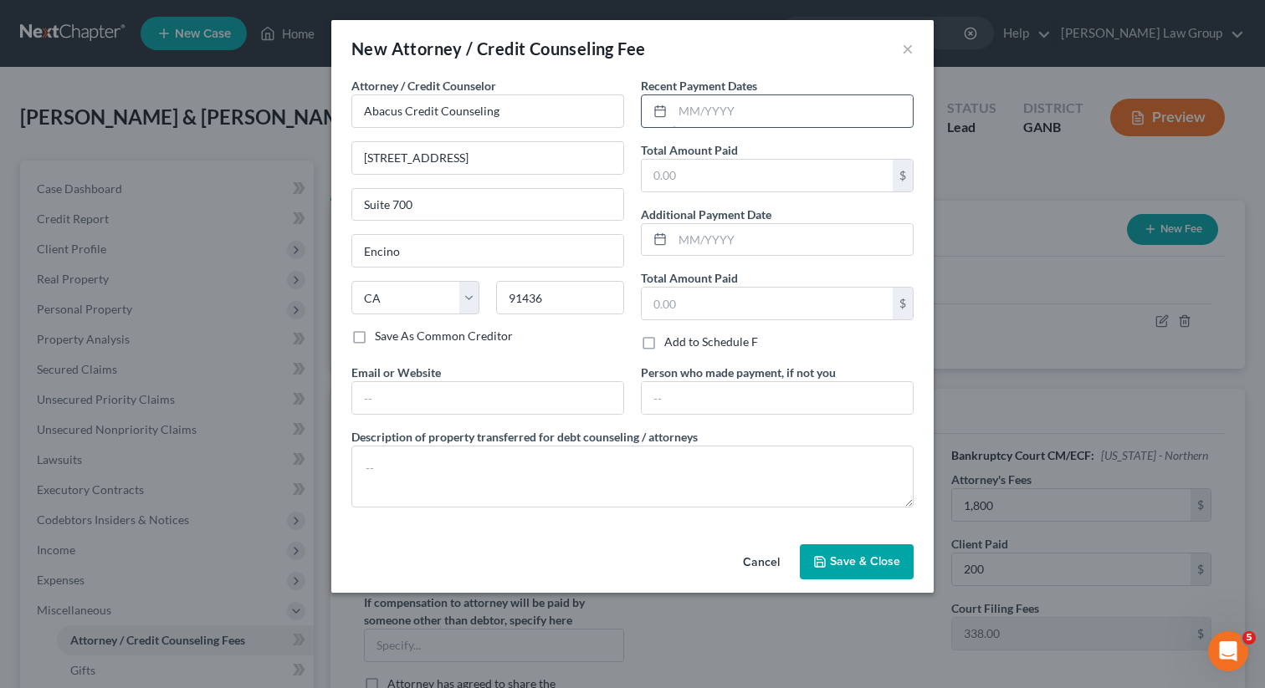
click at [714, 122] on input "text" at bounding box center [793, 111] width 240 height 32
type input "10/2025"
type input "25"
click at [483, 395] on input "text" at bounding box center [487, 398] width 271 height 32
type input "[DOMAIN_NAME]"
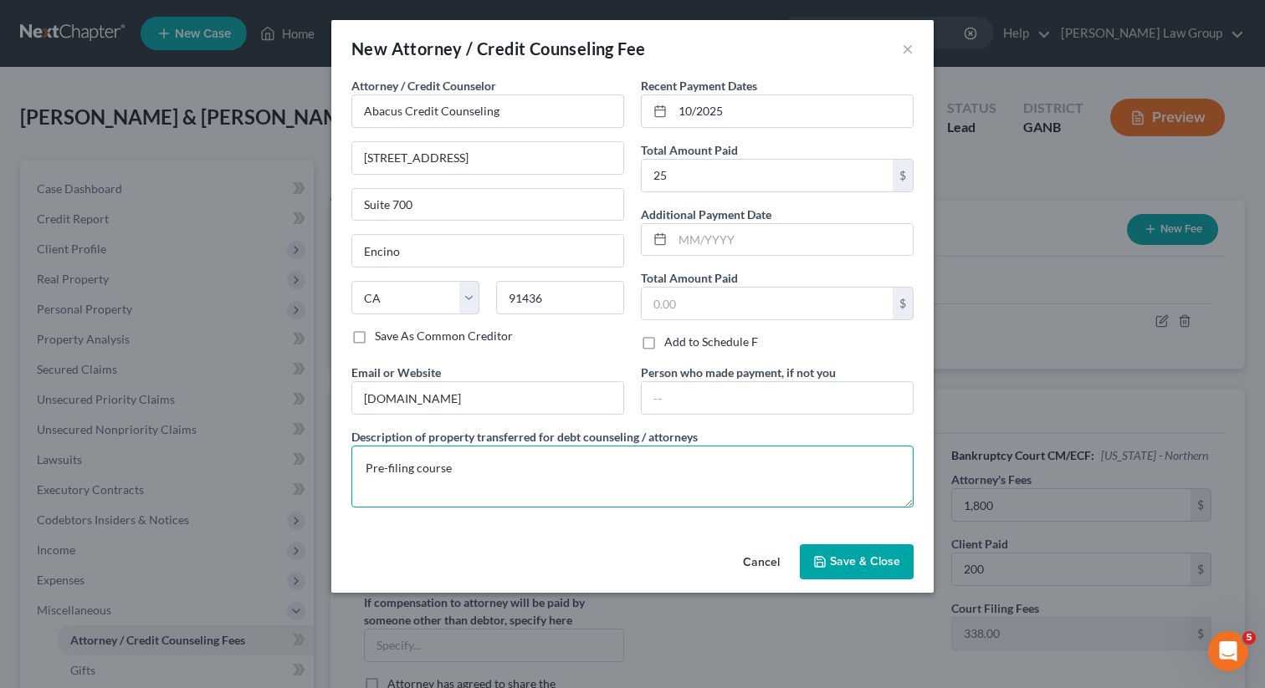
type textarea "Pre-filing course"
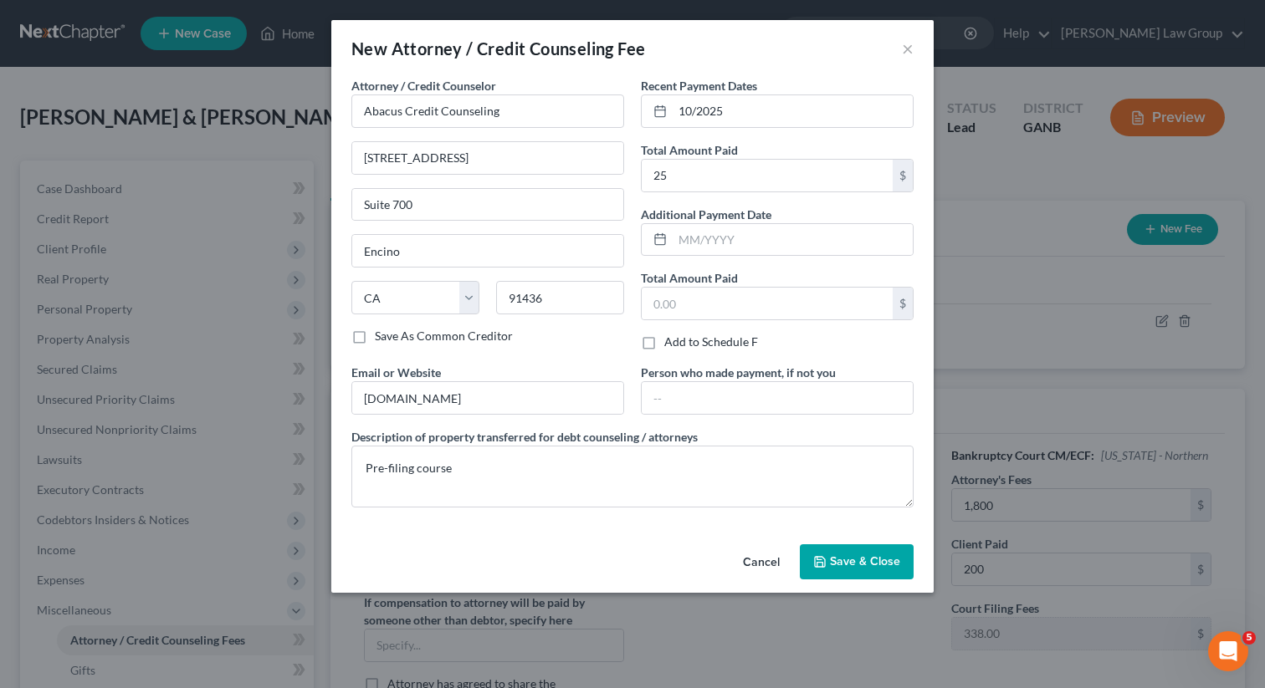
click at [870, 567] on span "Save & Close" at bounding box center [865, 562] width 70 height 14
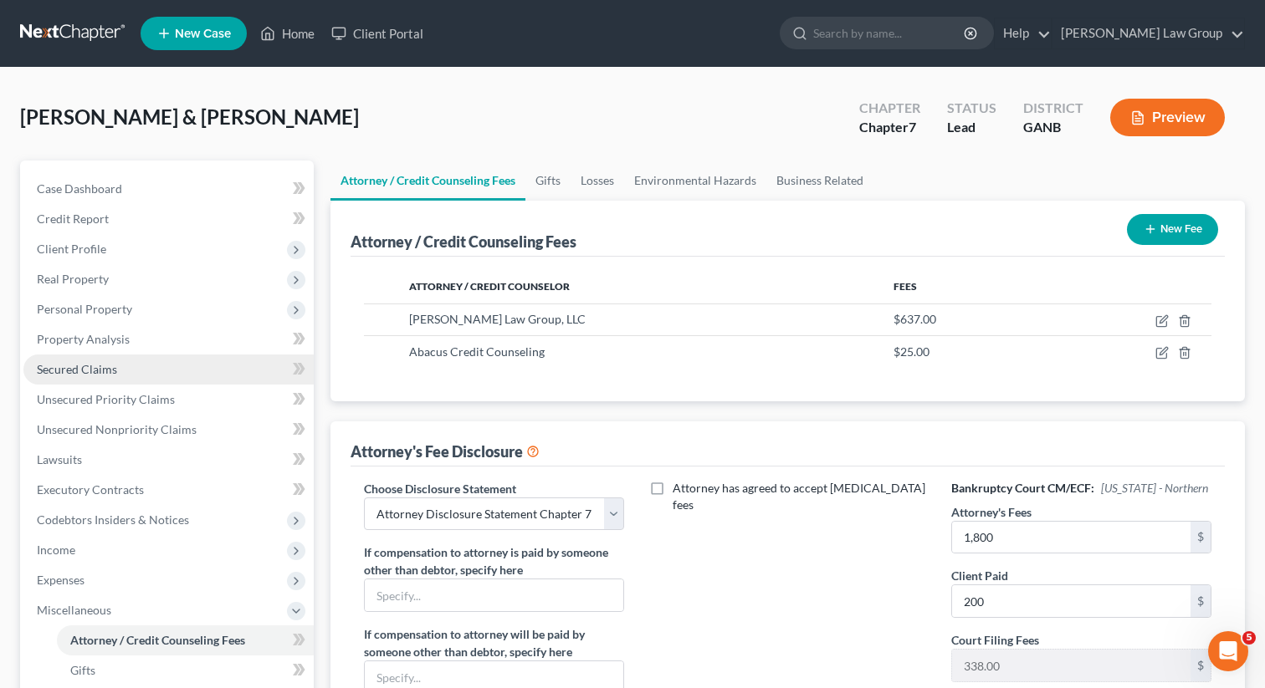
click at [108, 376] on link "Secured Claims" at bounding box center [168, 370] width 290 height 30
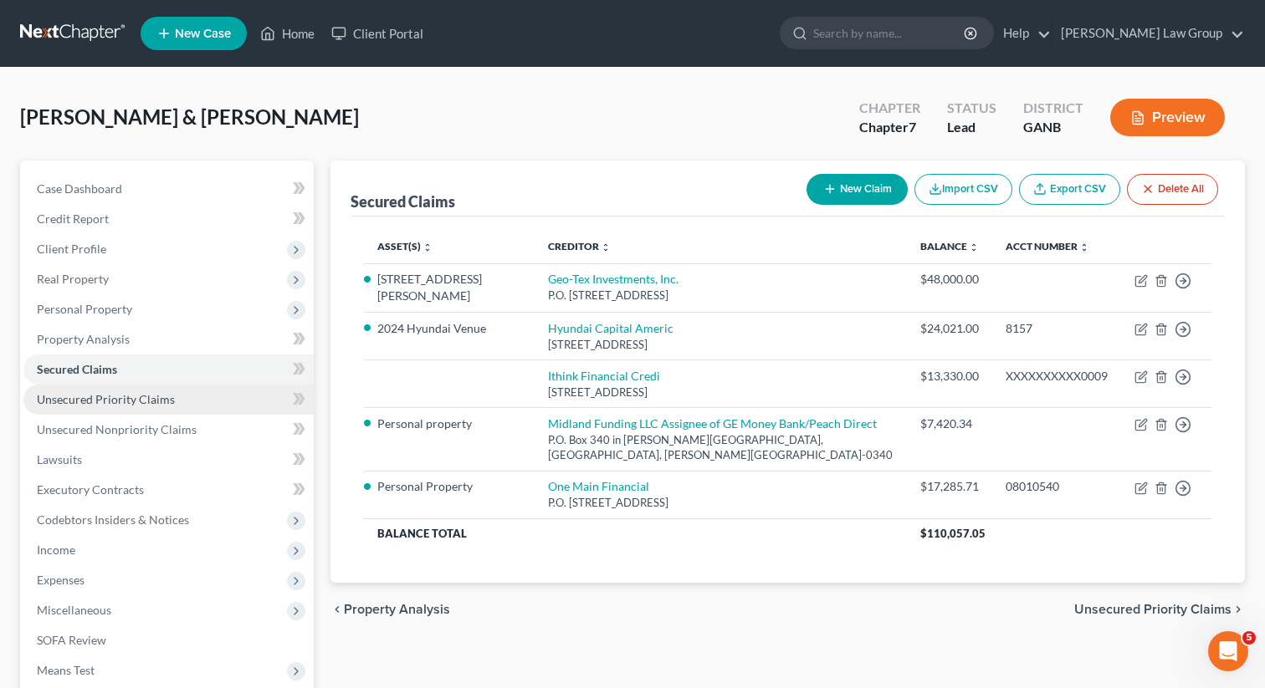
click at [182, 407] on link "Unsecured Priority Claims" at bounding box center [168, 400] width 290 height 30
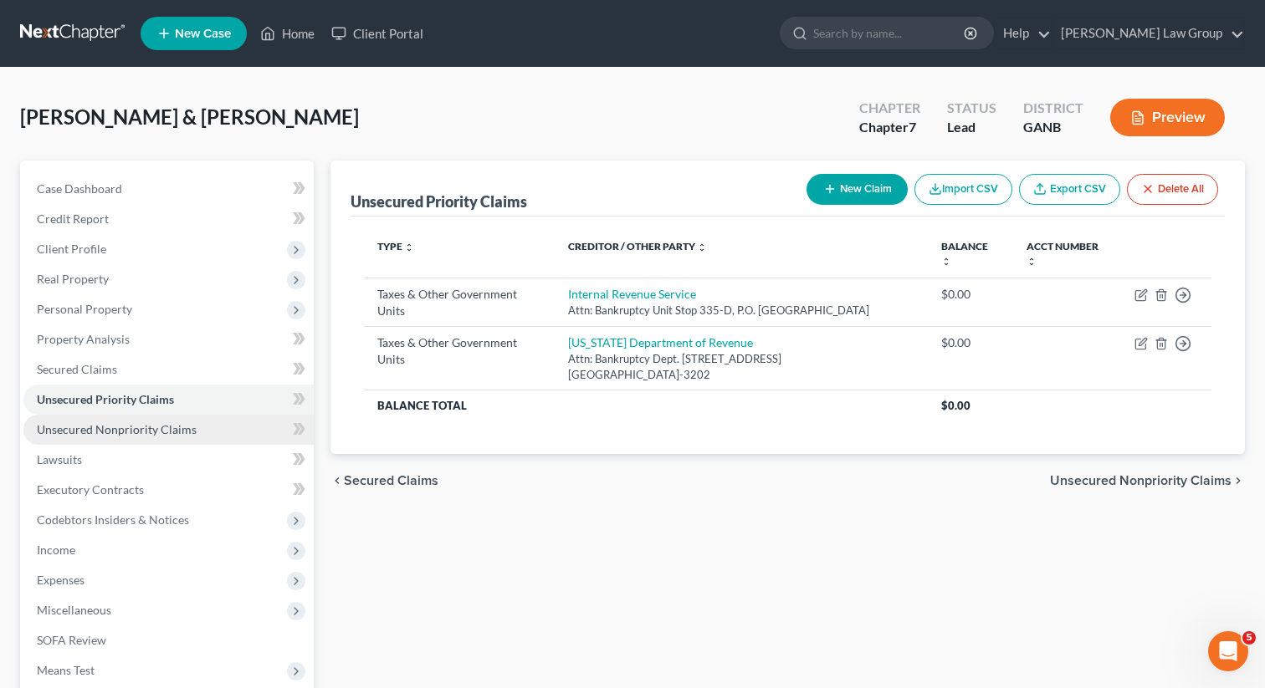
click at [148, 441] on link "Unsecured Nonpriority Claims" at bounding box center [168, 430] width 290 height 30
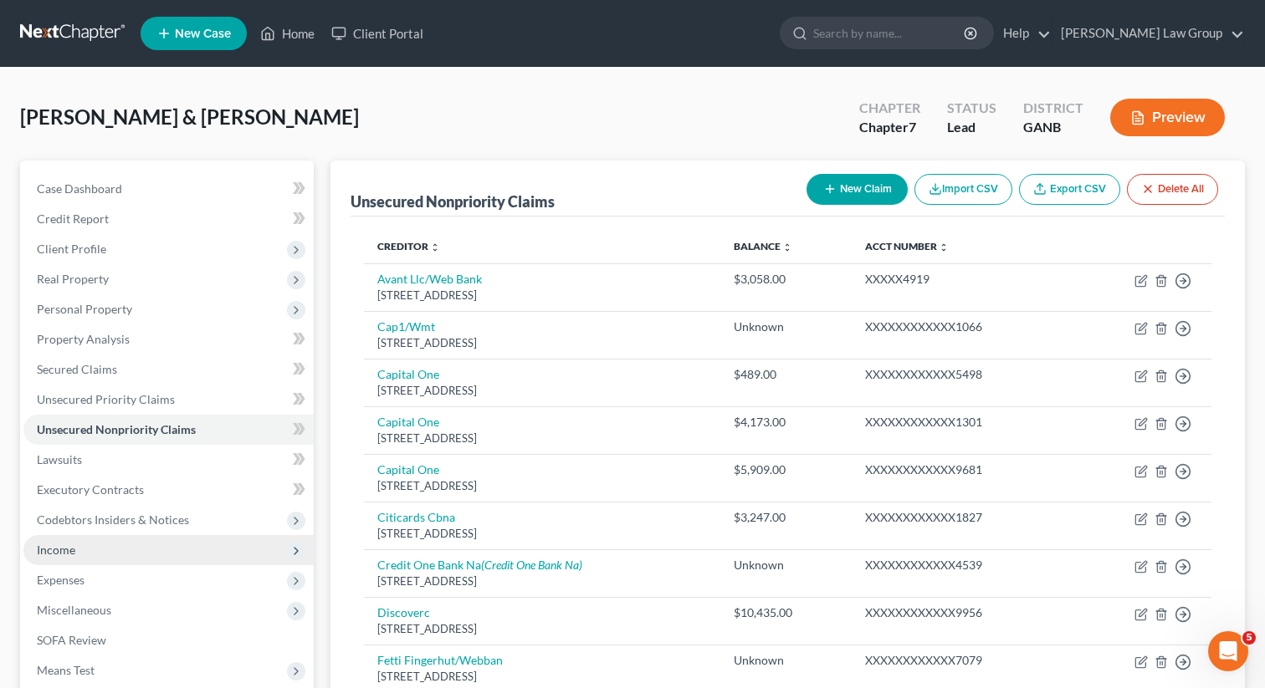
click at [91, 551] on span "Income" at bounding box center [168, 550] width 290 height 30
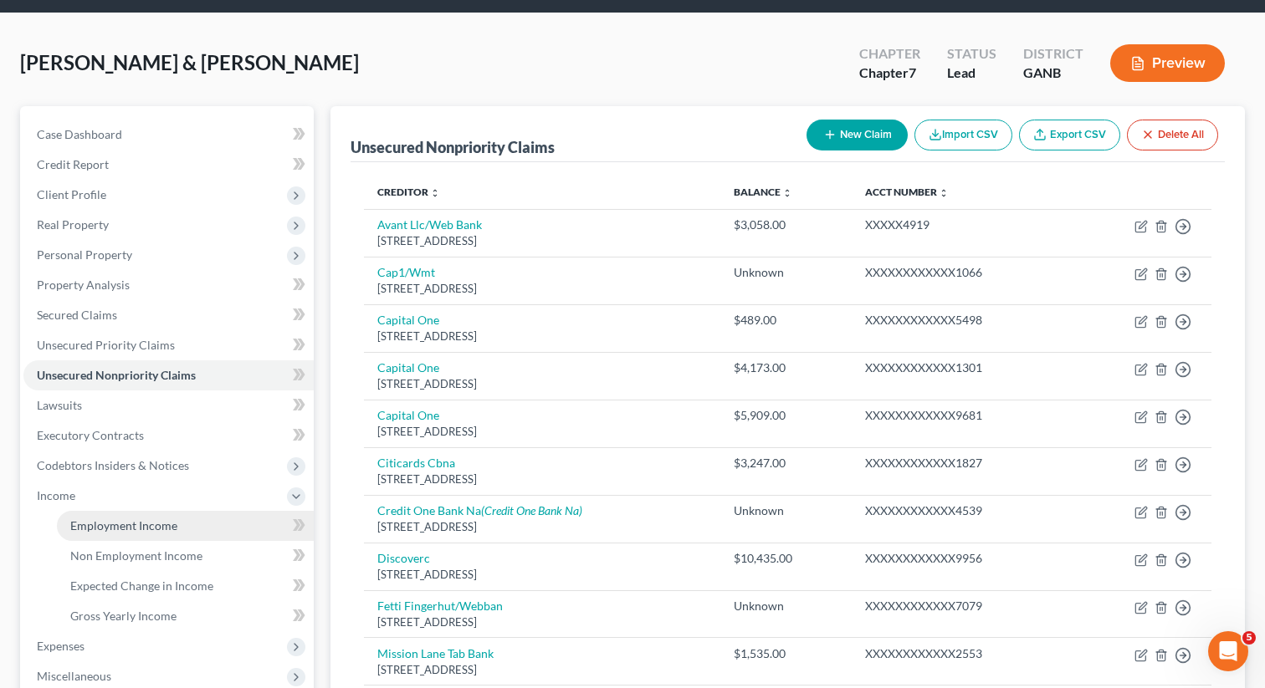
click at [131, 524] on span "Employment Income" at bounding box center [123, 526] width 107 height 14
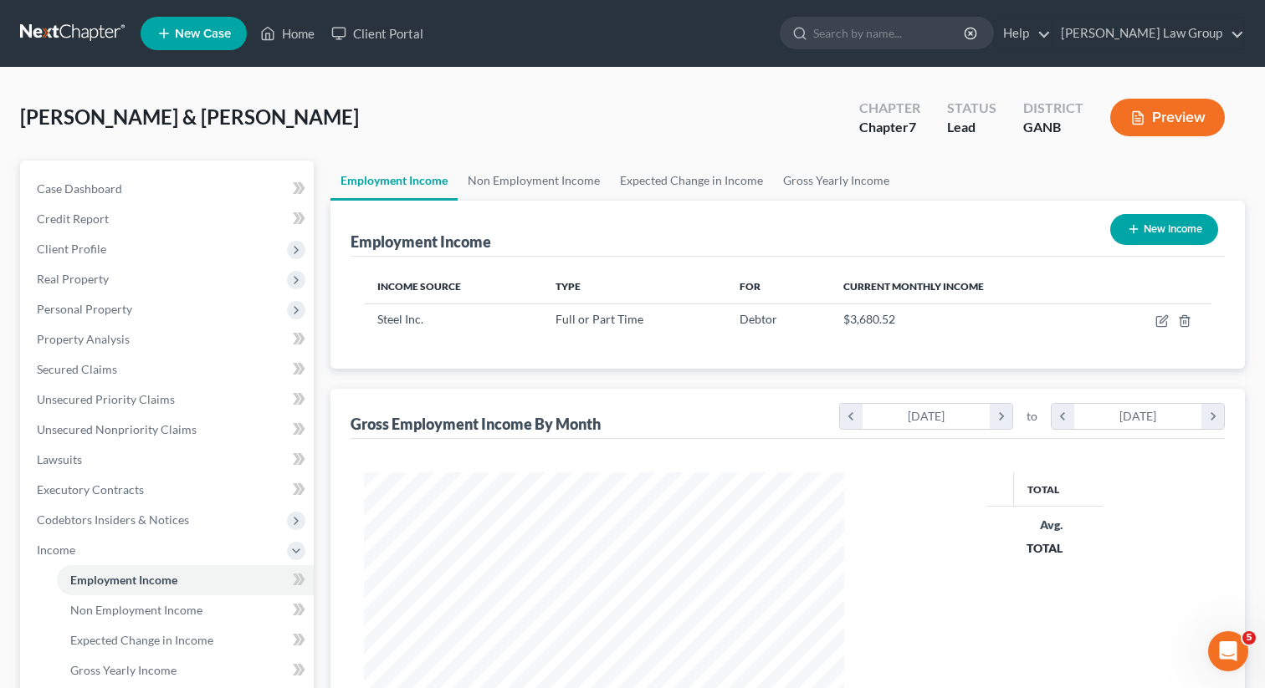
scroll to position [299, 514]
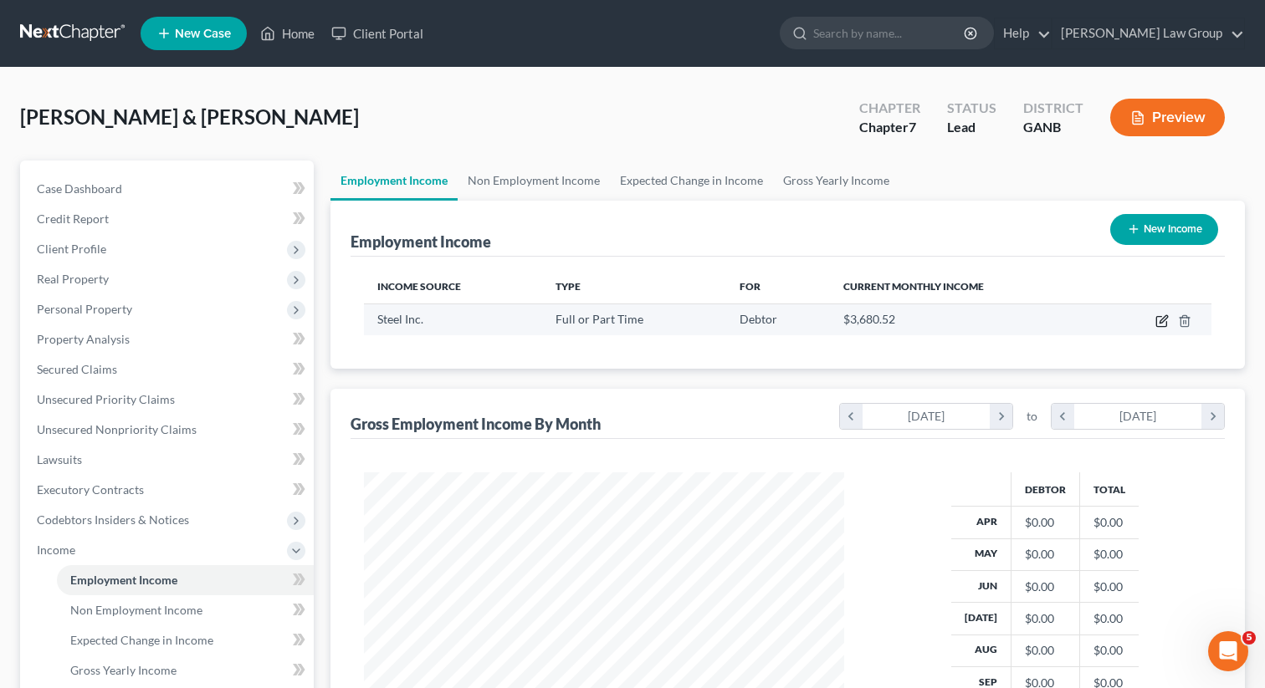
click at [1159, 317] on icon "button" at bounding box center [1161, 321] width 13 height 13
select select "0"
select select "10"
select select "0"
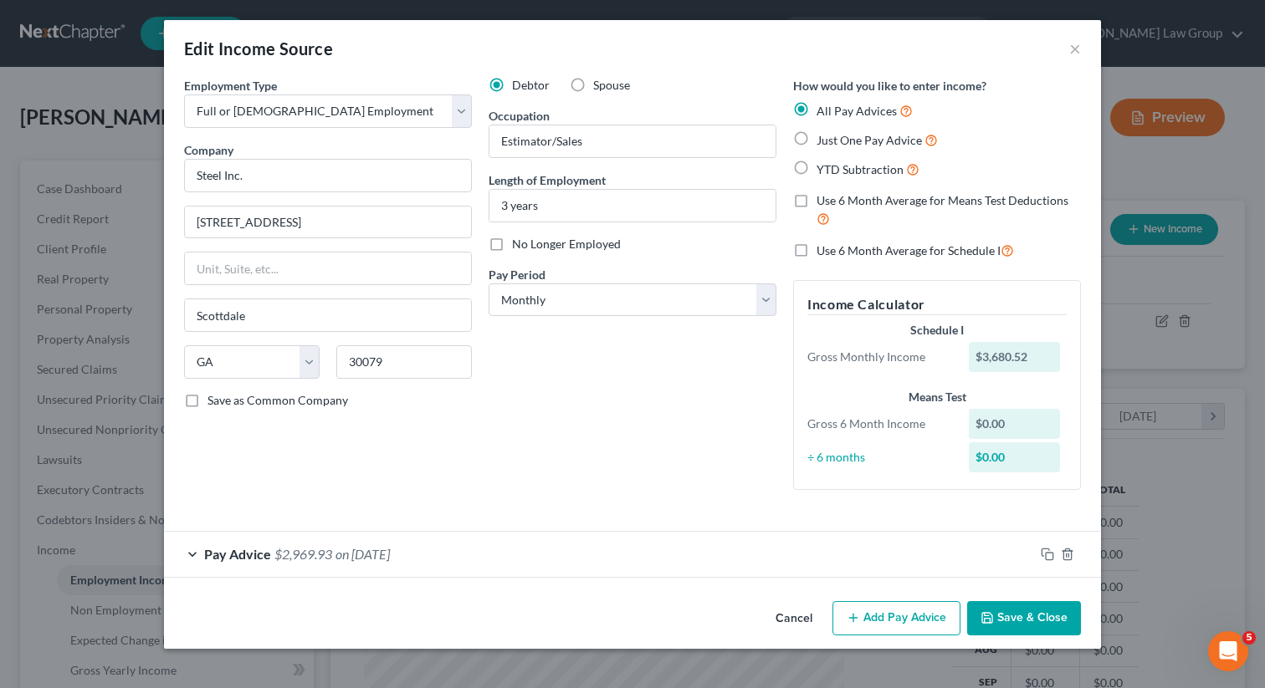
click at [816, 141] on label "Just One Pay Advice" at bounding box center [876, 139] width 121 height 19
click at [823, 141] on input "Just One Pay Advice" at bounding box center [828, 135] width 11 height 11
radio input "true"
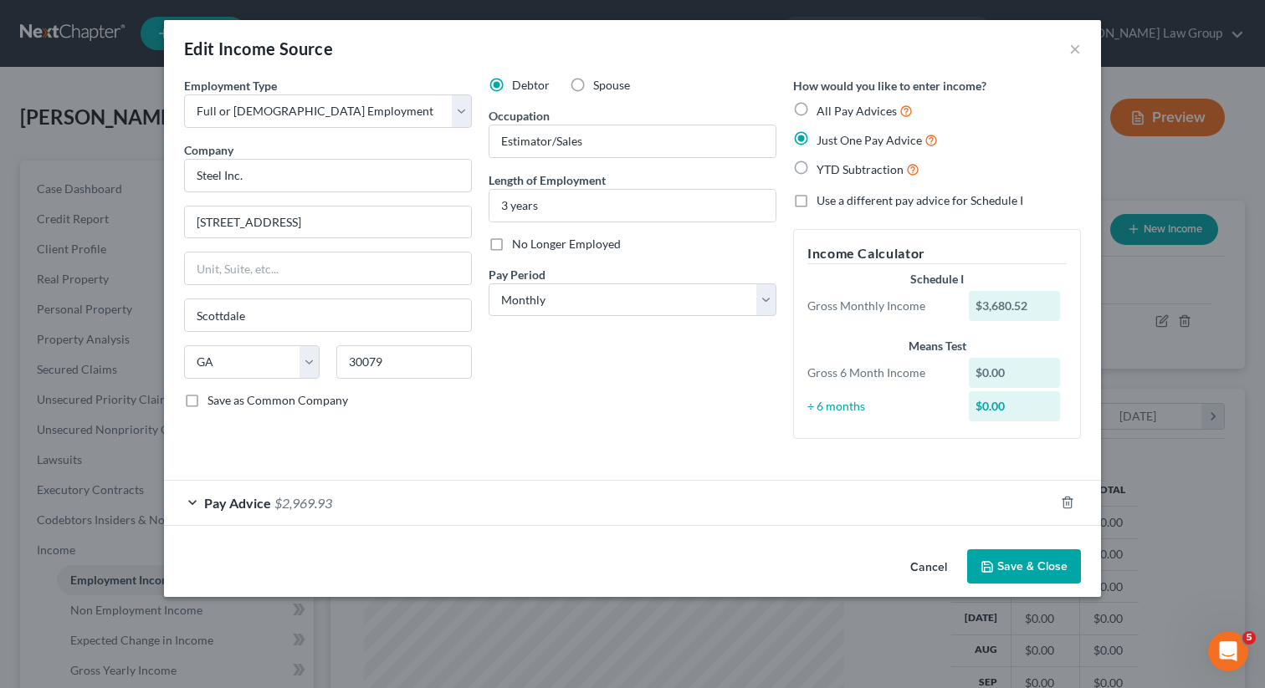
click at [258, 504] on span "Pay Advice" at bounding box center [237, 503] width 67 height 16
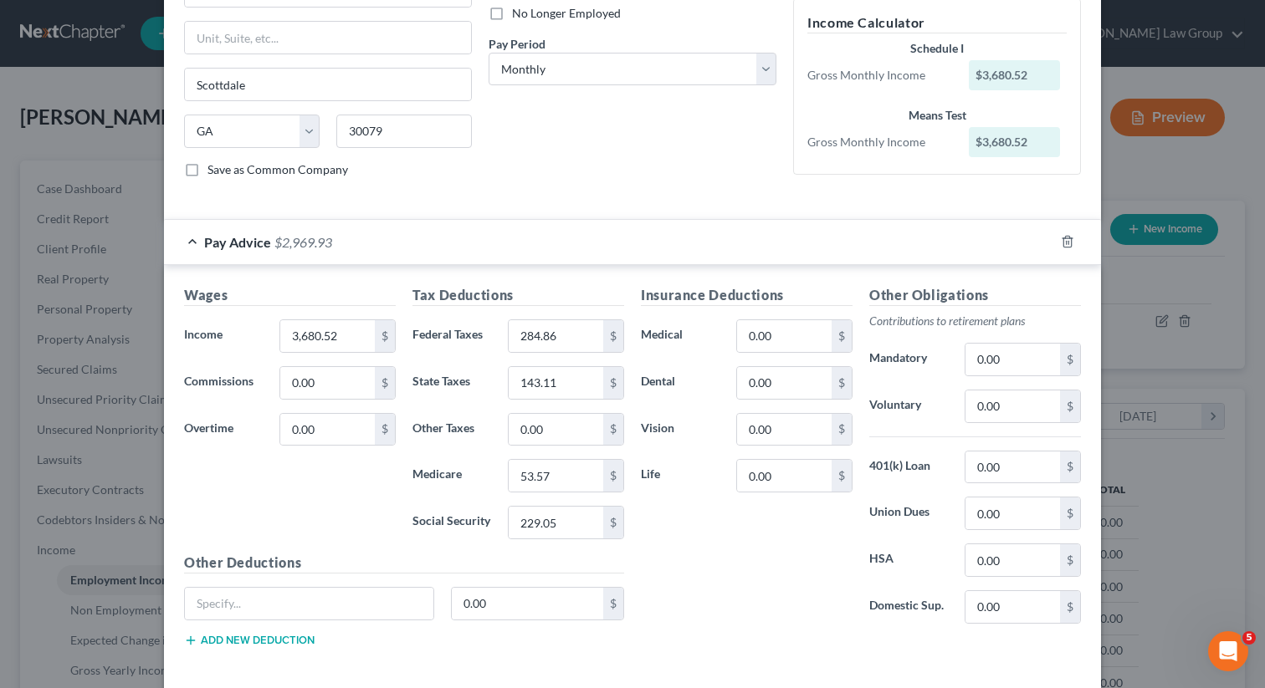
scroll to position [308, 0]
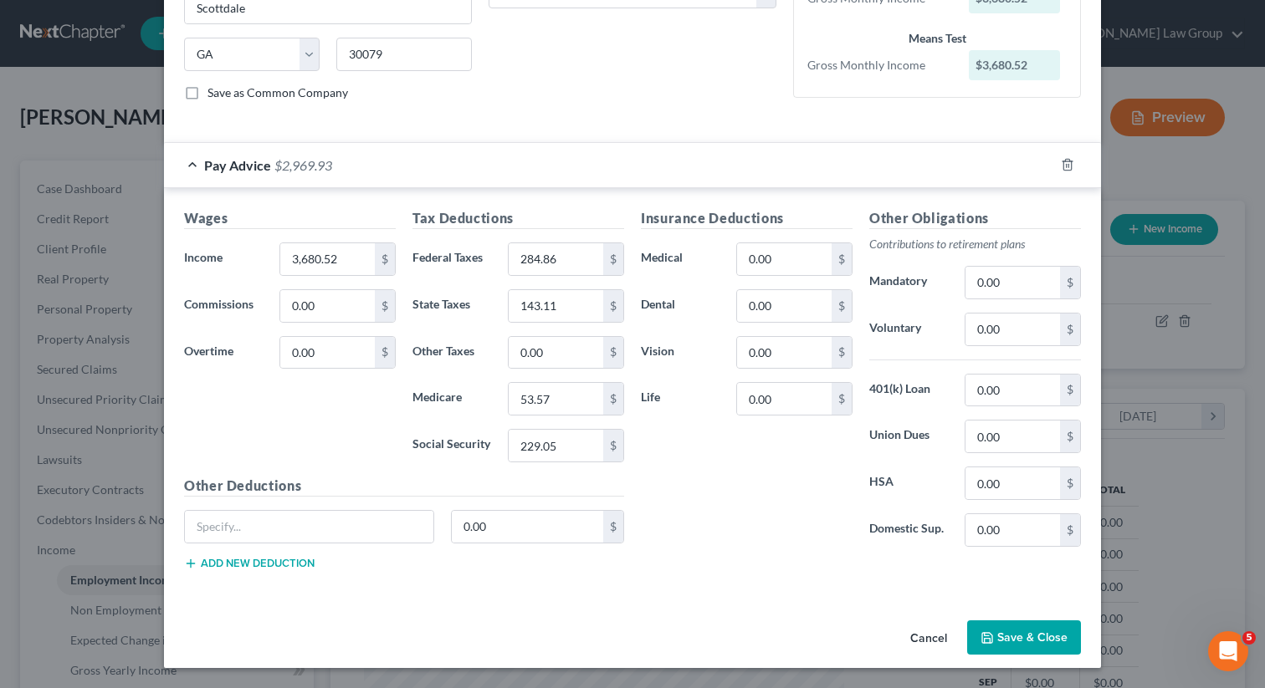
click at [1027, 638] on button "Save & Close" at bounding box center [1024, 638] width 114 height 35
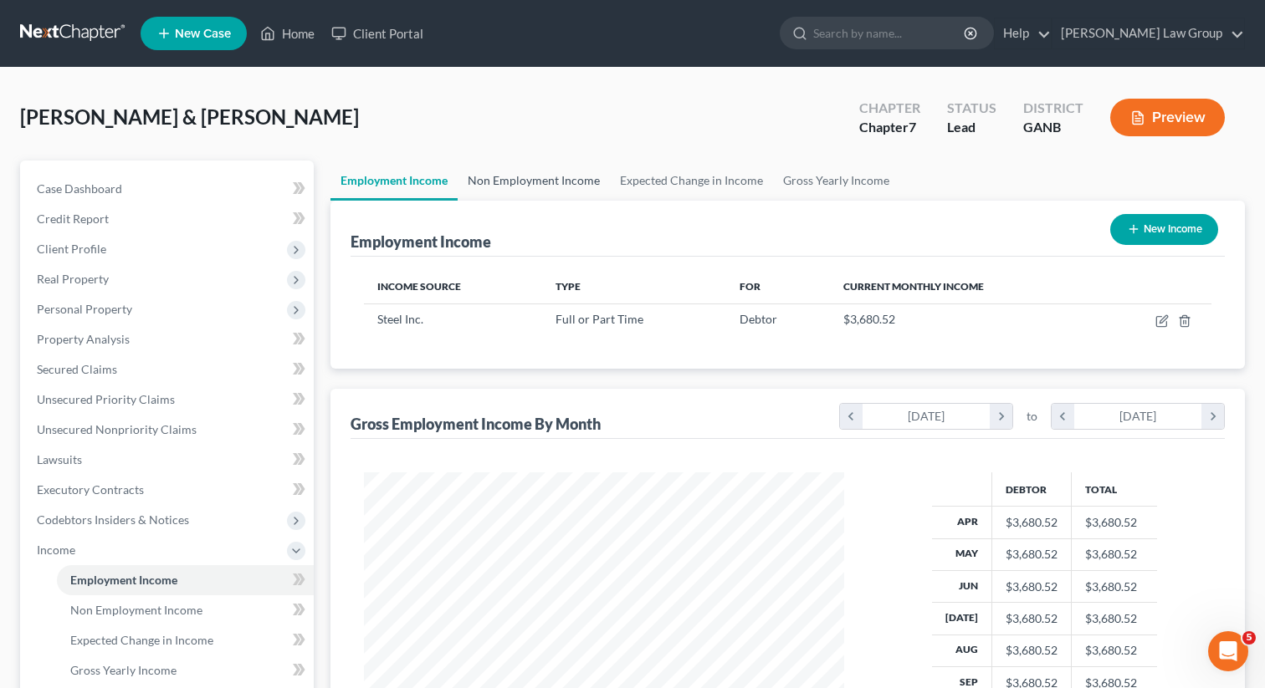
click at [527, 183] on link "Non Employment Income" at bounding box center [534, 181] width 152 height 40
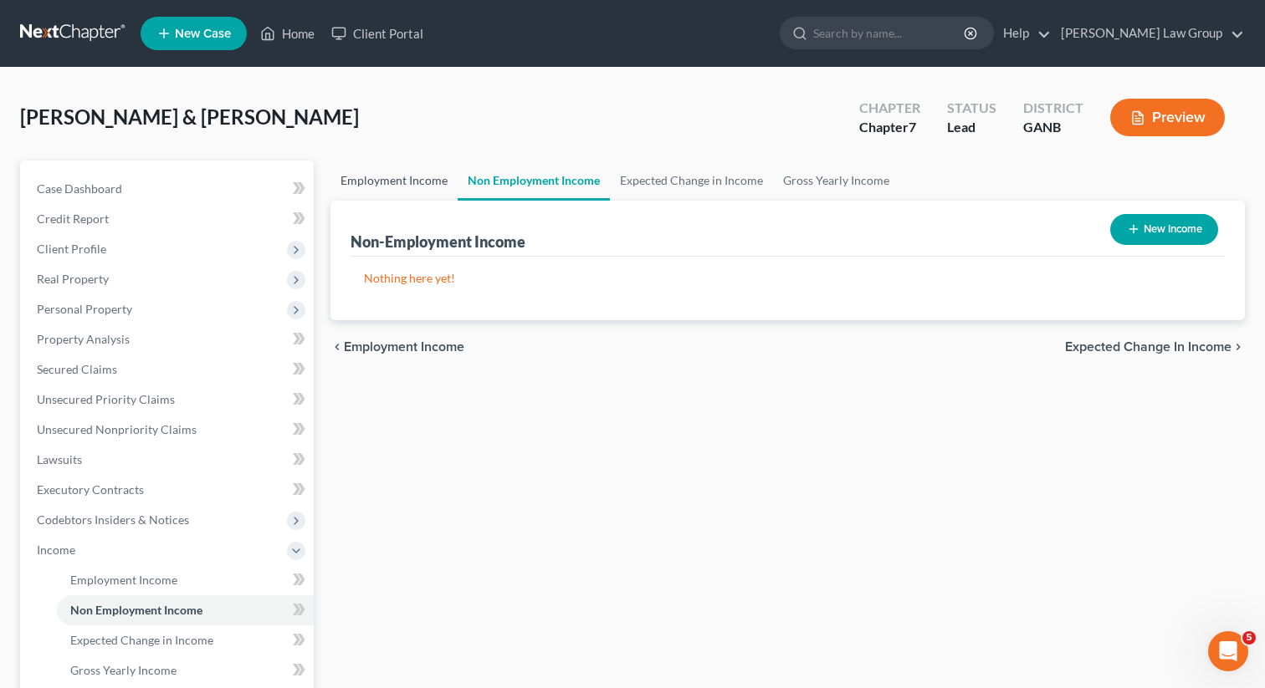
click at [359, 170] on link "Employment Income" at bounding box center [393, 181] width 127 height 40
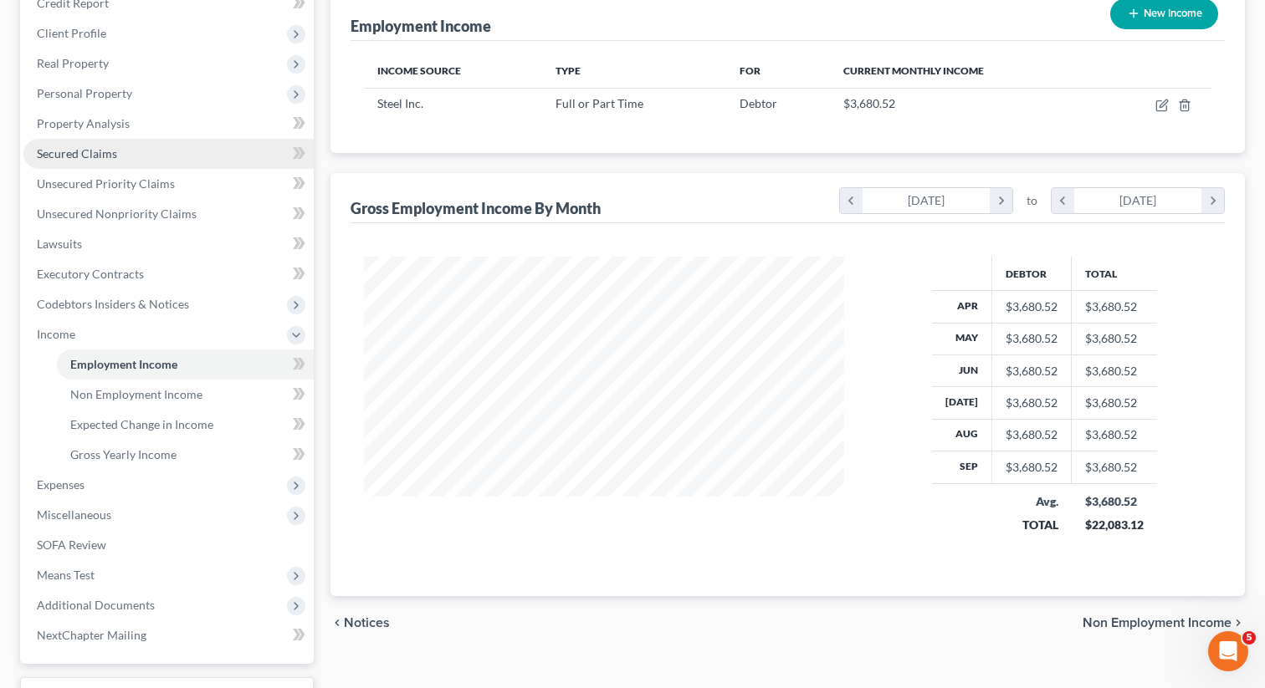
scroll to position [238, 0]
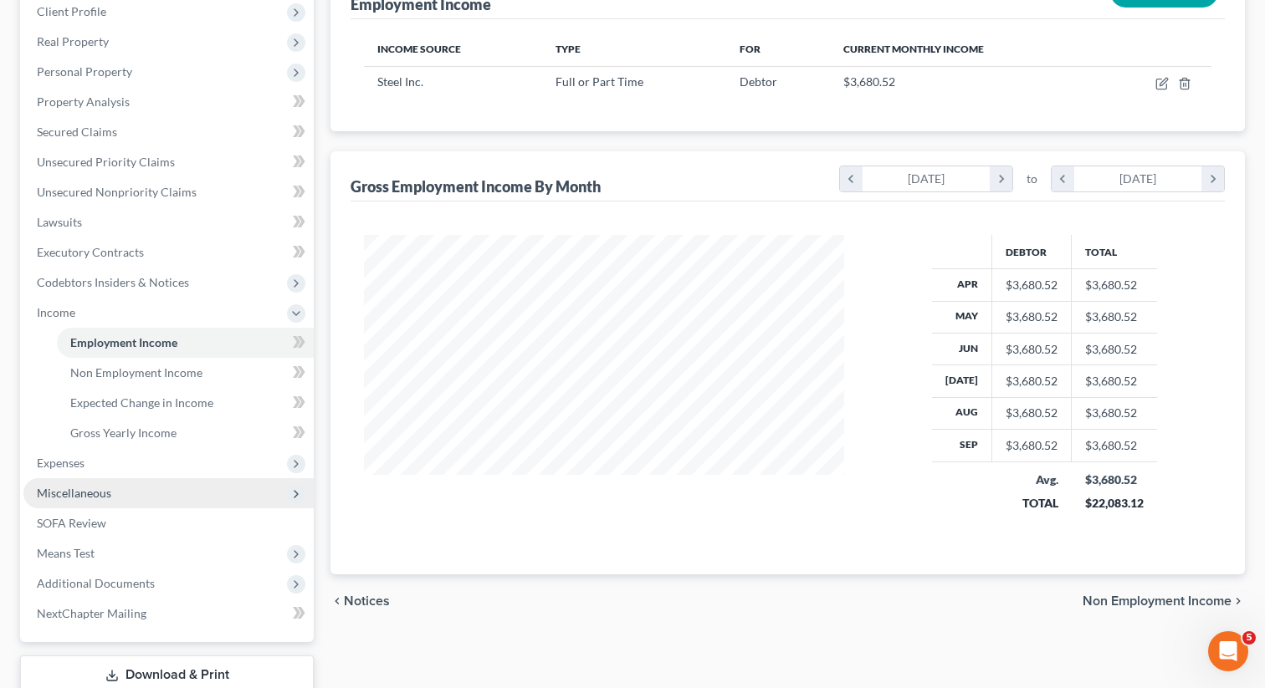
click at [91, 499] on span "Miscellaneous" at bounding box center [74, 493] width 74 height 14
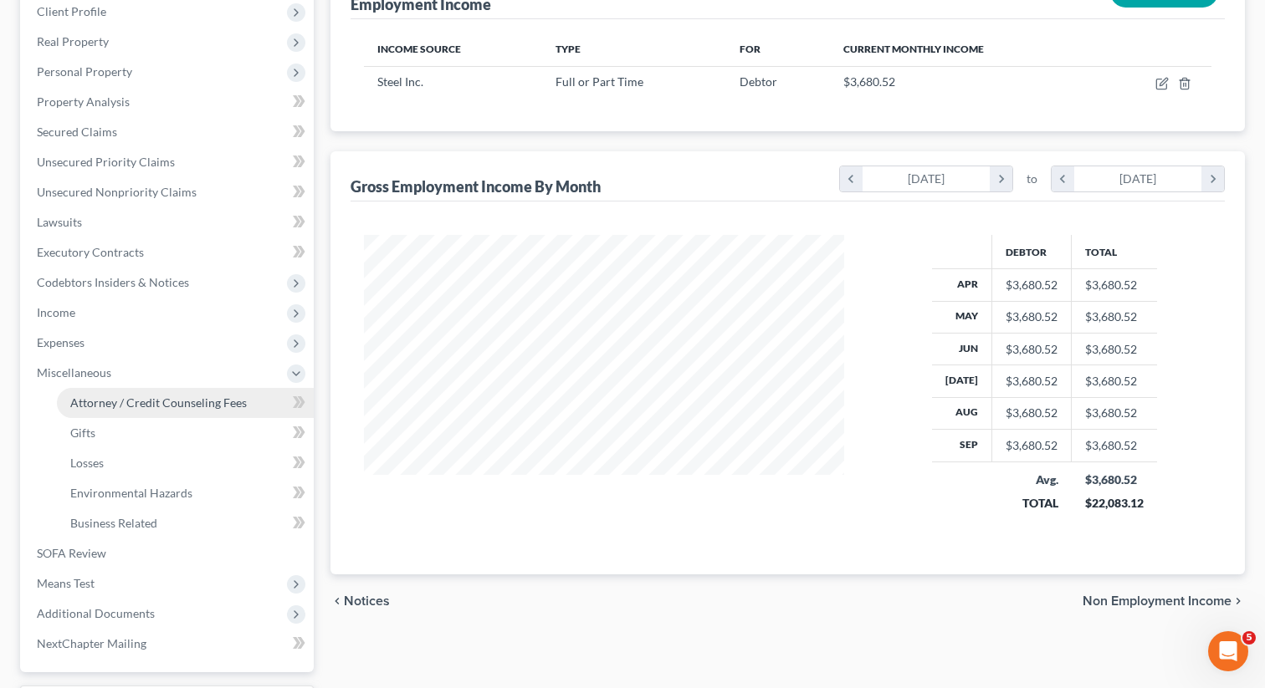
click at [151, 406] on span "Attorney / Credit Counseling Fees" at bounding box center [158, 403] width 177 height 14
select select "0"
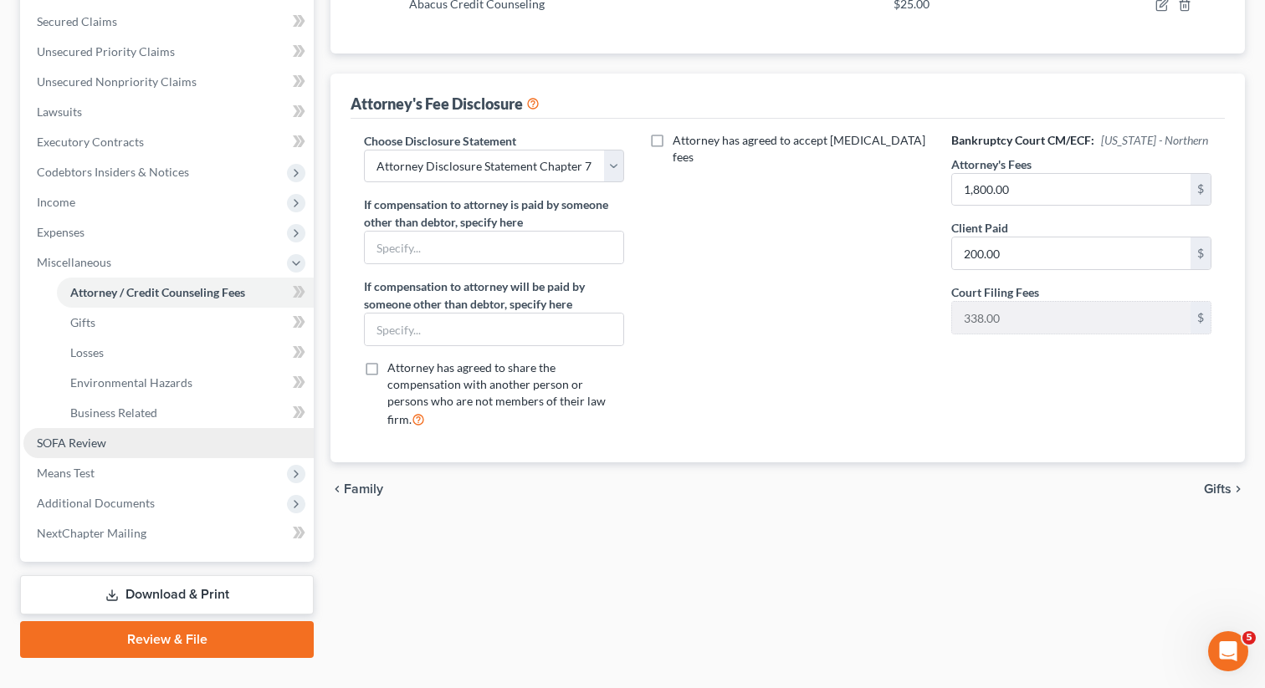
click at [99, 443] on span "SOFA Review" at bounding box center [71, 443] width 69 height 14
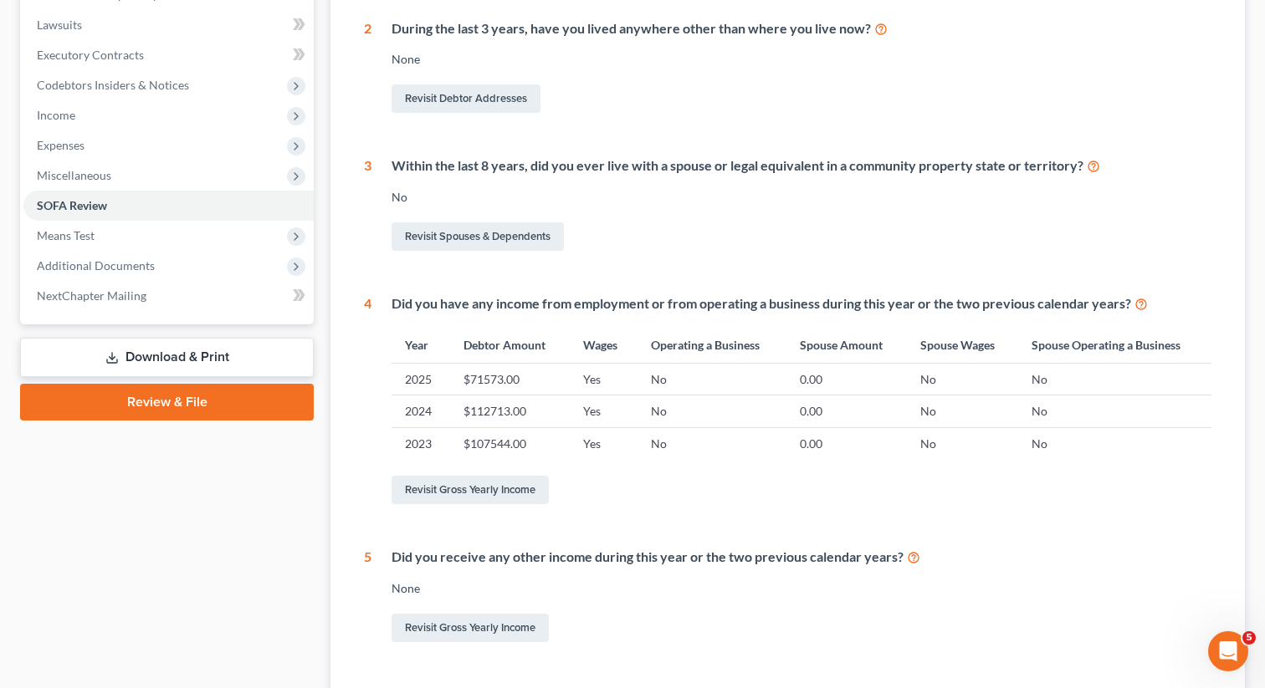
scroll to position [432, 0]
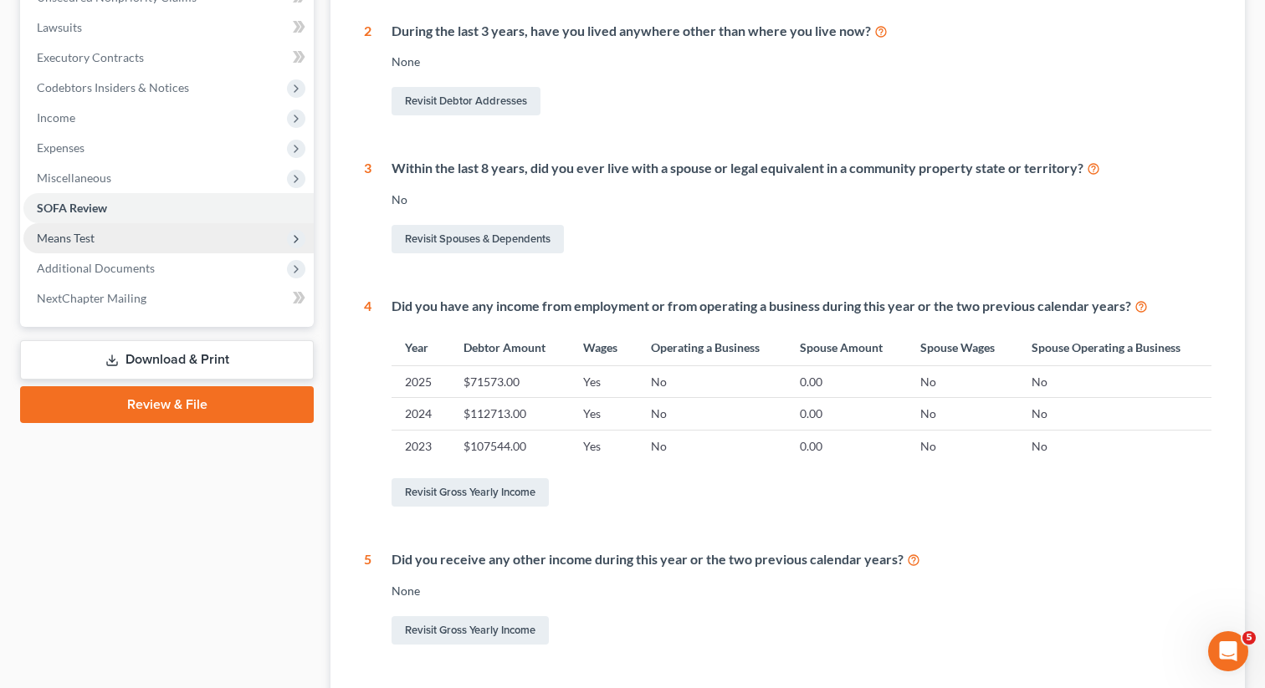
click at [192, 243] on span "Means Test" at bounding box center [168, 238] width 290 height 30
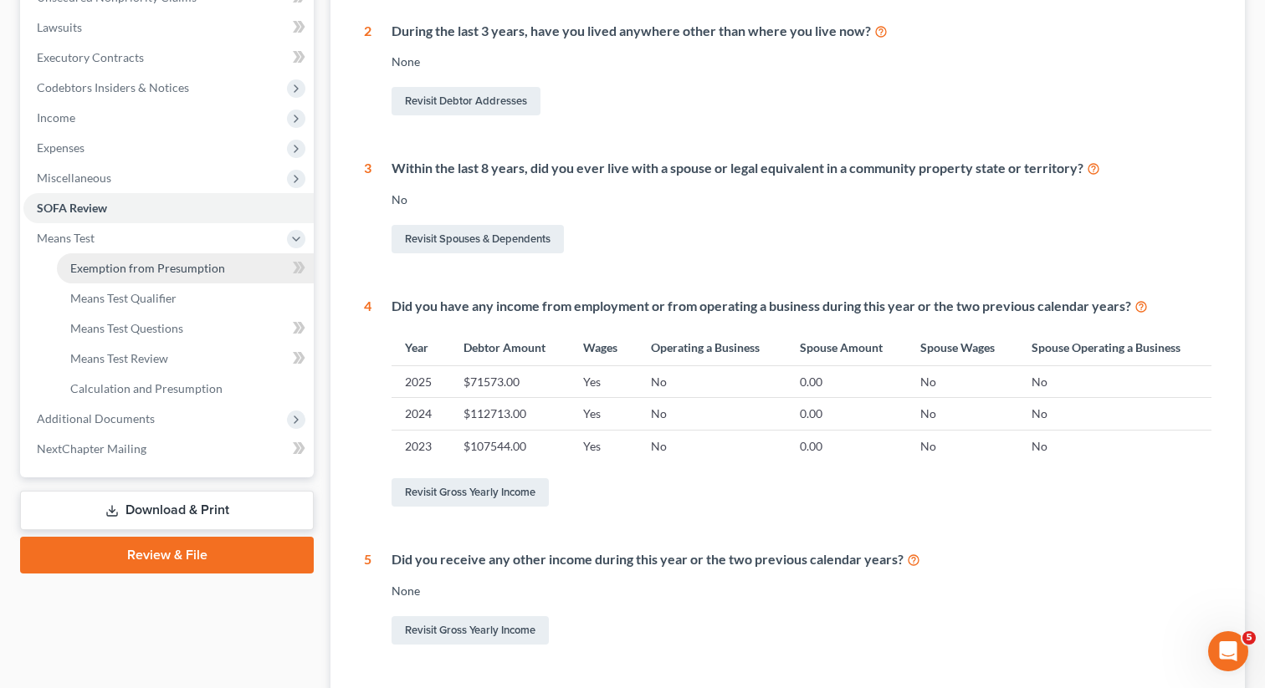
click at [171, 258] on link "Exemption from Presumption" at bounding box center [185, 268] width 257 height 30
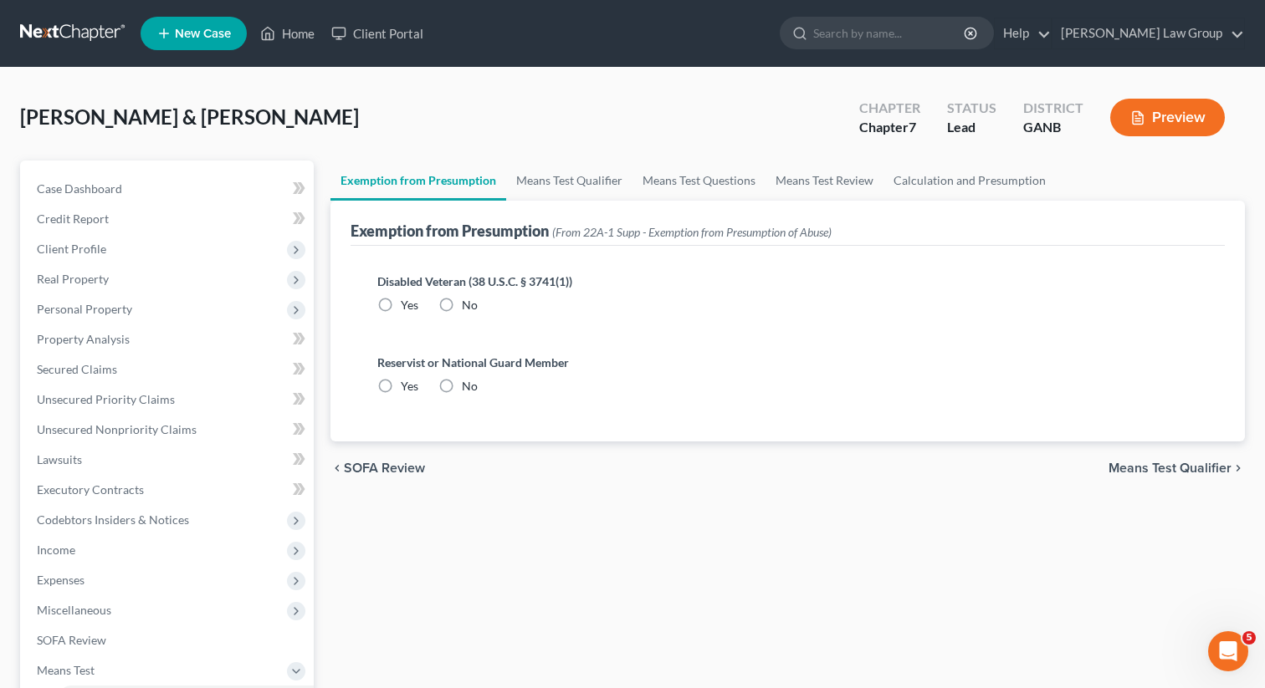
click at [462, 301] on label "No" at bounding box center [470, 305] width 16 height 17
click at [468, 301] on input "No" at bounding box center [473, 302] width 11 height 11
radio input "true"
click at [462, 380] on label "No" at bounding box center [470, 386] width 16 height 17
click at [468, 380] on input "No" at bounding box center [473, 383] width 11 height 11
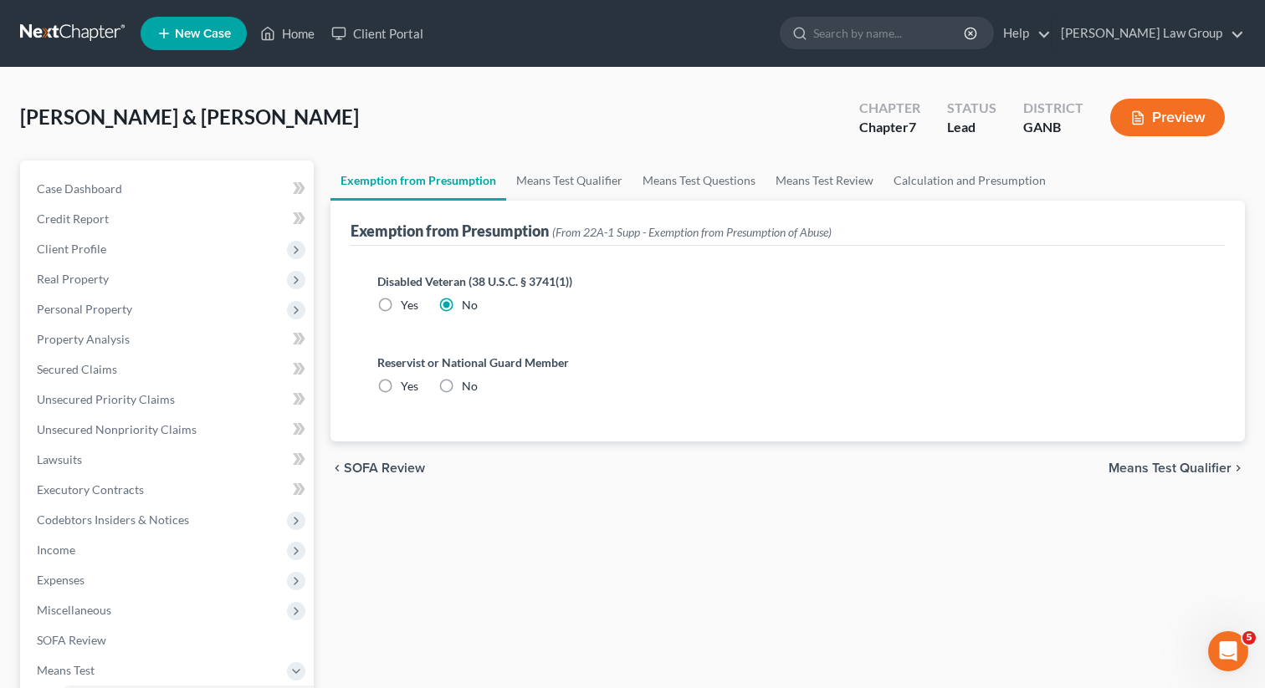
radio input "true"
click at [550, 173] on link "Means Test Qualifier" at bounding box center [569, 181] width 126 height 40
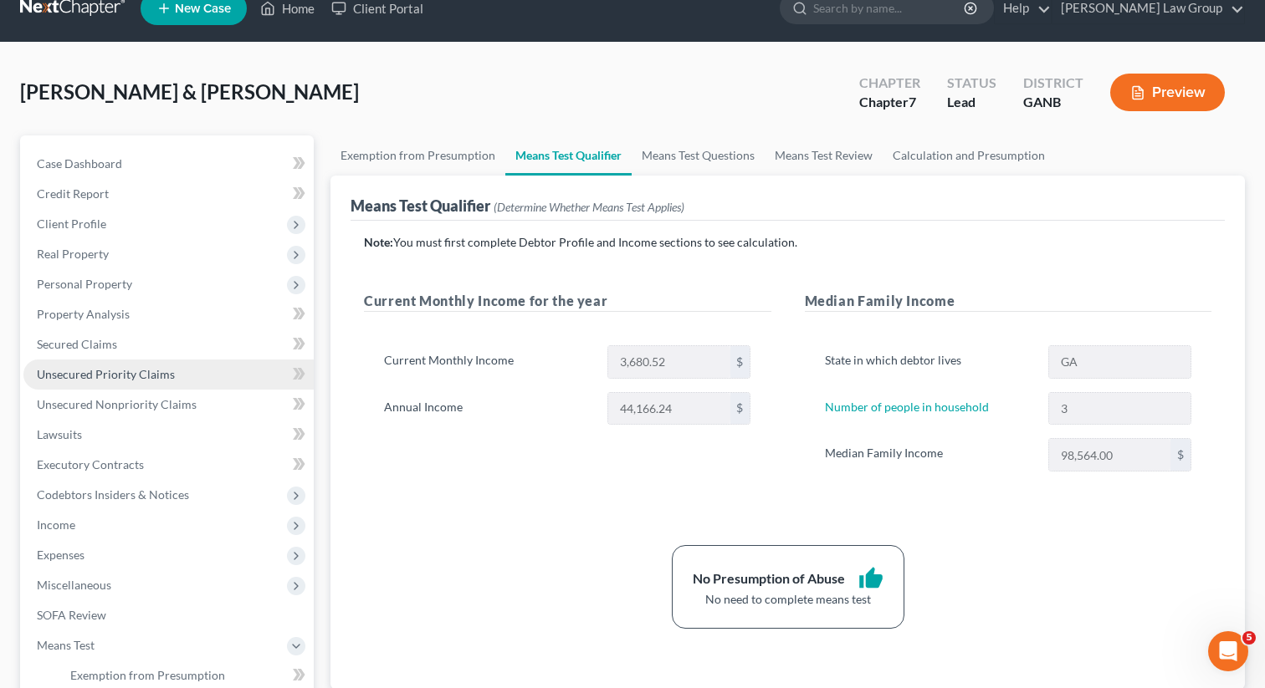
scroll to position [28, 0]
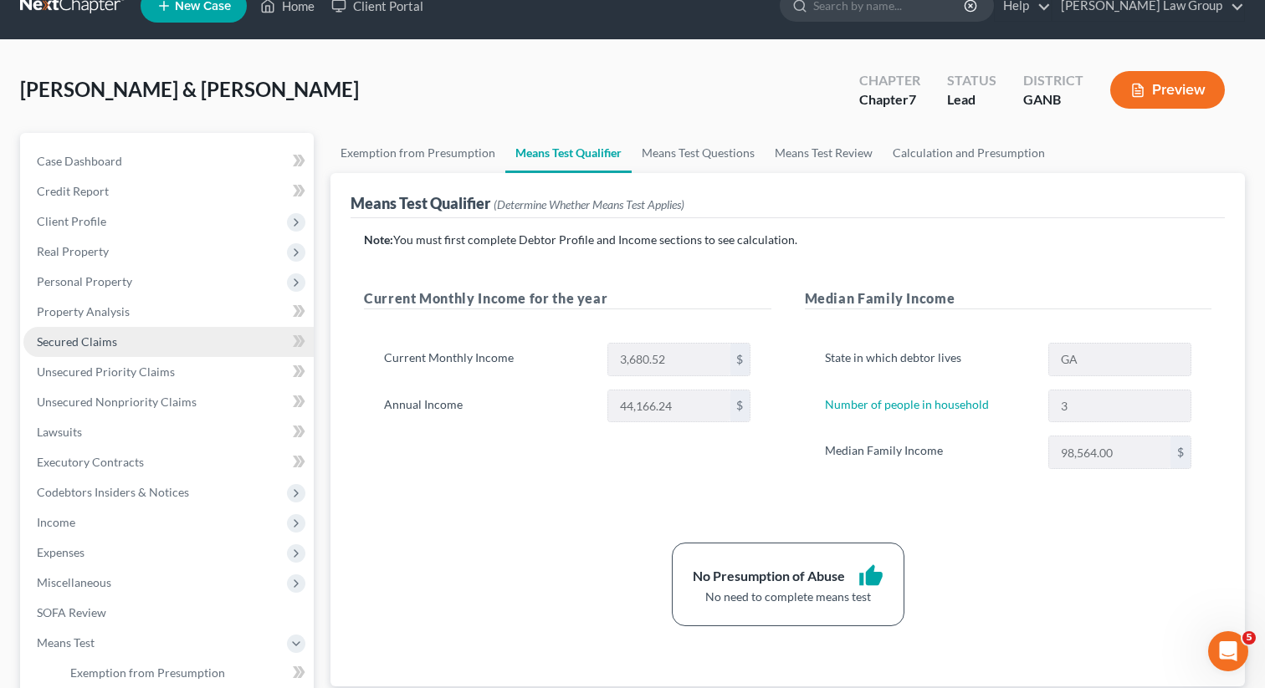
click at [151, 340] on link "Secured Claims" at bounding box center [168, 342] width 290 height 30
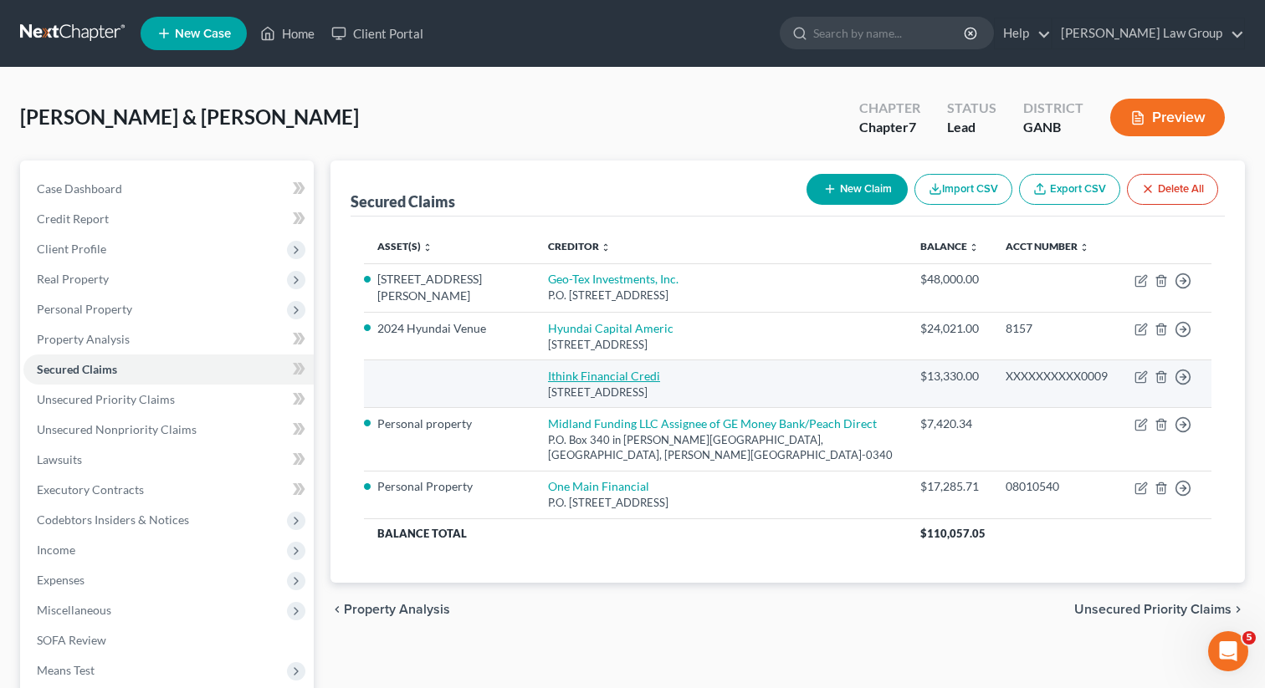
click at [578, 376] on link "Ithink Financial Credi" at bounding box center [604, 376] width 112 height 14
select select "9"
select select "0"
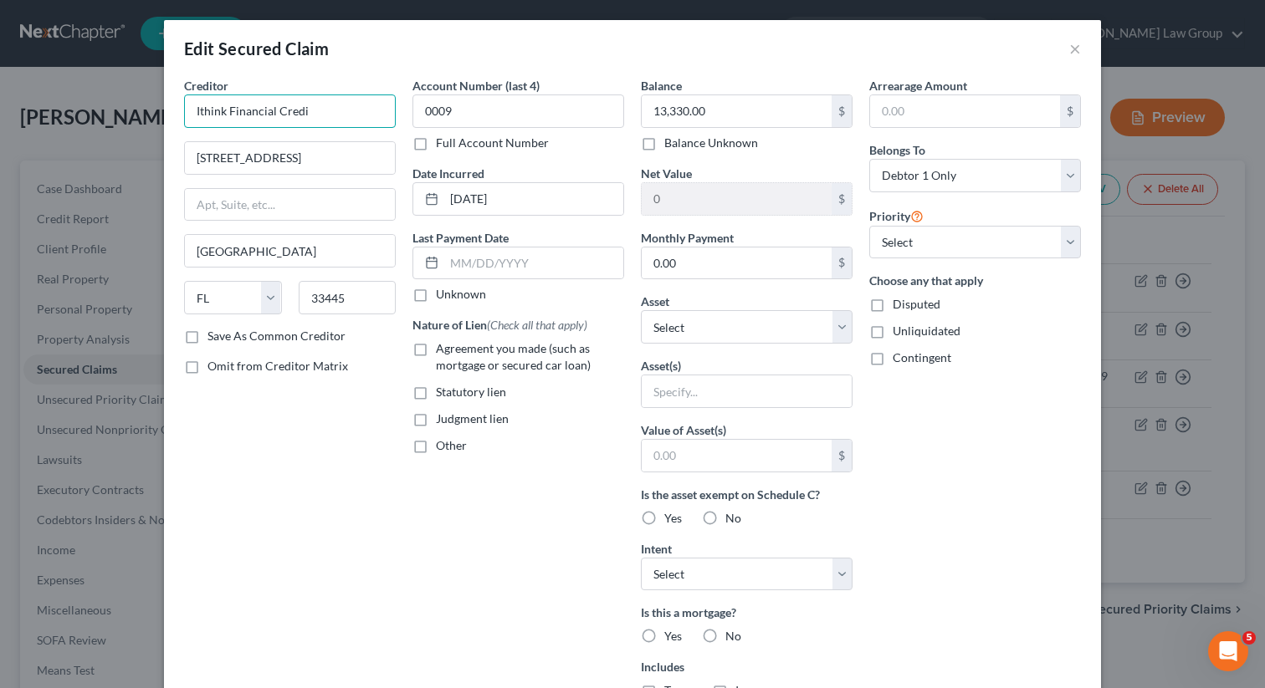
drag, startPoint x: 331, startPoint y: 117, endPoint x: 151, endPoint y: 104, distance: 181.2
click at [151, 104] on div "Edit Secured Claim × Creditor * Ithink Financial Credi [GEOGRAPHIC_DATA] [US_ST…" at bounding box center [632, 344] width 1265 height 688
click at [1075, 45] on button "×" at bounding box center [1075, 48] width 12 height 20
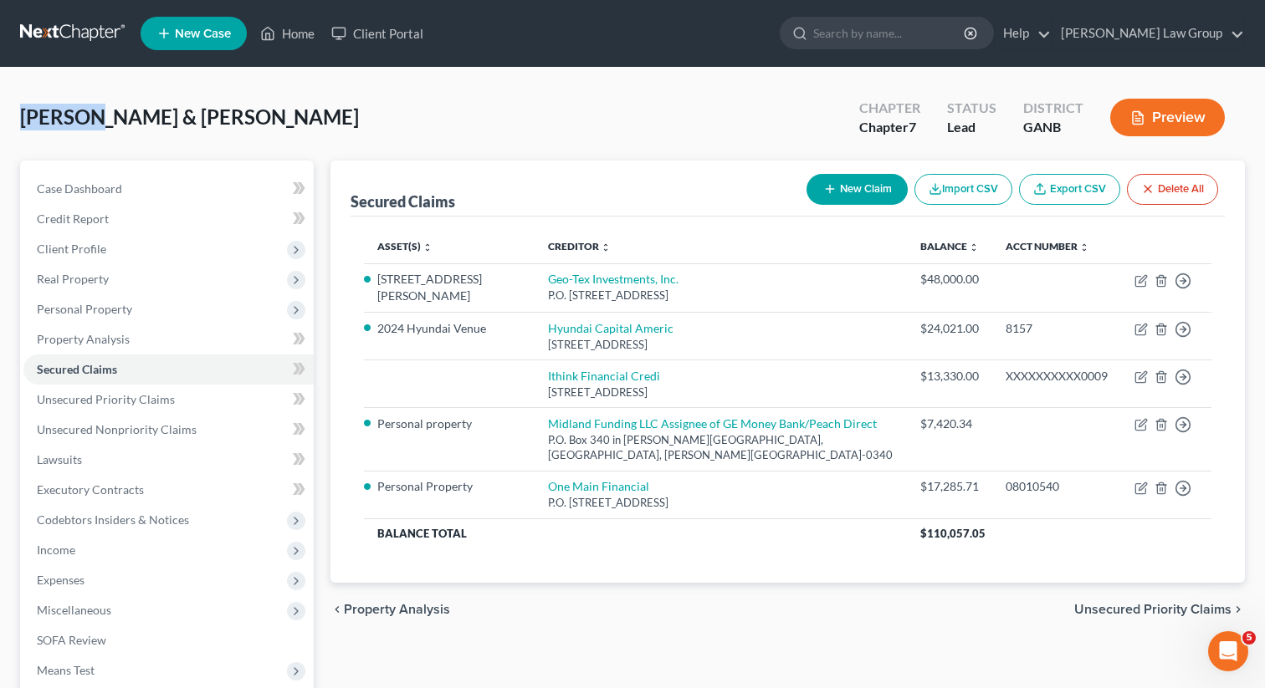
drag, startPoint x: 102, startPoint y: 117, endPoint x: 5, endPoint y: 110, distance: 97.3
click at [5, 110] on div "[PERSON_NAME] & [PERSON_NAME] Upgraded Chapter Chapter 7 Status Lead District G…" at bounding box center [632, 478] width 1265 height 821
copy span "[PERSON_NAME]"
click at [295, 38] on link "Home" at bounding box center [287, 33] width 71 height 30
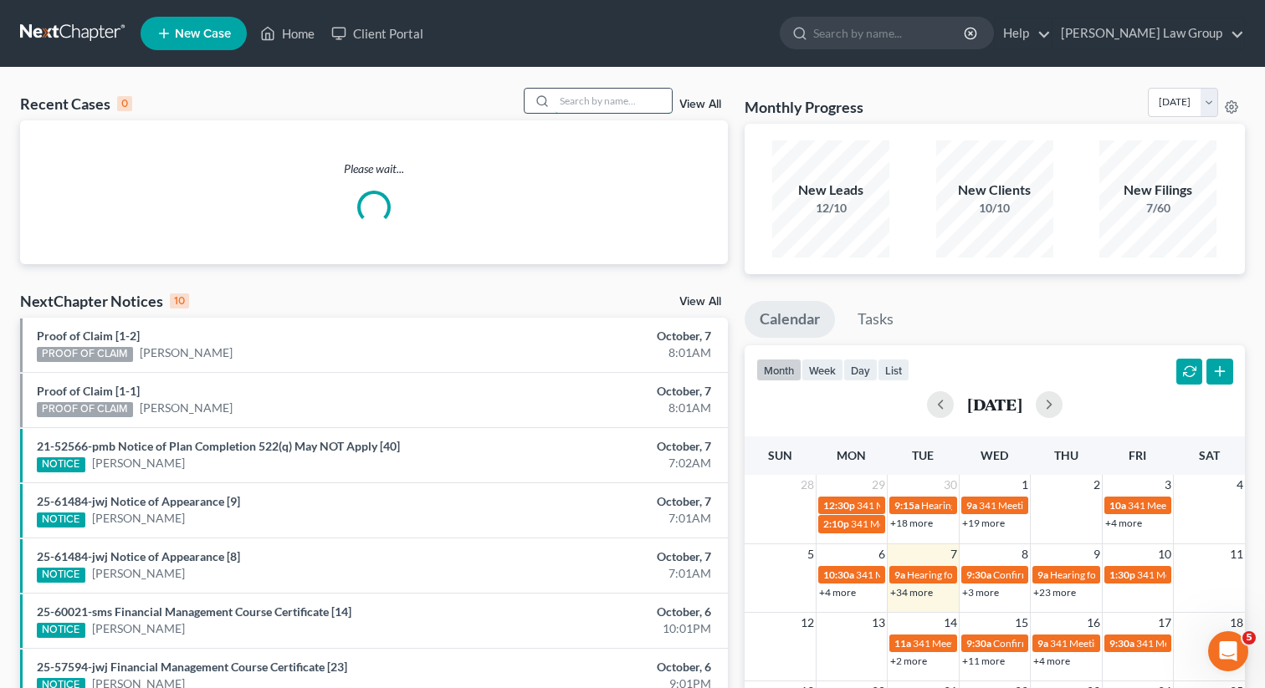
click at [606, 104] on input "search" at bounding box center [613, 101] width 117 height 24
type input "royal"
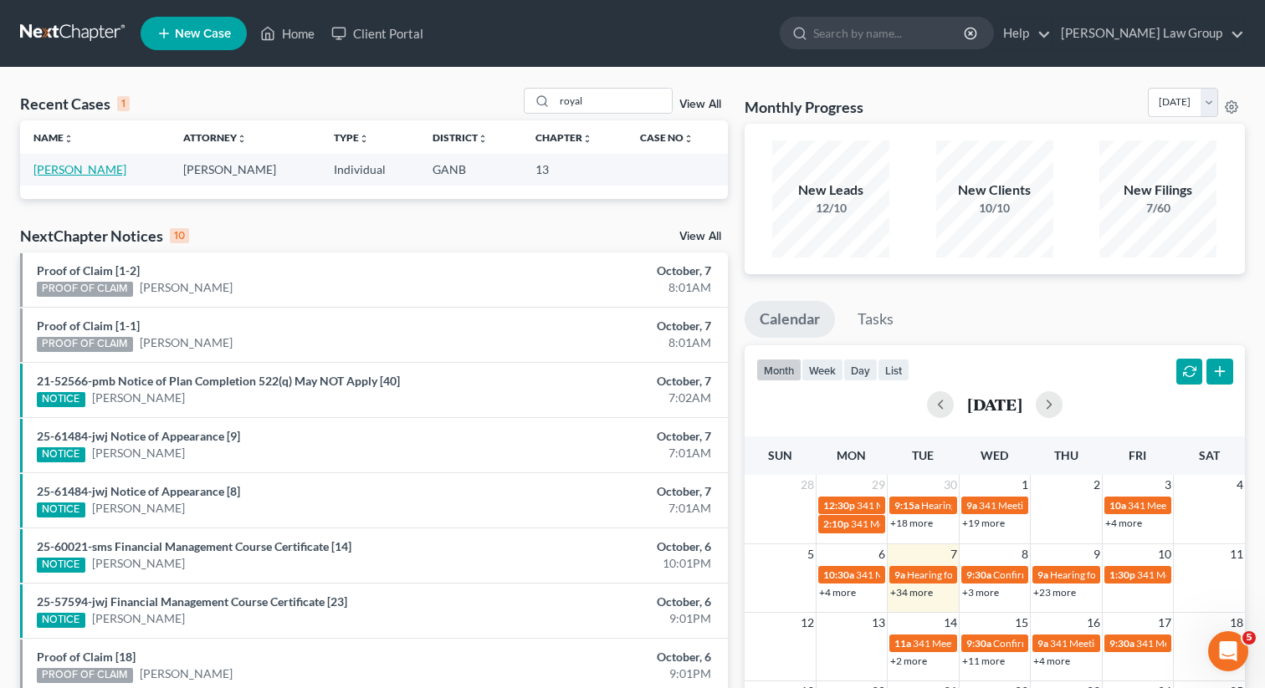
click at [86, 166] on link "[PERSON_NAME]" at bounding box center [79, 169] width 93 height 14
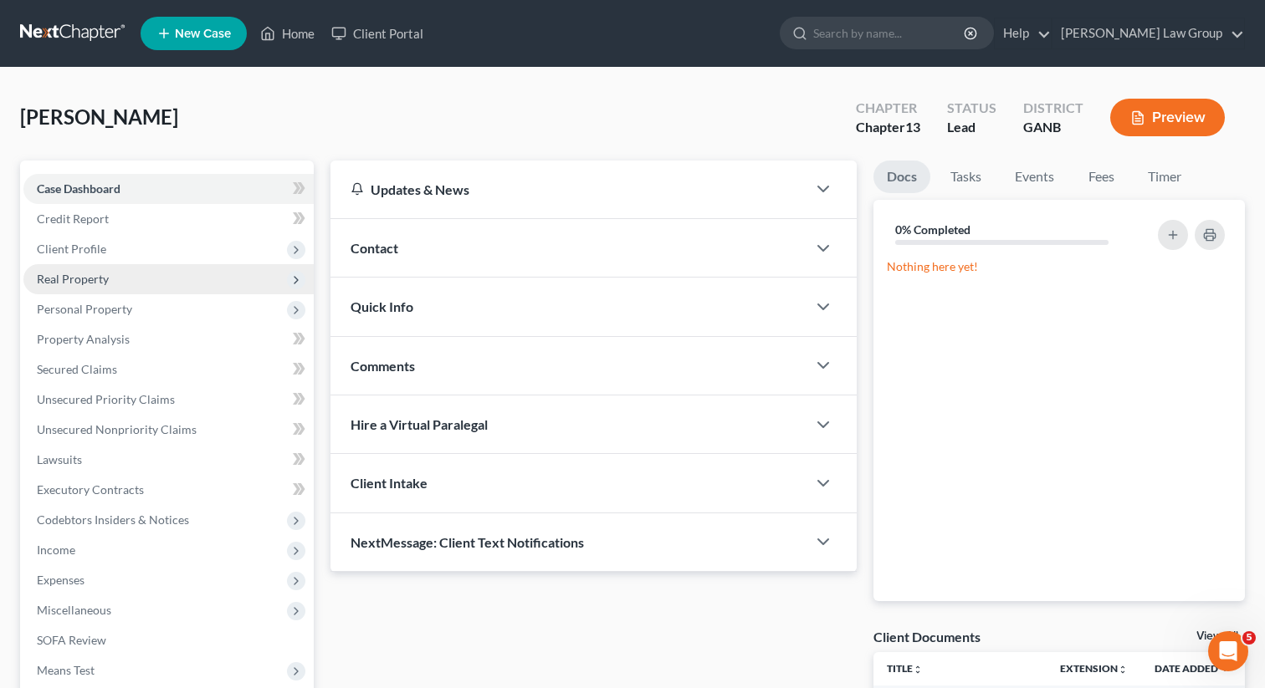
click at [77, 264] on span "Real Property" at bounding box center [168, 279] width 290 height 30
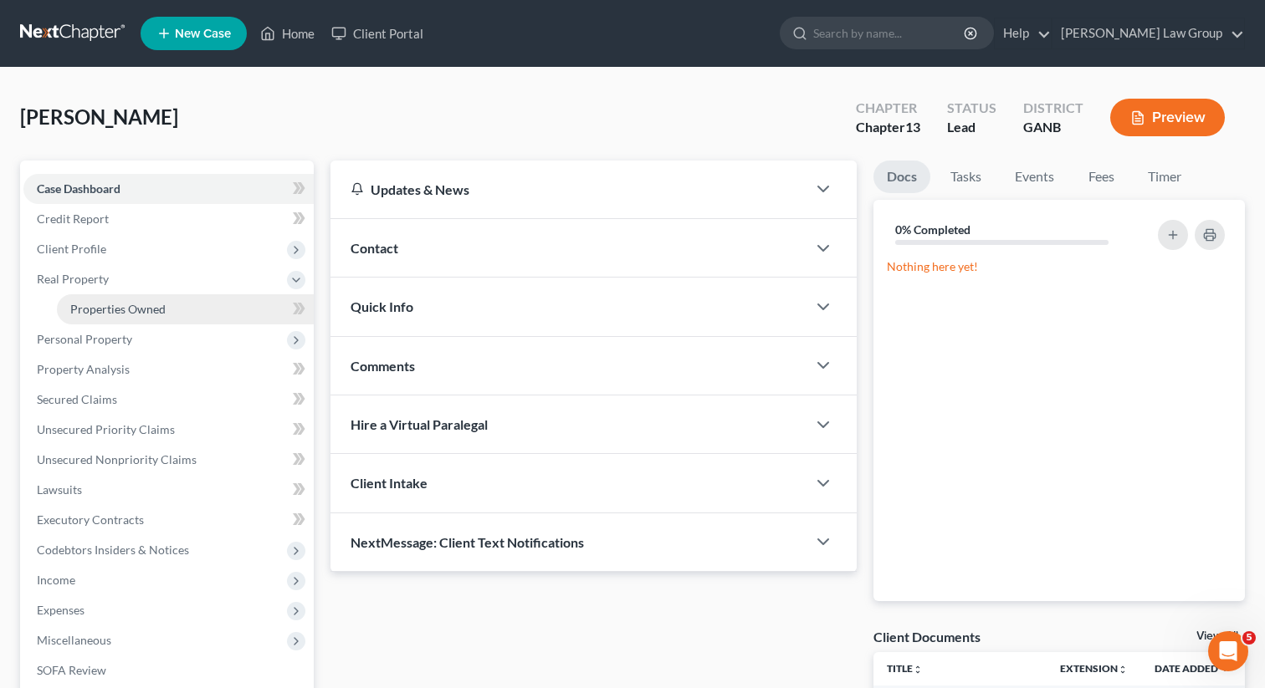
click at [95, 315] on link "Properties Owned" at bounding box center [185, 309] width 257 height 30
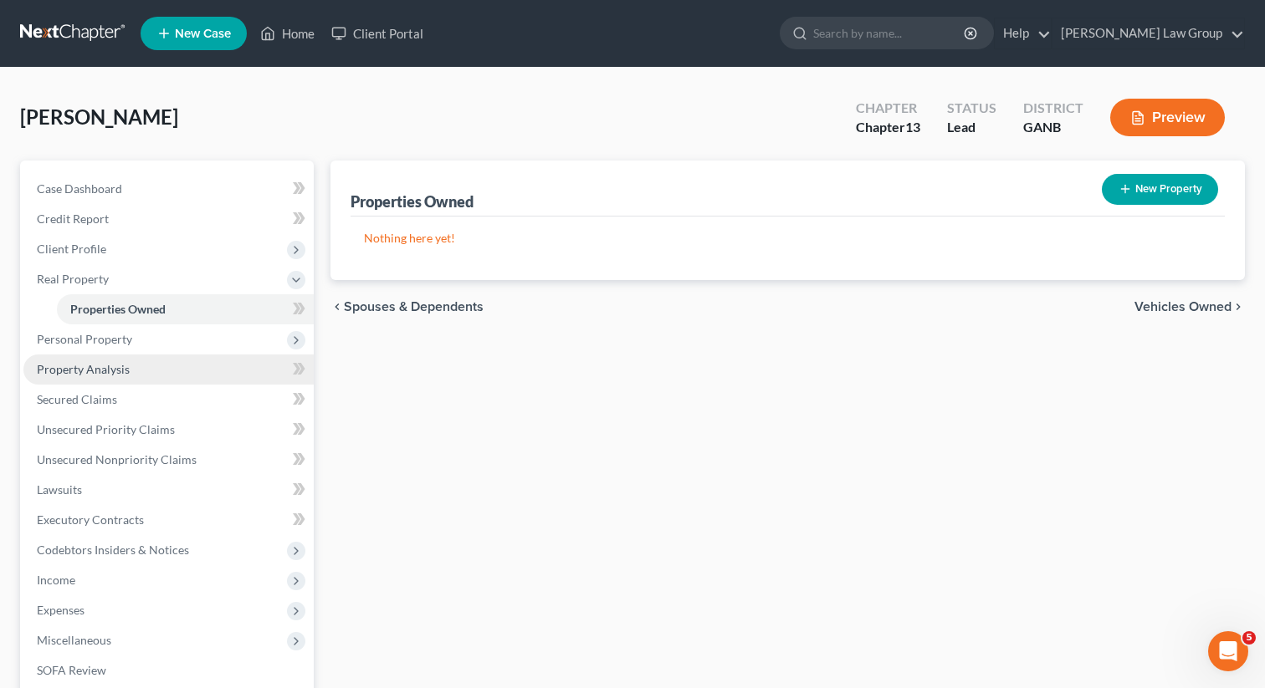
click at [95, 368] on span "Property Analysis" at bounding box center [83, 369] width 93 height 14
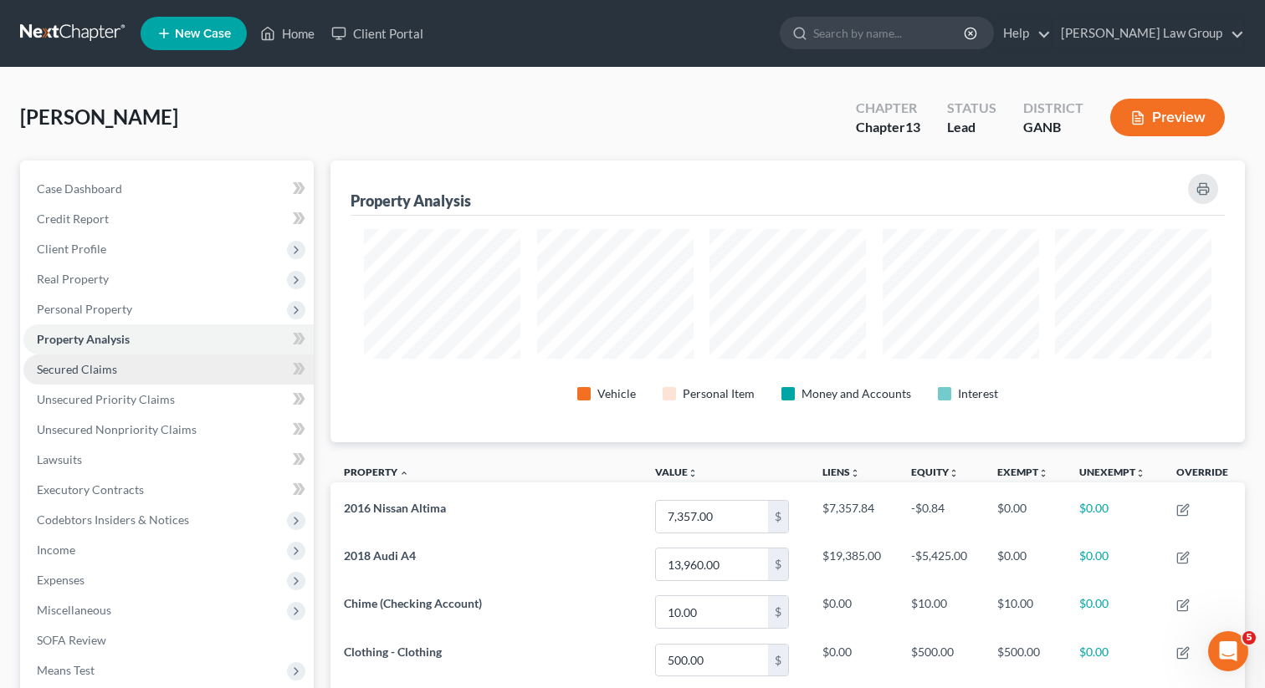
click at [79, 397] on ul "Case Dashboard Payments Invoices Payments Payments Credit Report Client Profile" at bounding box center [168, 475] width 290 height 602
click at [72, 366] on span "Secured Claims" at bounding box center [77, 369] width 80 height 14
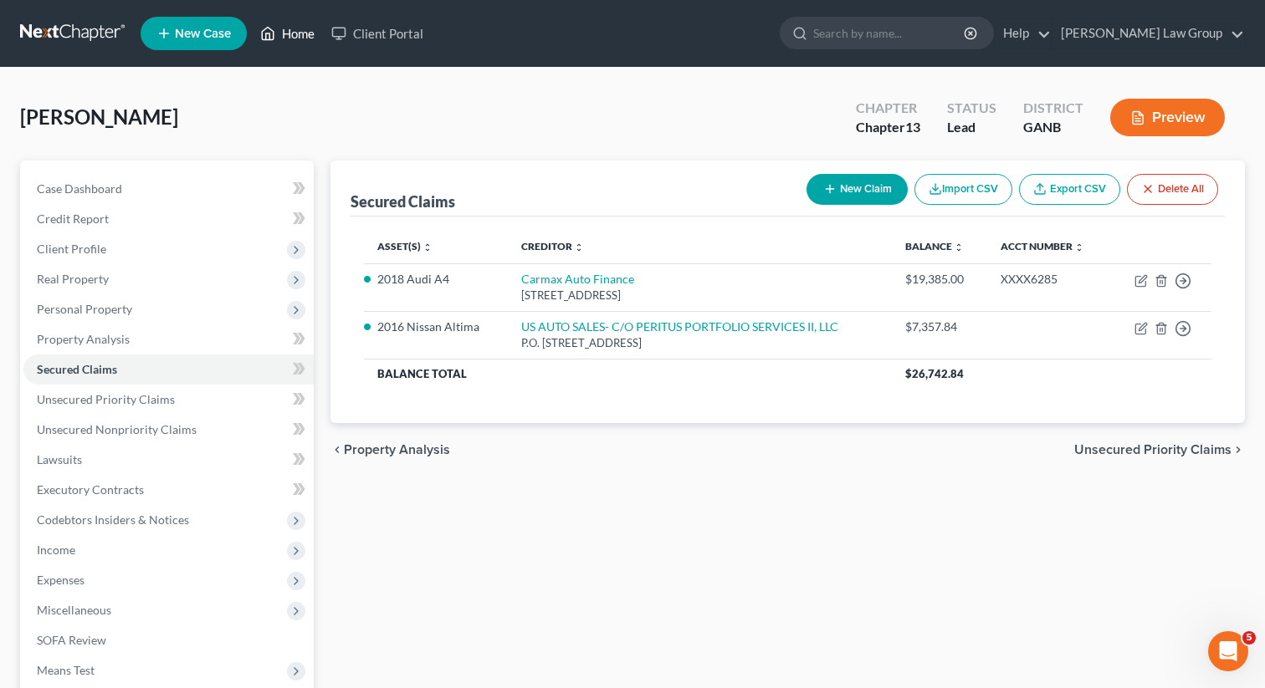
click at [294, 38] on link "Home" at bounding box center [287, 33] width 71 height 30
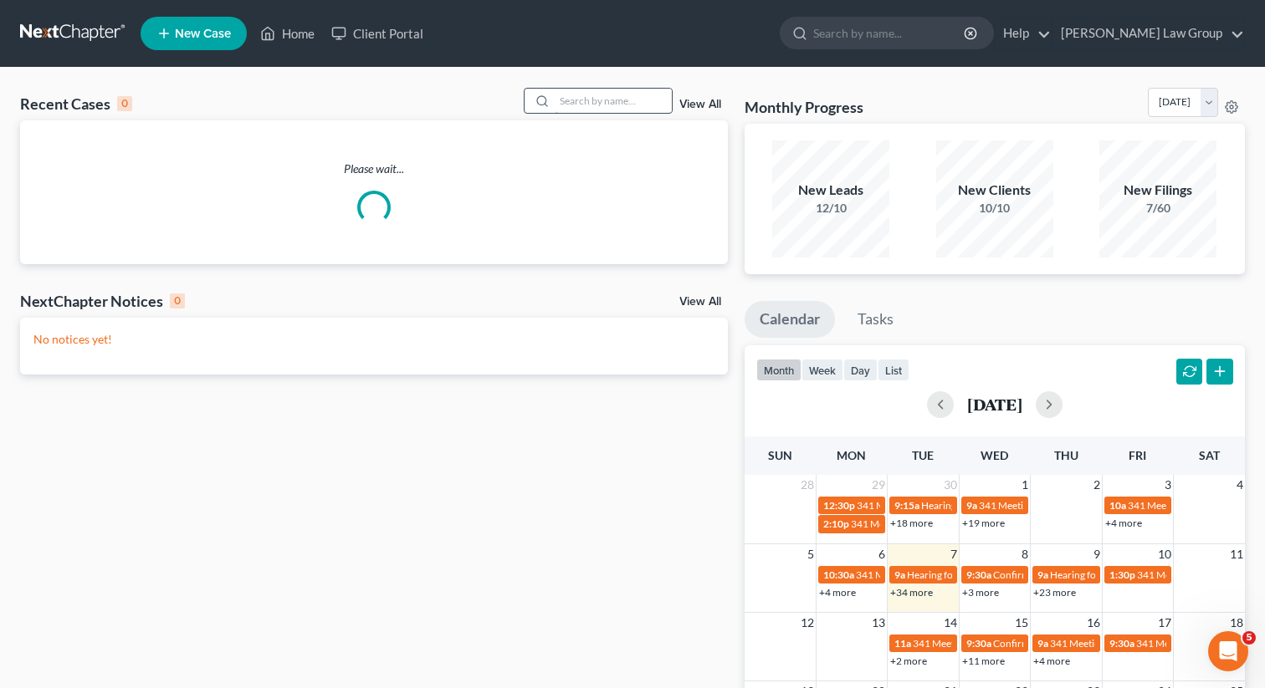
click at [608, 105] on input "search" at bounding box center [613, 101] width 117 height 24
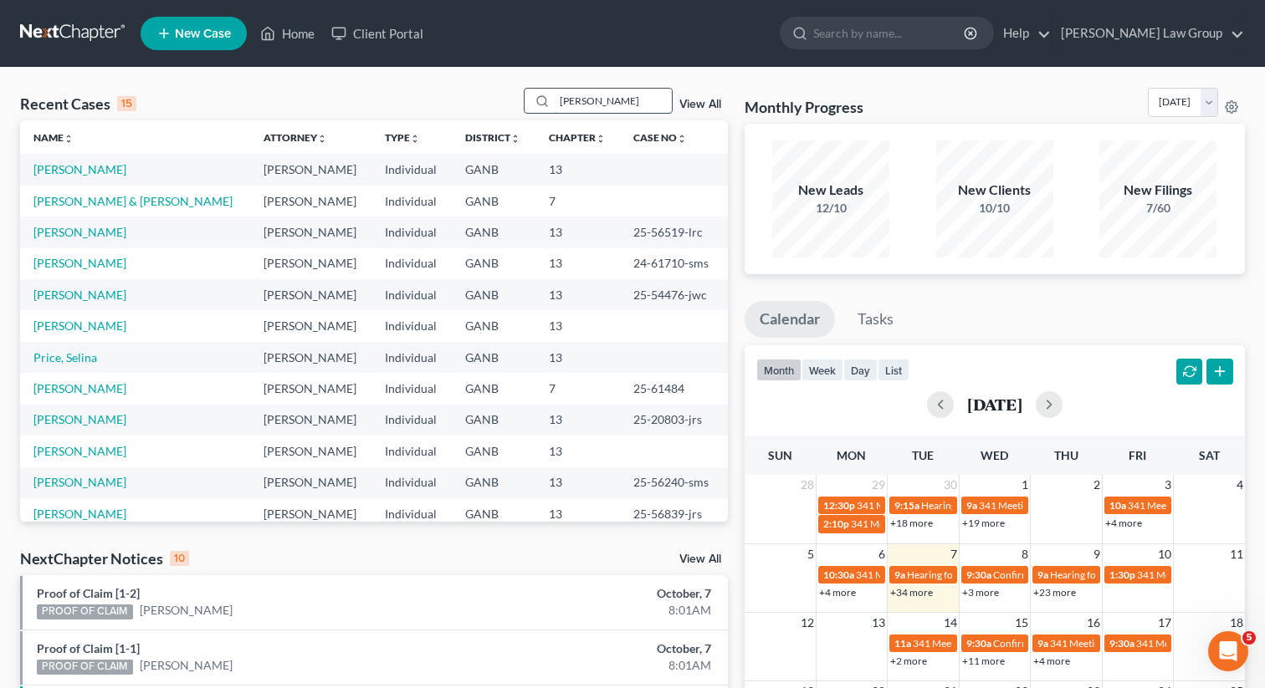
type input "[PERSON_NAME]"
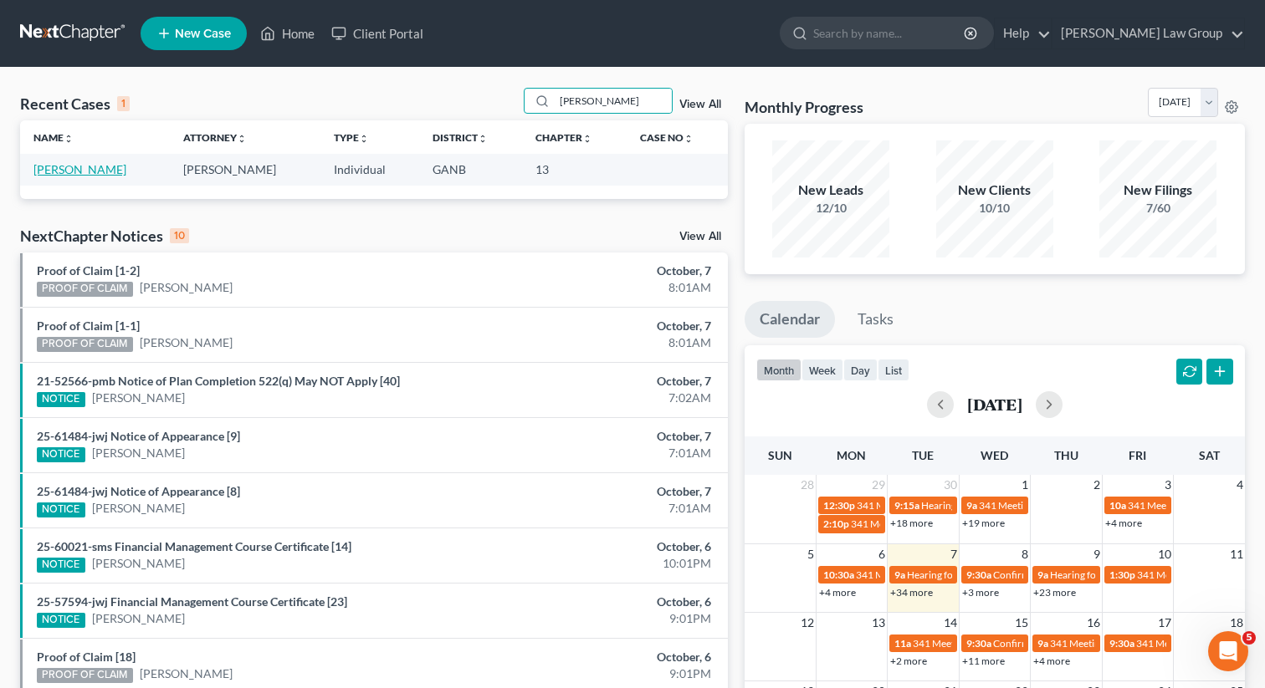
click at [109, 170] on link "[PERSON_NAME]" at bounding box center [79, 169] width 93 height 14
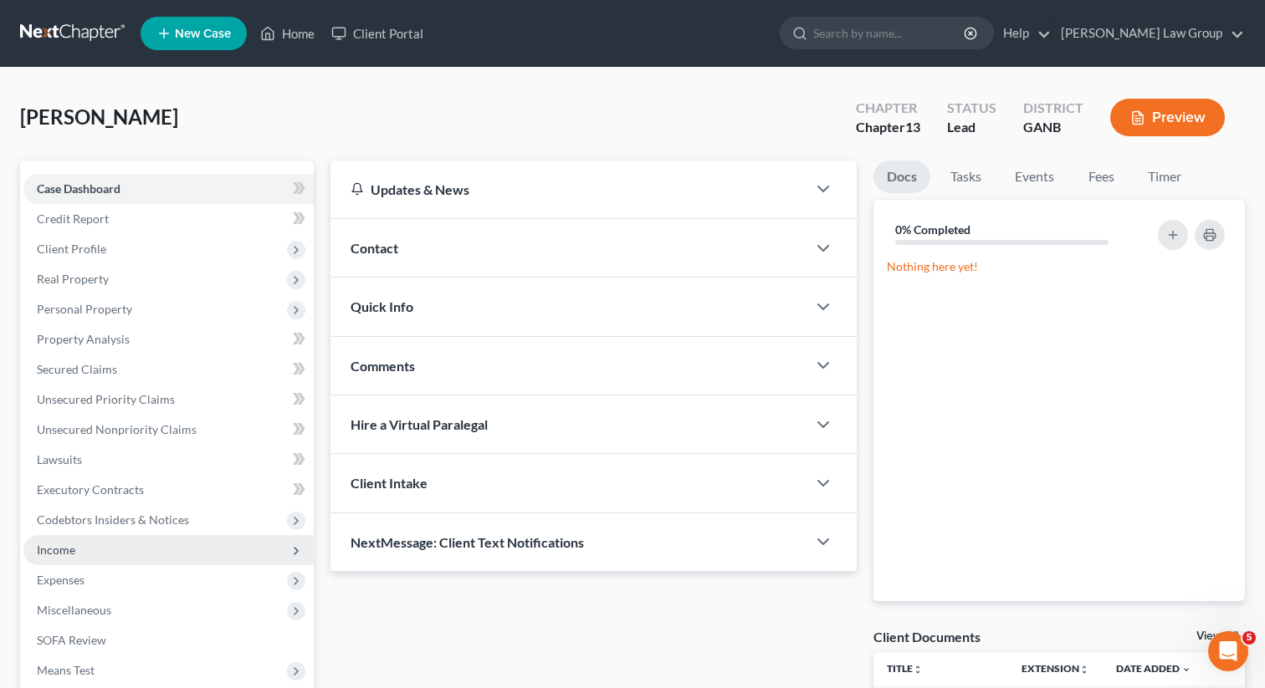
click at [82, 550] on span "Income" at bounding box center [168, 550] width 290 height 30
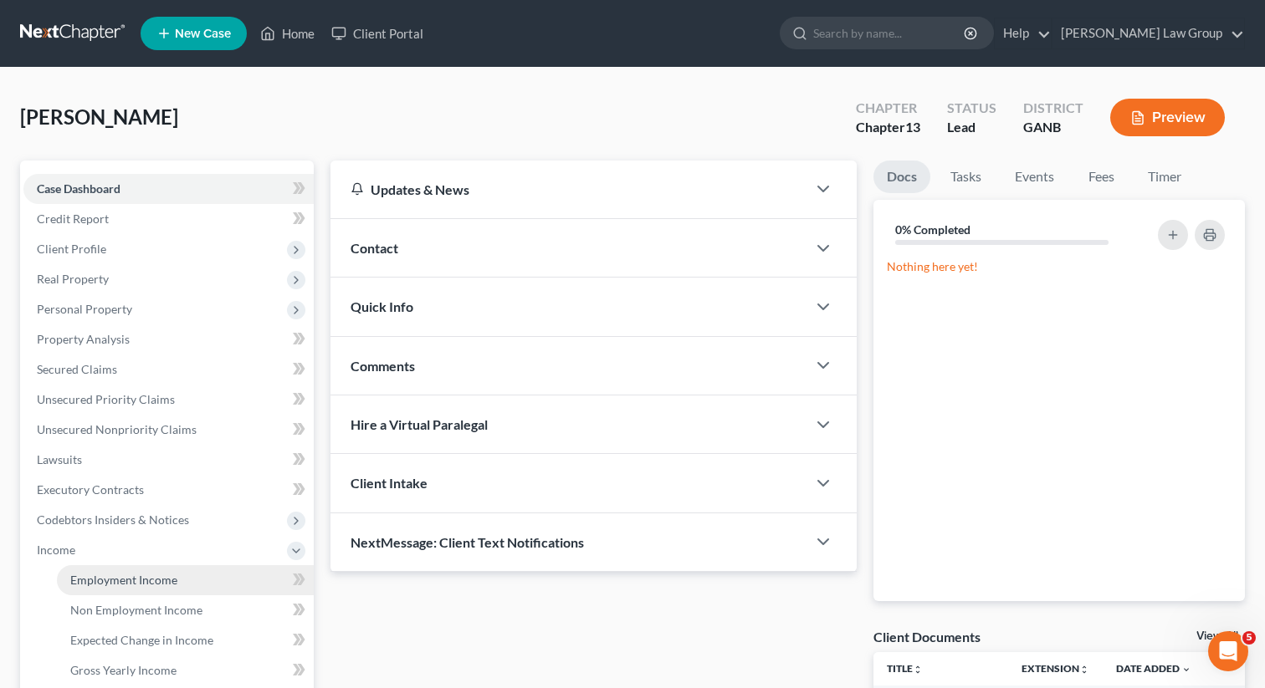
click at [116, 579] on span "Employment Income" at bounding box center [123, 580] width 107 height 14
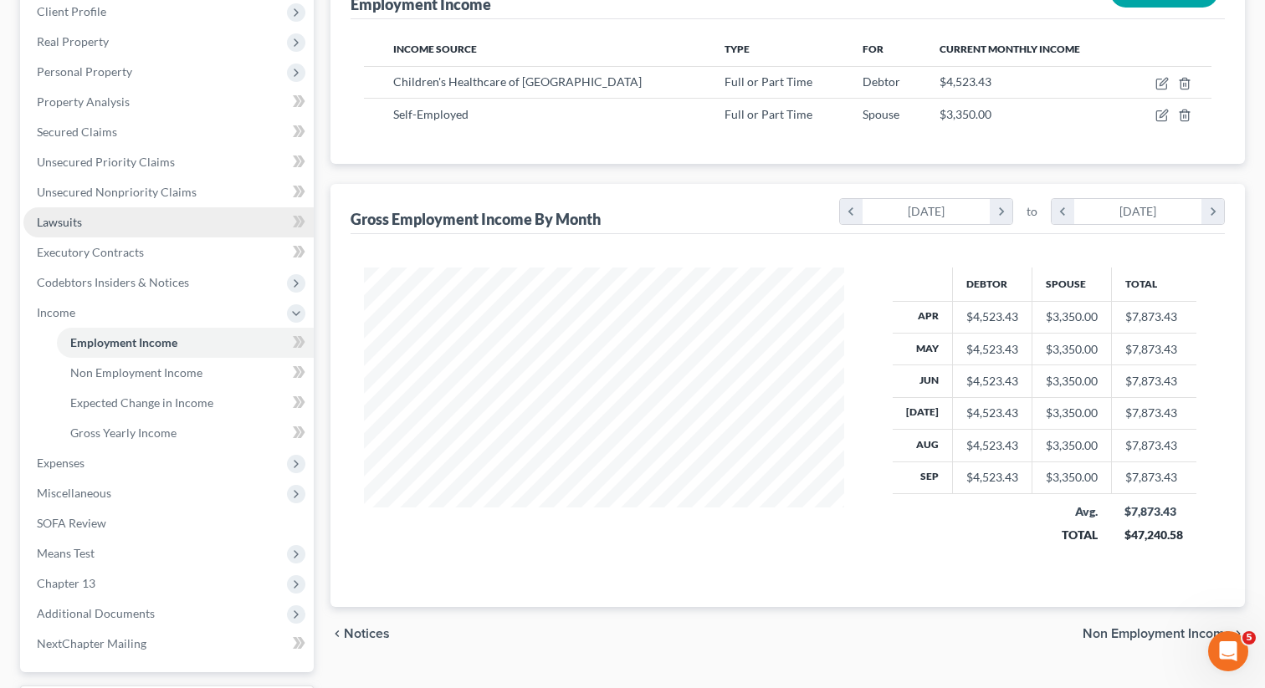
scroll to position [238, 0]
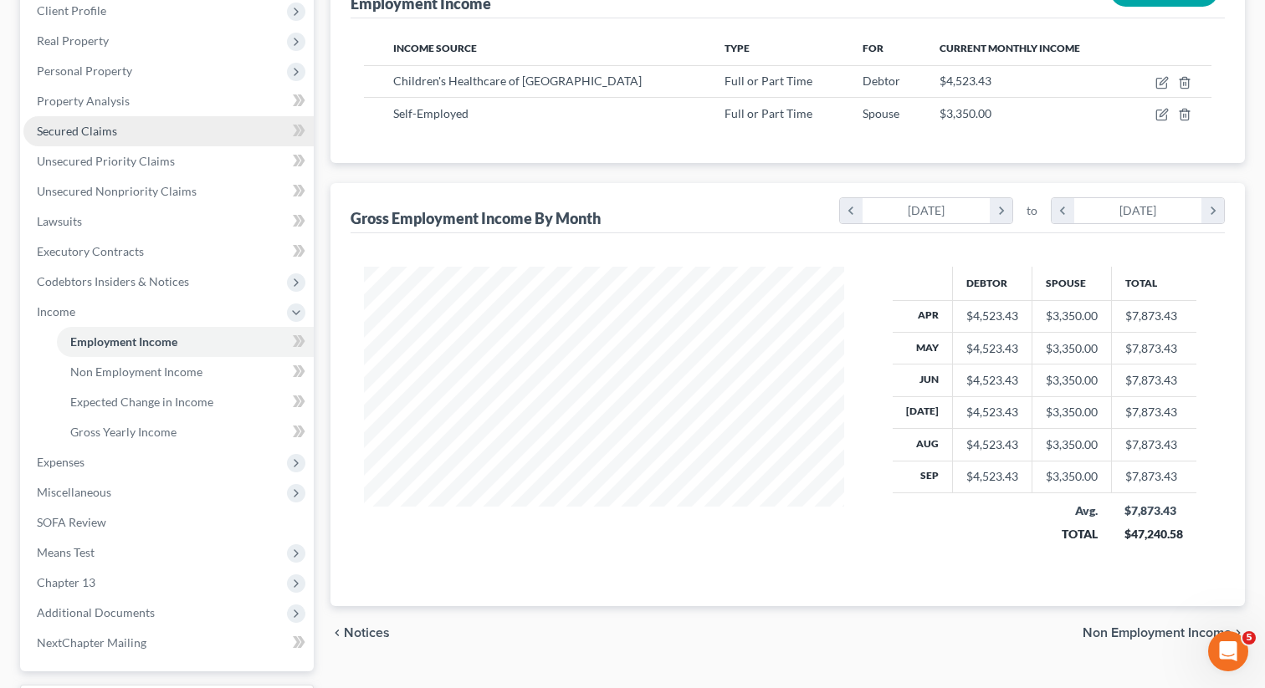
click at [86, 141] on link "Secured Claims" at bounding box center [168, 131] width 290 height 30
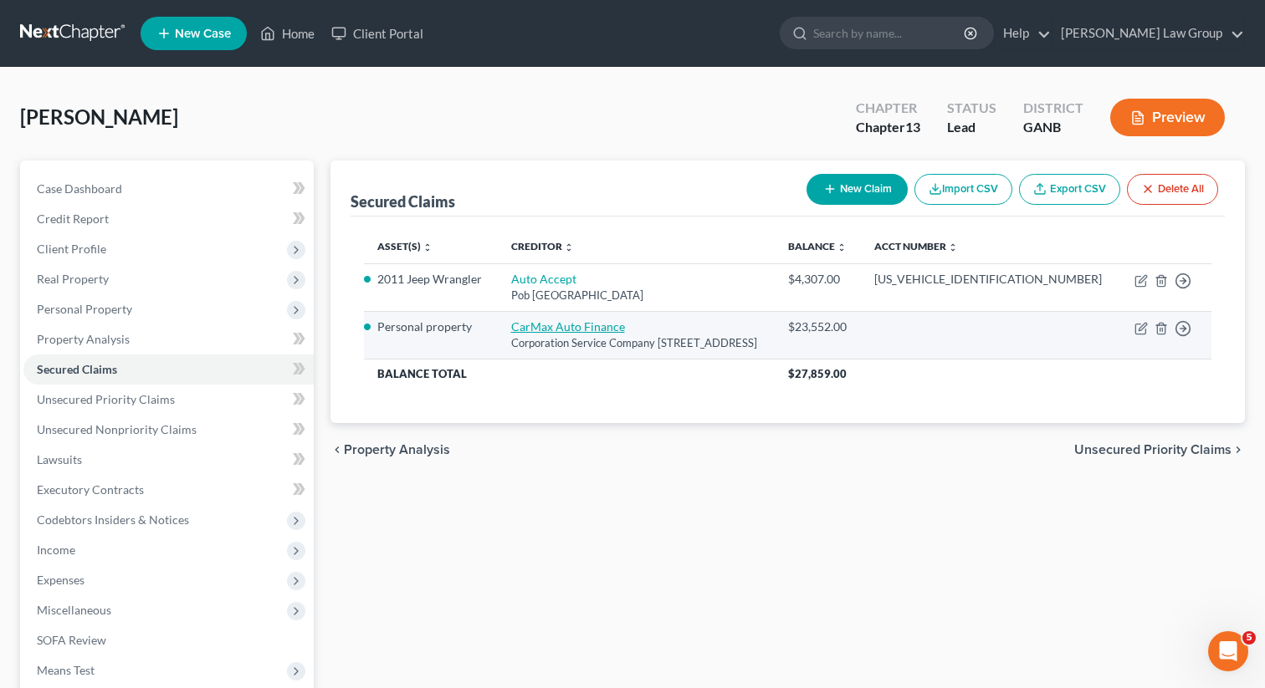
click at [535, 327] on link "CarMax Auto Finance" at bounding box center [568, 327] width 114 height 14
select select "10"
select select "3"
select select "0"
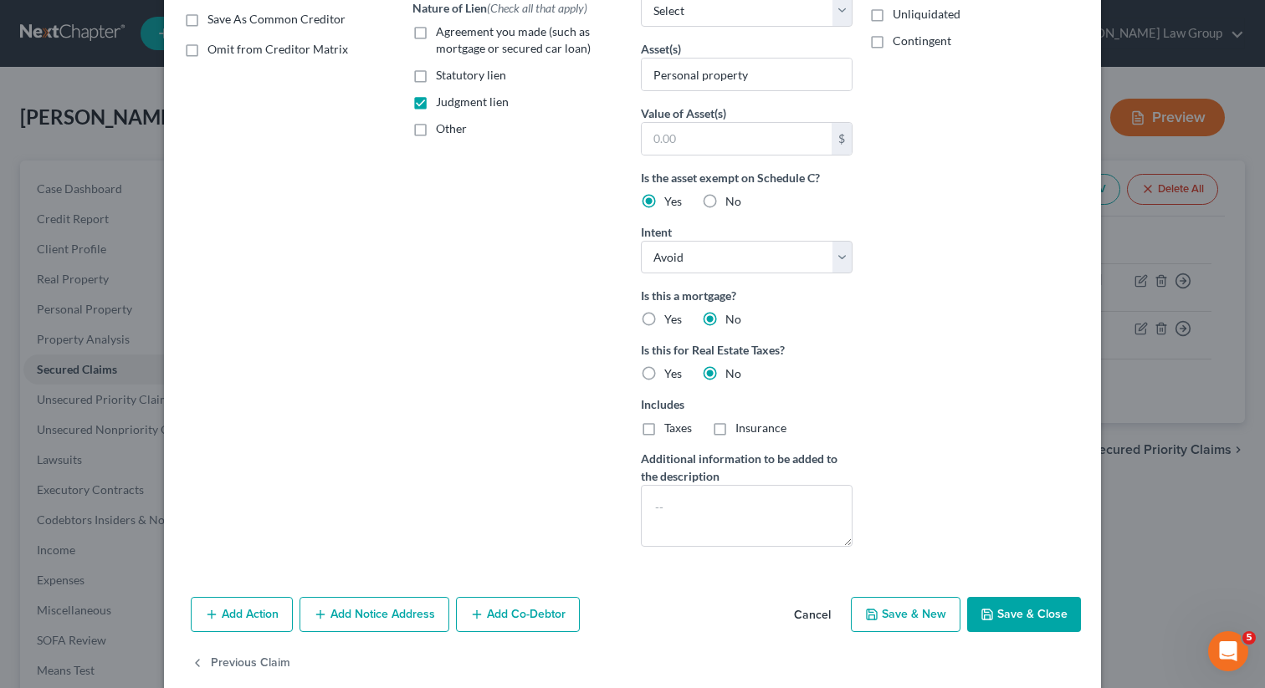
scroll to position [343, 0]
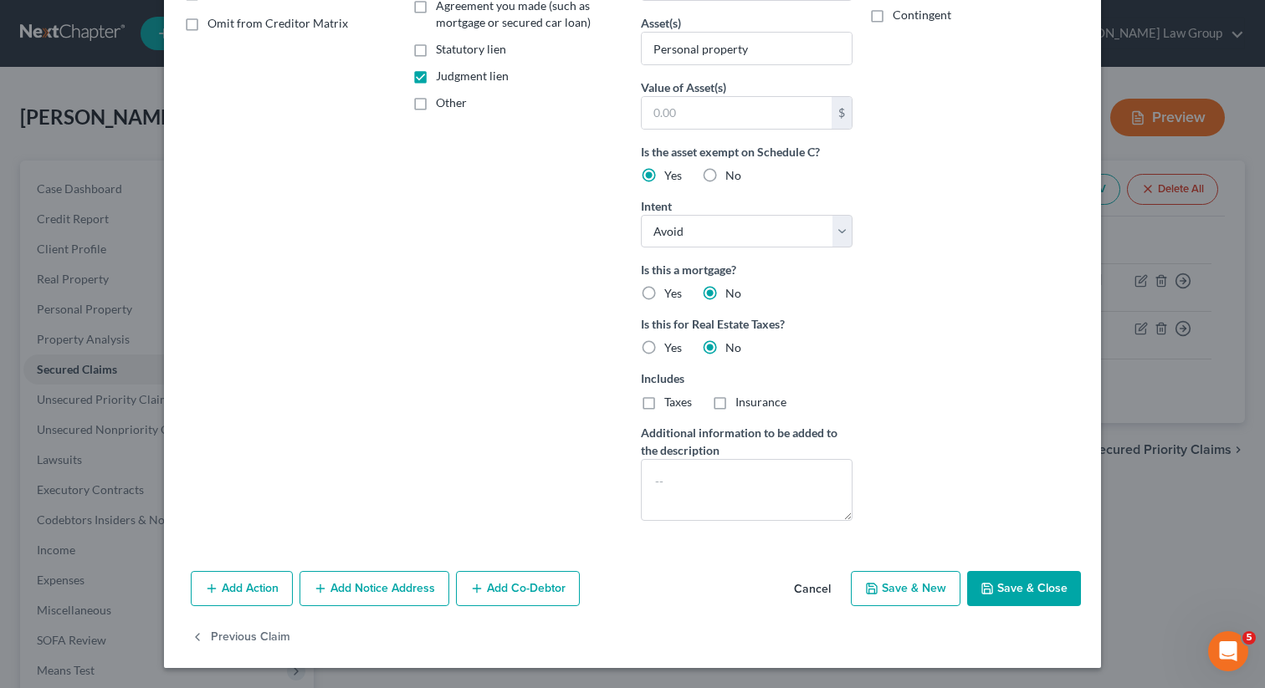
click at [1018, 593] on button "Save & Close" at bounding box center [1024, 588] width 114 height 35
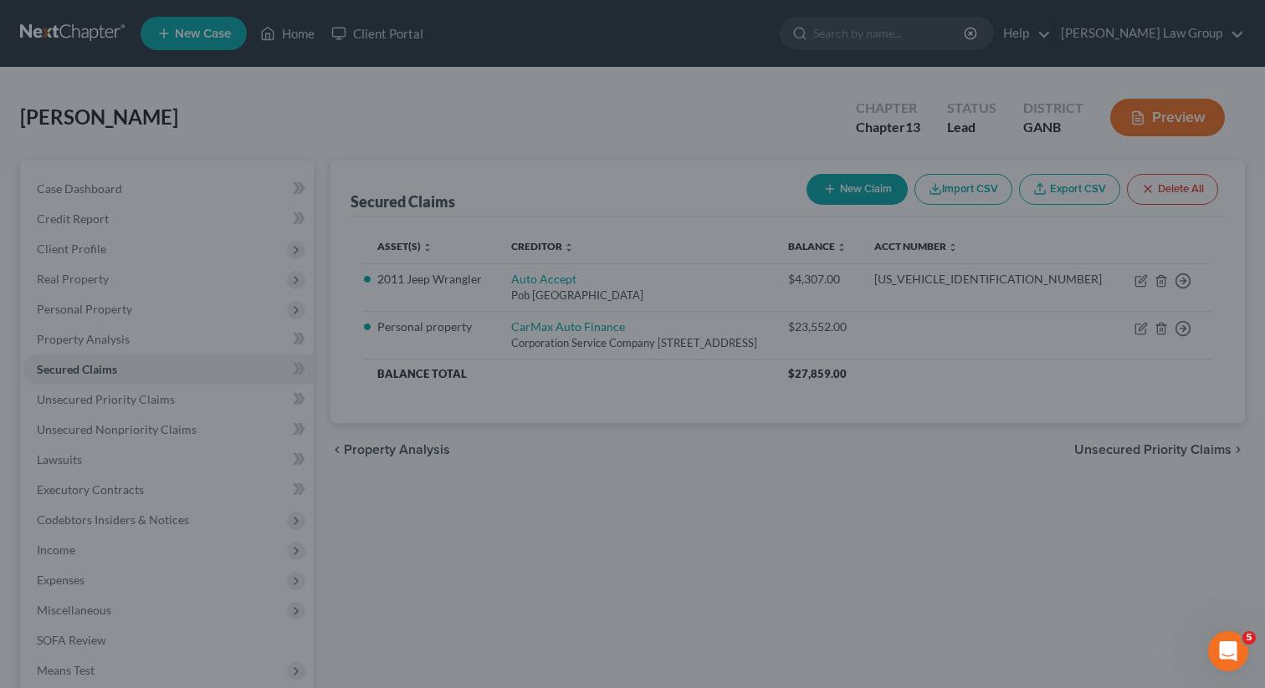
scroll to position [160, 0]
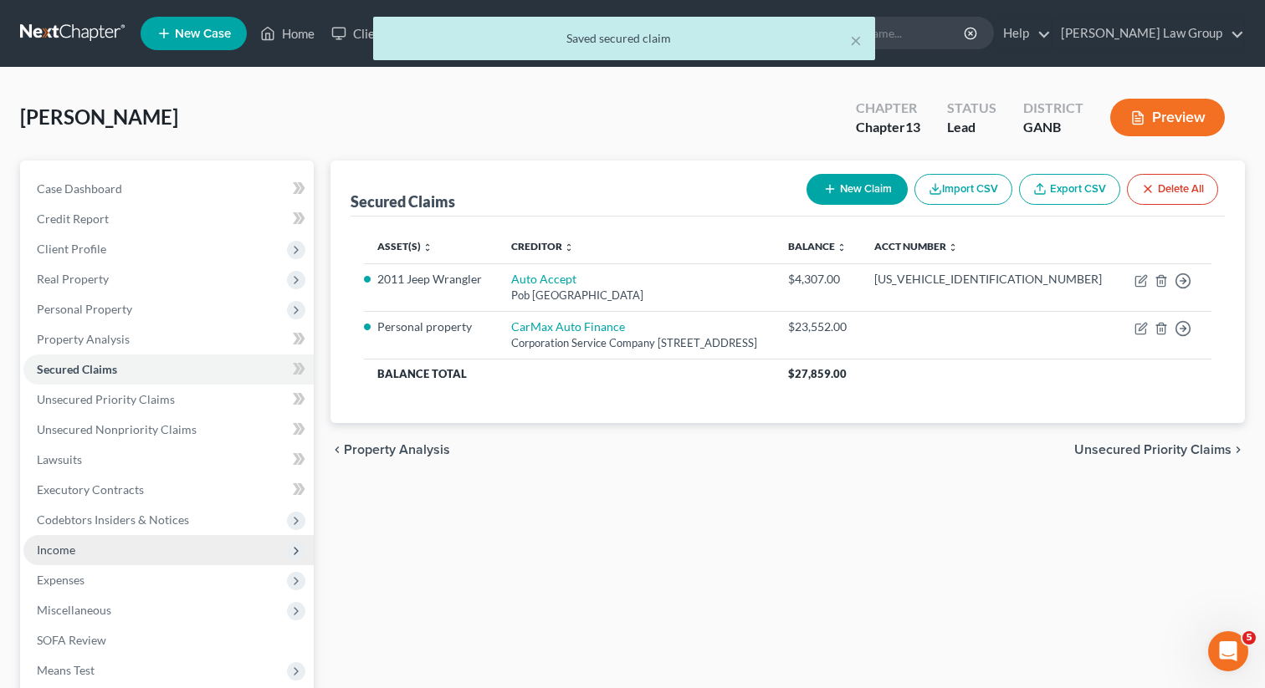
click at [106, 548] on span "Income" at bounding box center [168, 550] width 290 height 30
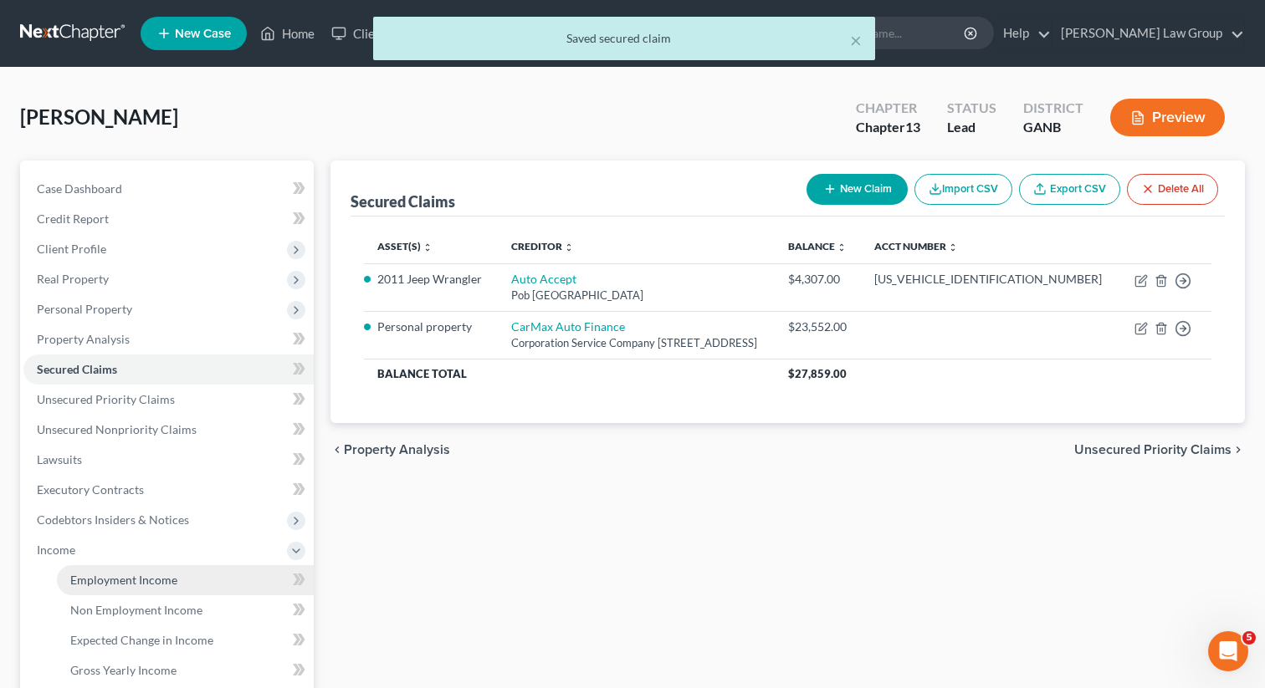
click at [108, 570] on link "Employment Income" at bounding box center [185, 580] width 257 height 30
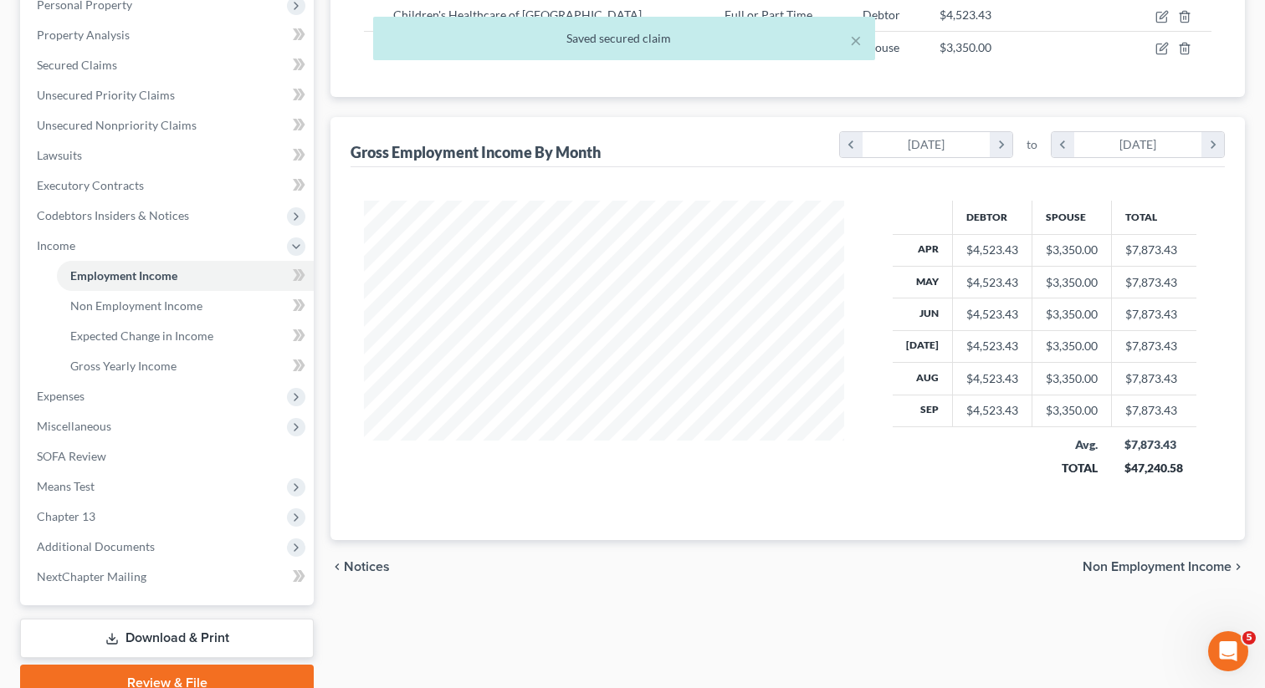
scroll to position [380, 0]
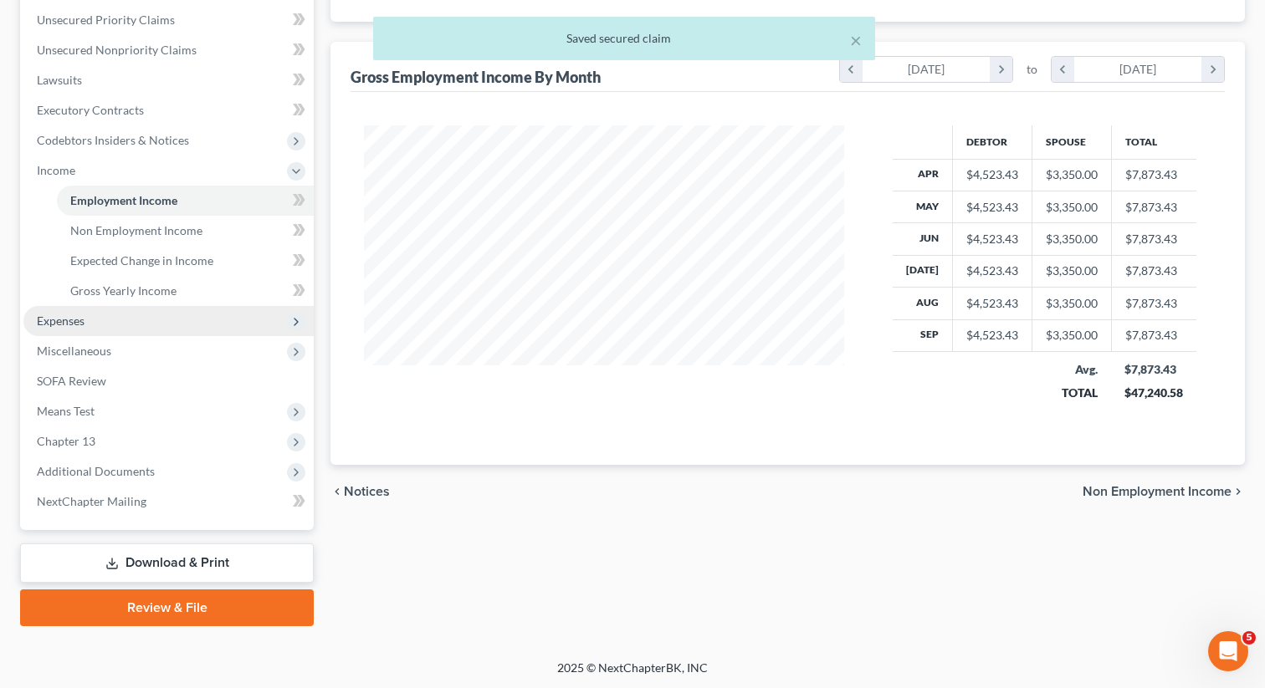
click at [136, 323] on span "Expenses" at bounding box center [168, 321] width 290 height 30
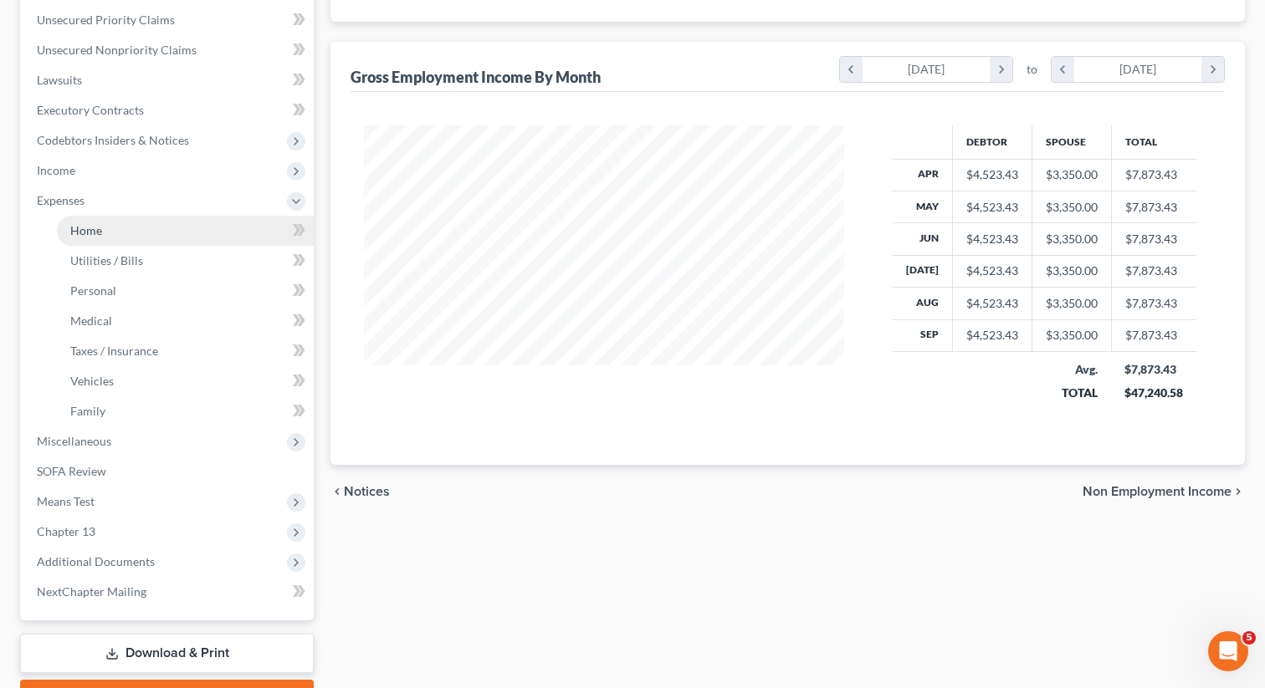
click at [108, 233] on link "Home" at bounding box center [185, 231] width 257 height 30
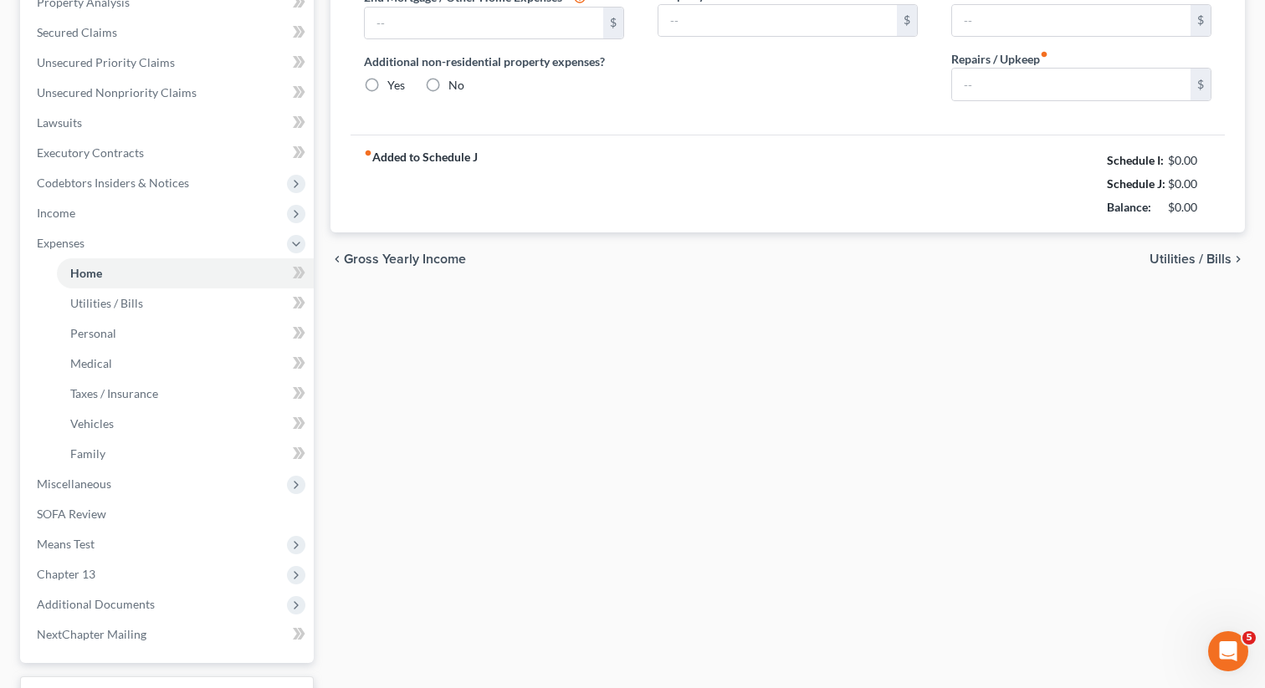
type input "2,200.00"
type input "0.00"
radio input "true"
type input "0.00"
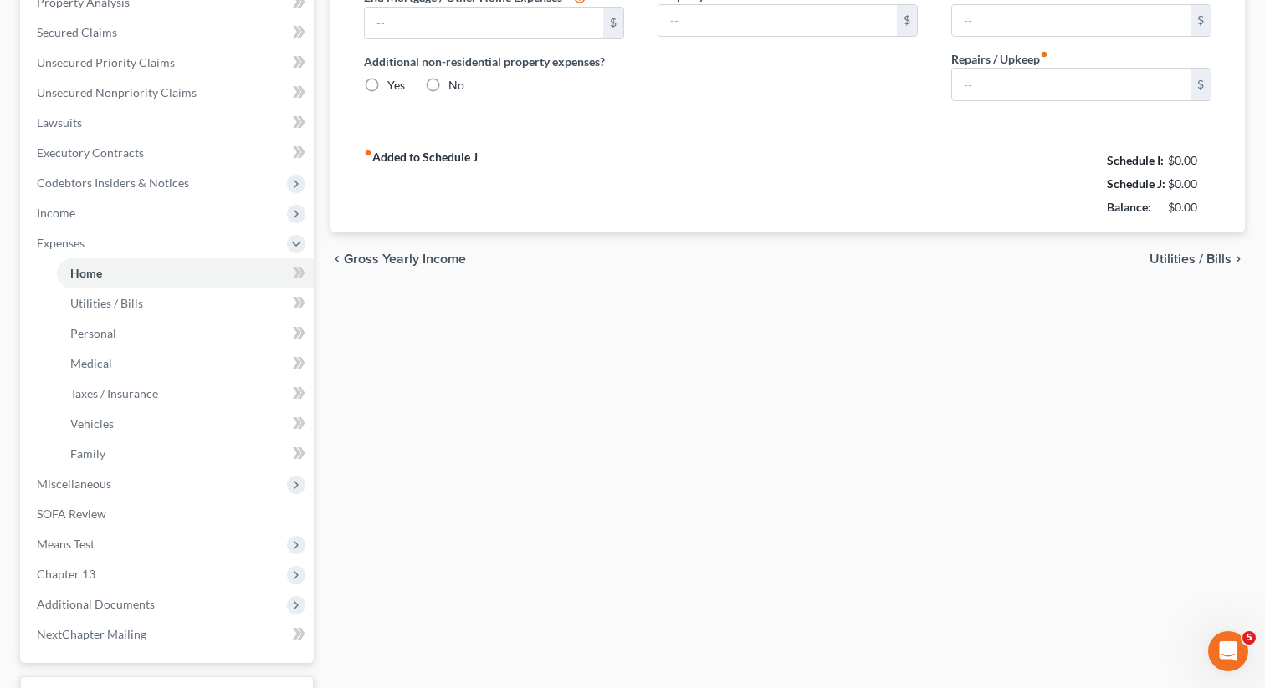
type input "0.00"
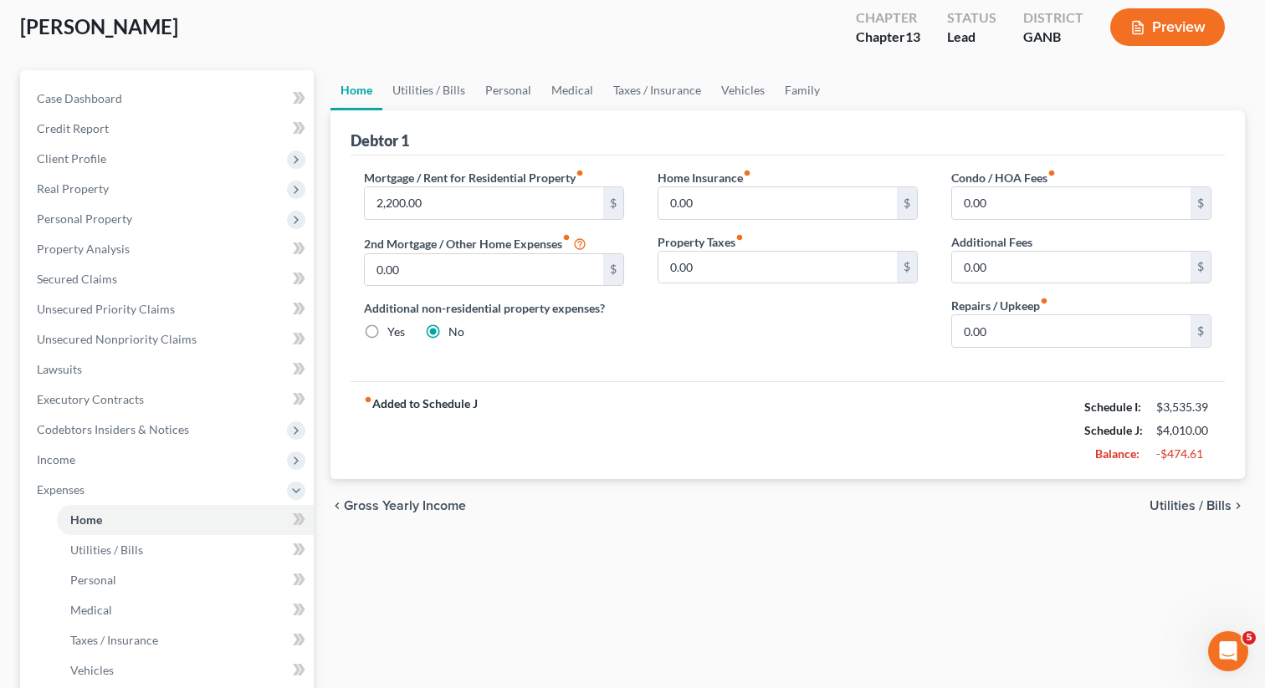
scroll to position [155, 0]
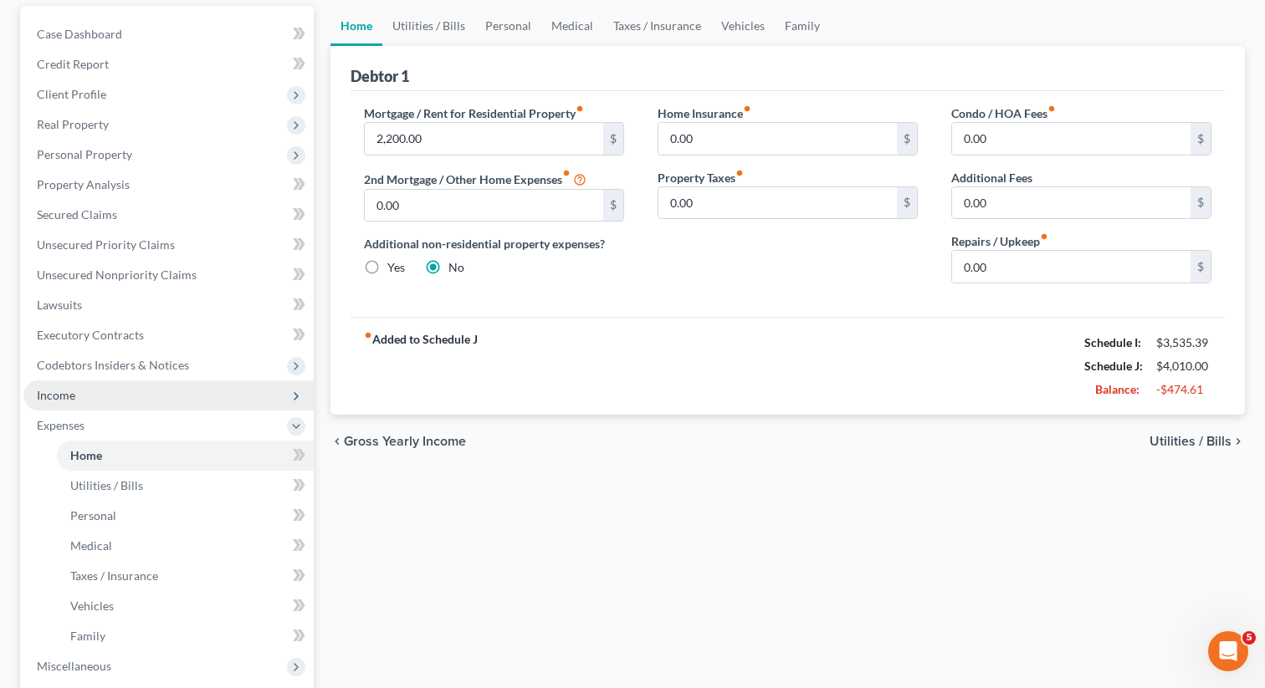
click at [106, 394] on span "Income" at bounding box center [168, 396] width 290 height 30
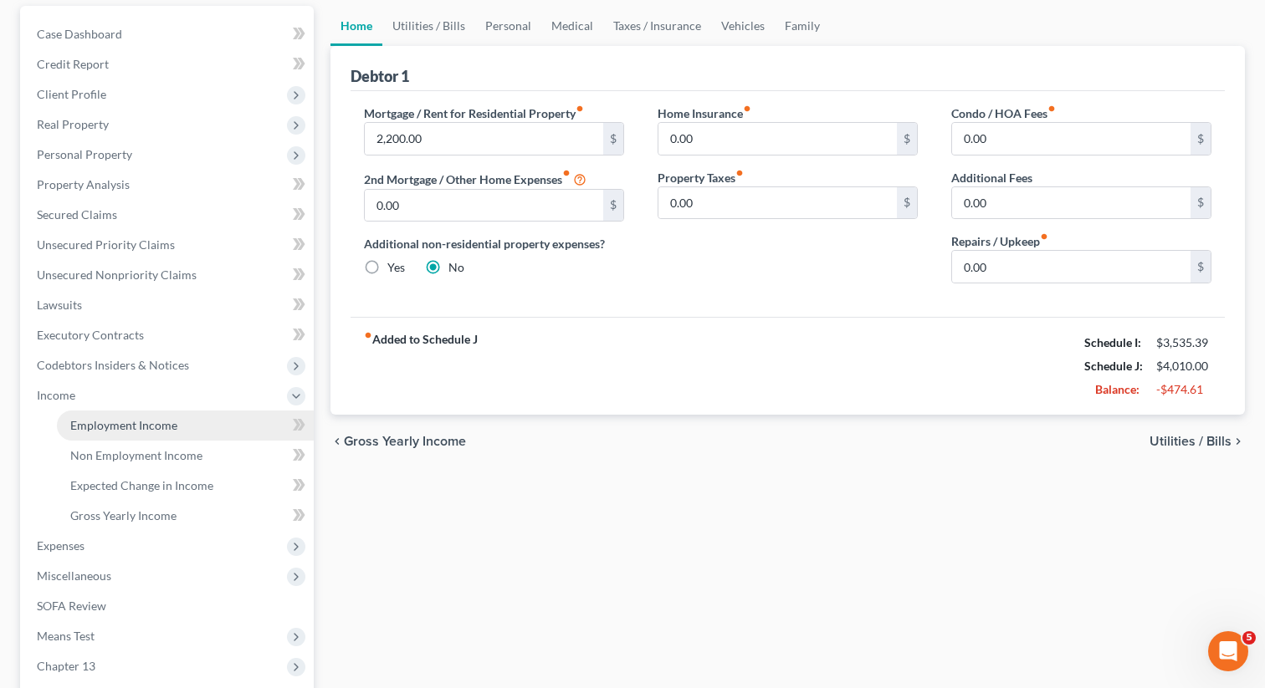
click at [90, 422] on span "Employment Income" at bounding box center [123, 425] width 107 height 14
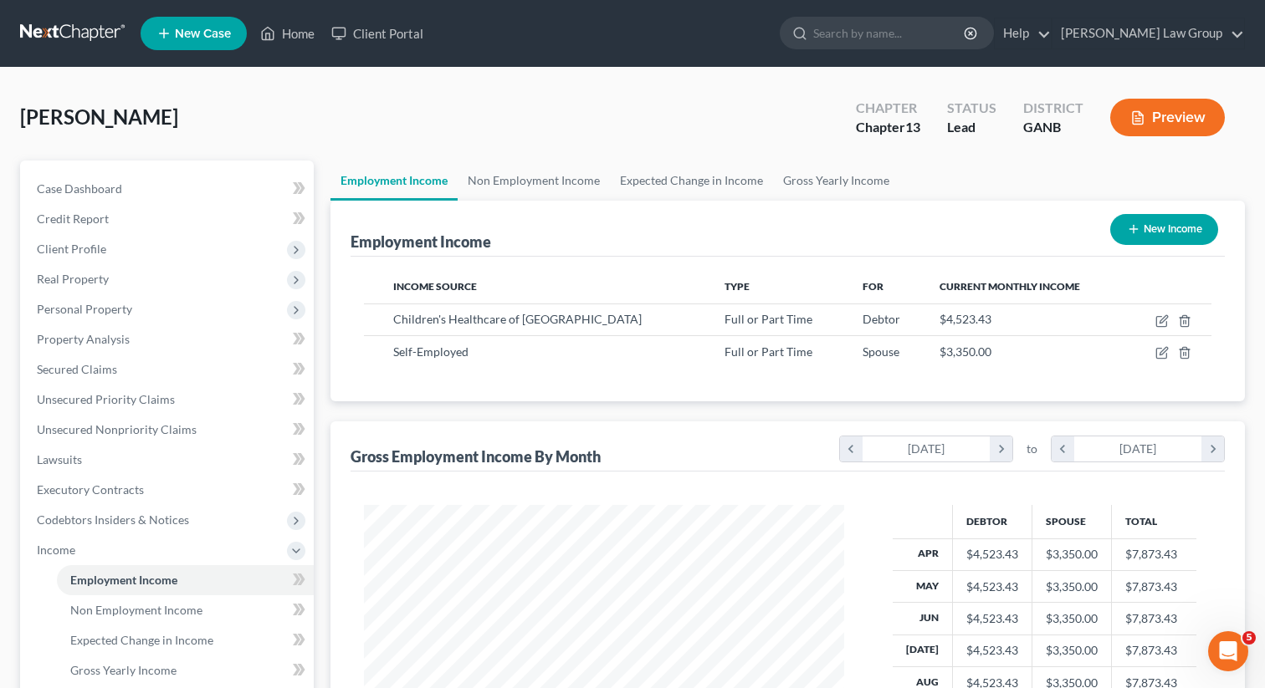
scroll to position [299, 514]
click at [1158, 351] on icon "button" at bounding box center [1161, 352] width 13 height 13
select select "0"
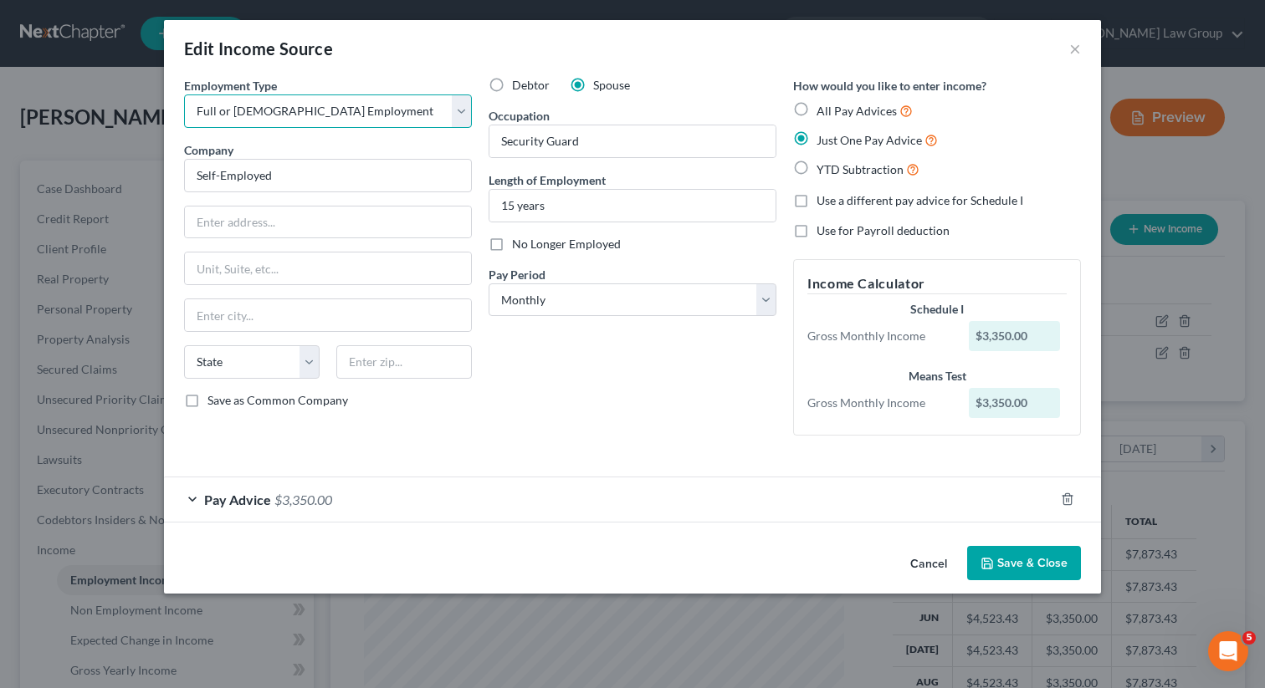
click at [399, 111] on select "Select Full or [DEMOGRAPHIC_DATA] Employment Self Employment" at bounding box center [328, 111] width 288 height 33
select select "1"
click at [184, 95] on select "Select Full or [DEMOGRAPHIC_DATA] Employment Self Employment" at bounding box center [328, 111] width 288 height 33
click at [569, 437] on div "Debtor Spouse Occupation Security Guard Length of Employment 15 years No Longer…" at bounding box center [632, 263] width 304 height 372
click at [227, 514] on div "Pay Advice $3,350.00" at bounding box center [609, 500] width 890 height 44
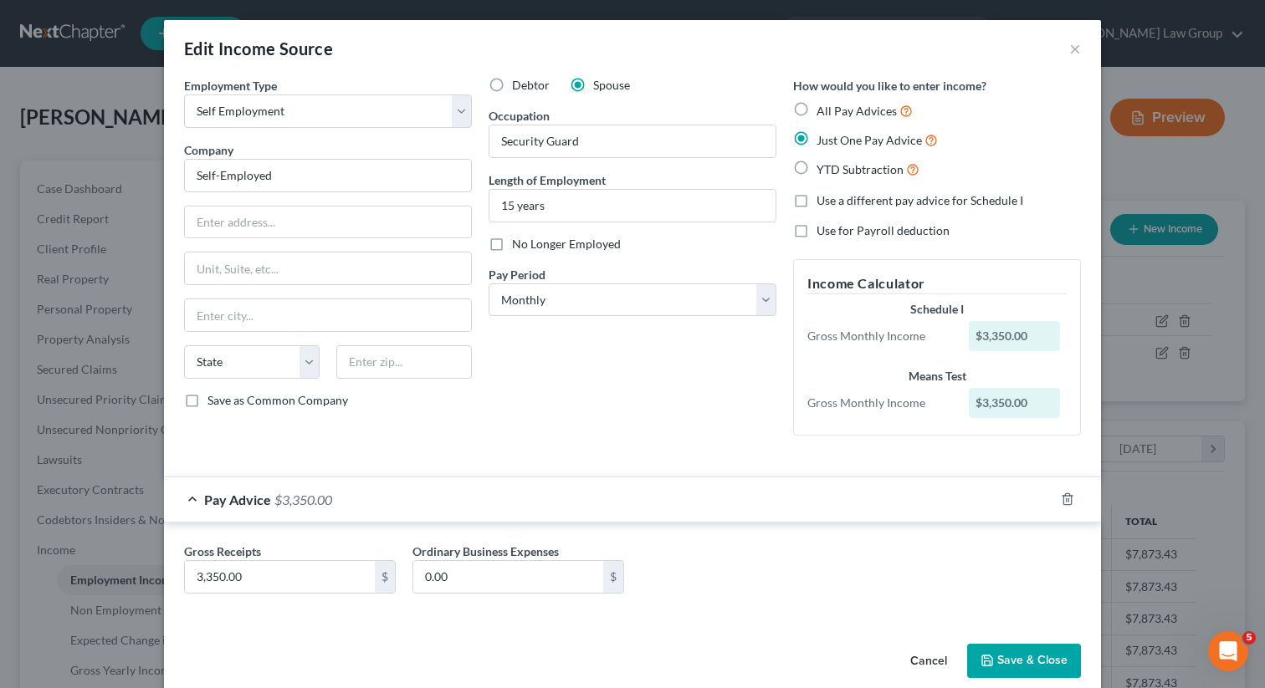
scroll to position [23, 0]
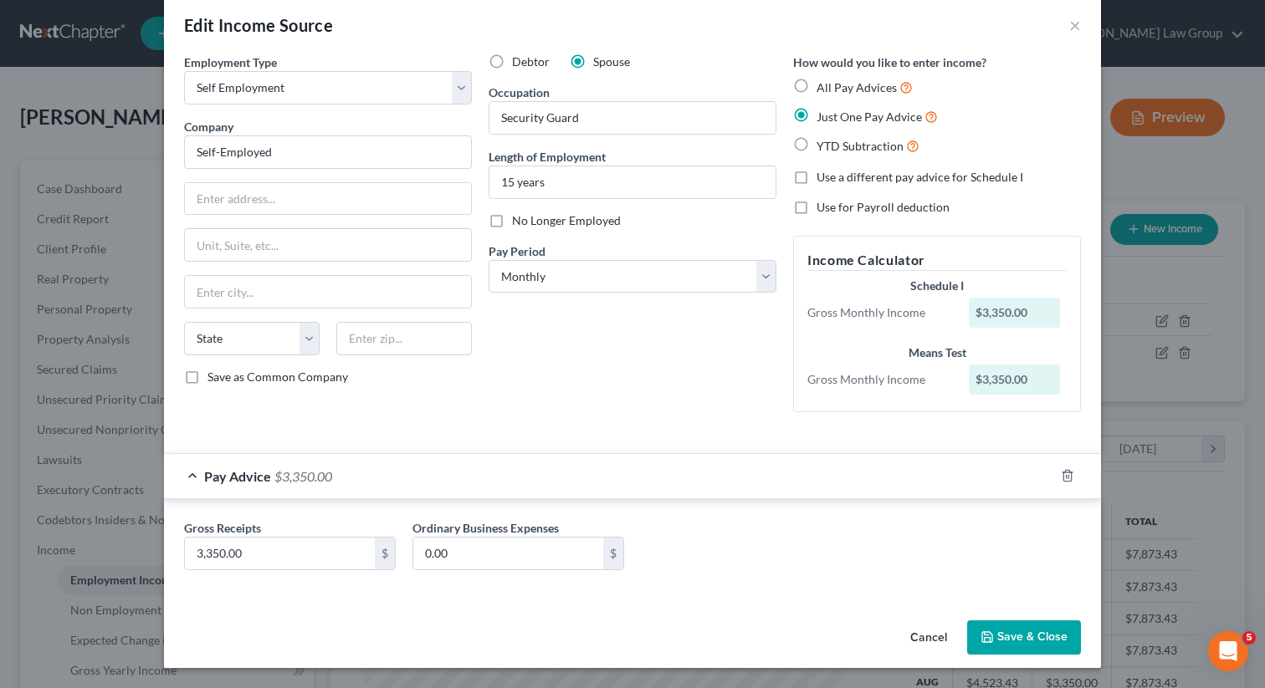
click at [429, 584] on div "Gross Receipts 3,350.00 $ Ordinary Business Expenses 0.00 $" at bounding box center [632, 548] width 937 height 98
click at [1026, 637] on button "Save & Close" at bounding box center [1024, 638] width 114 height 35
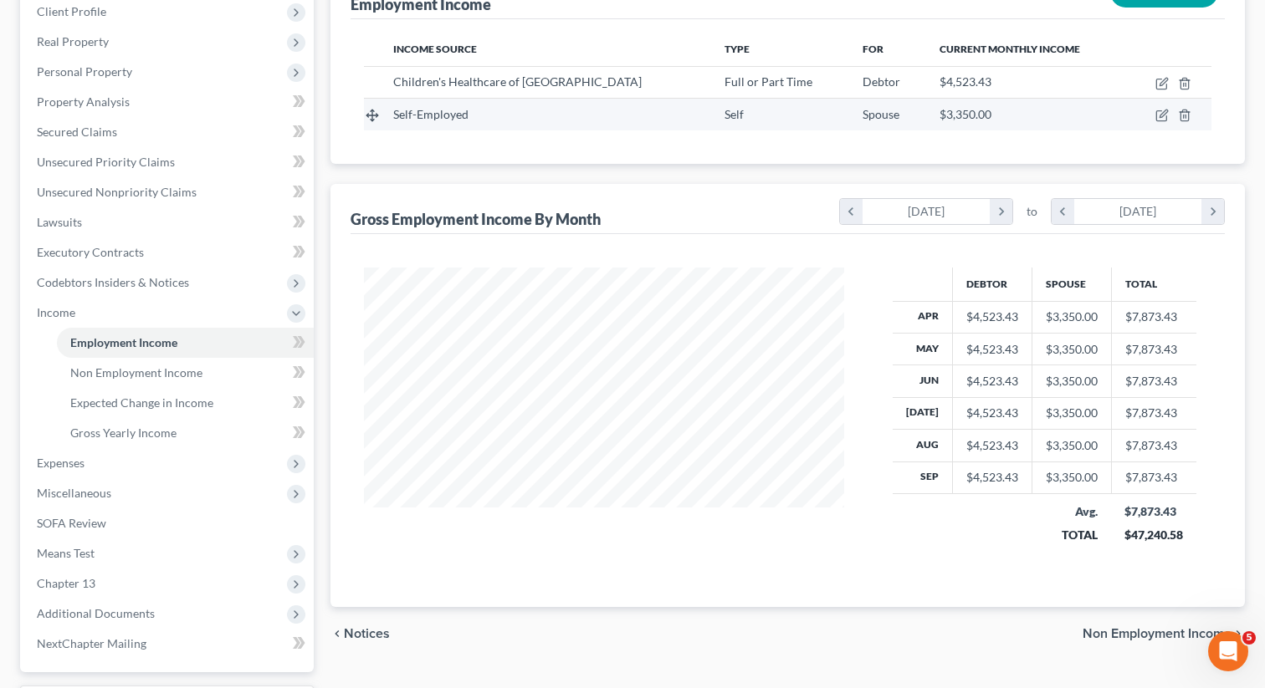
scroll to position [247, 0]
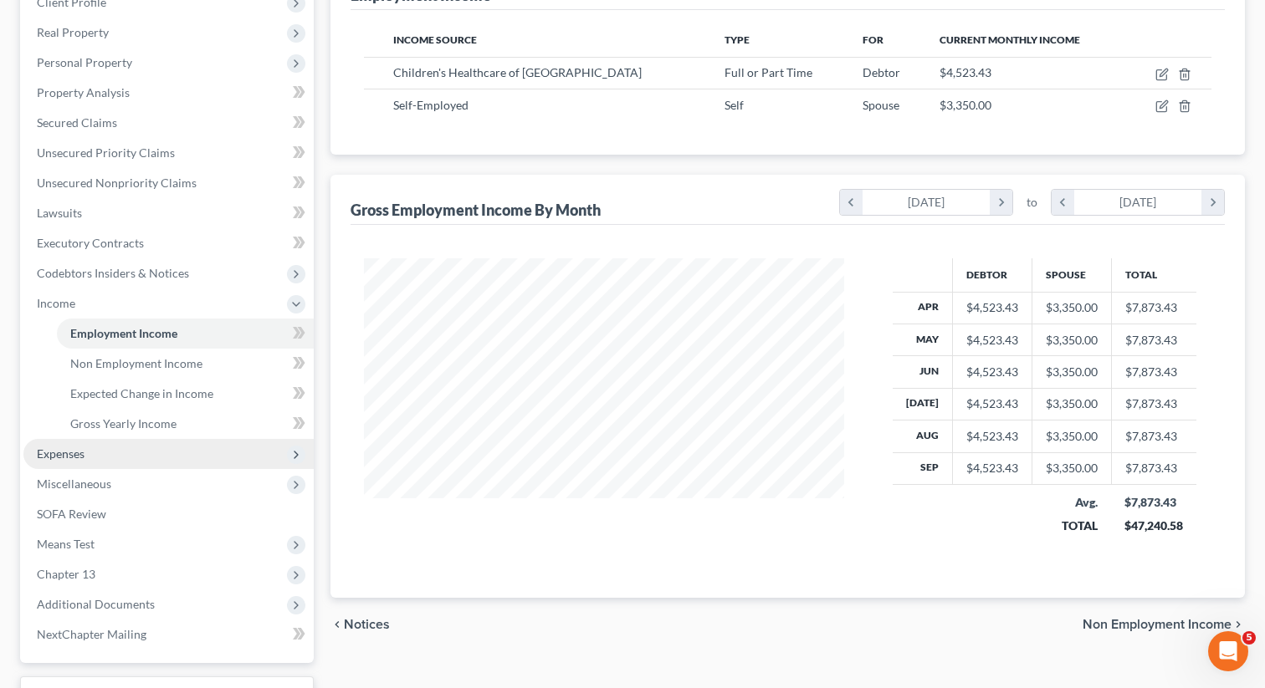
click at [129, 448] on span "Expenses" at bounding box center [168, 454] width 290 height 30
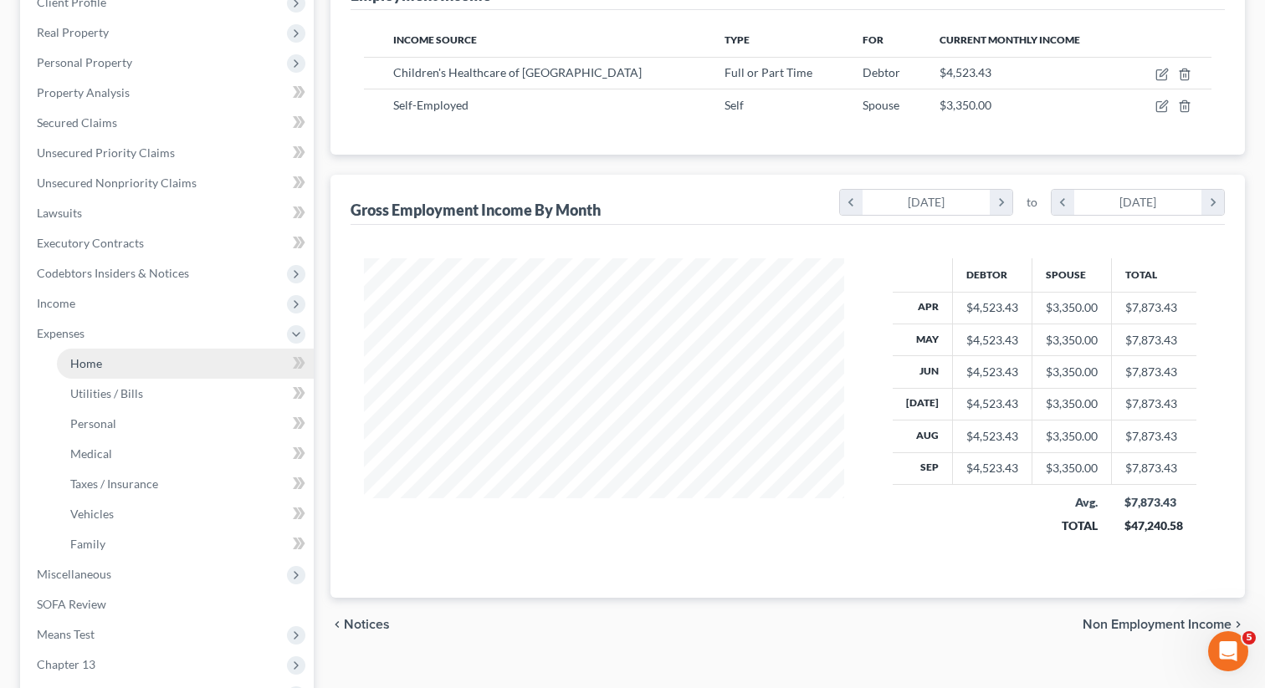
click at [115, 367] on link "Home" at bounding box center [185, 364] width 257 height 30
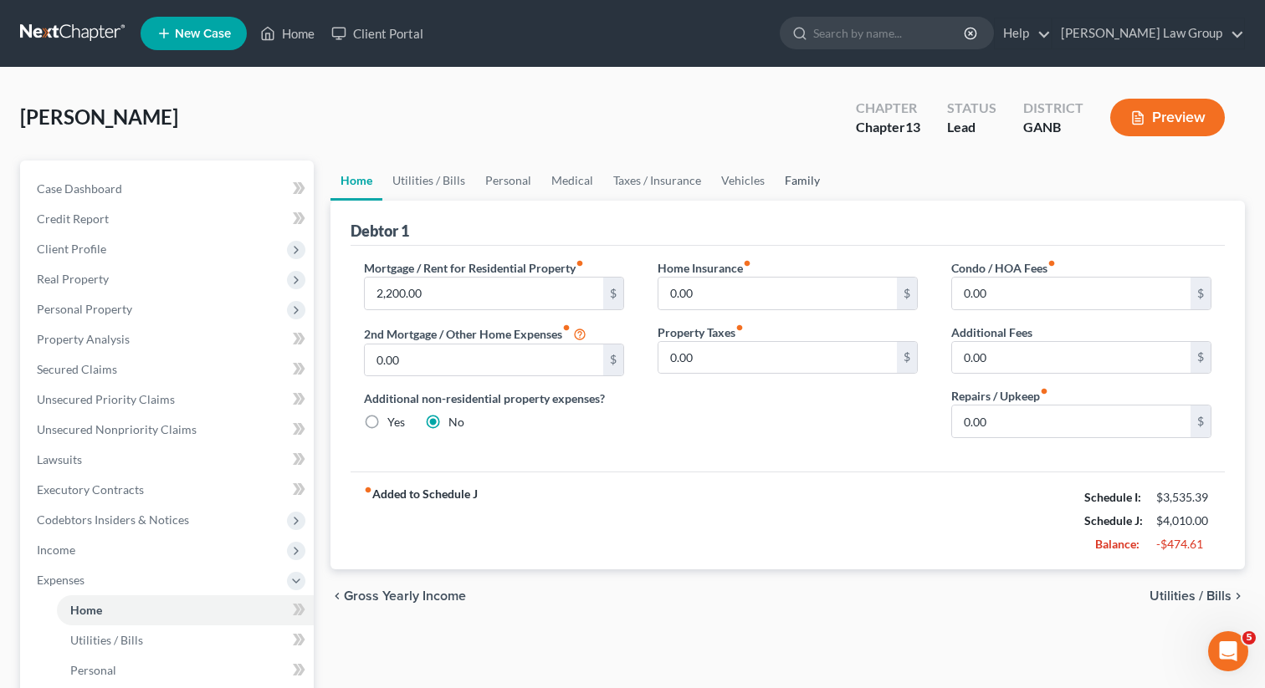
click at [775, 180] on link "Family" at bounding box center [802, 181] width 55 height 40
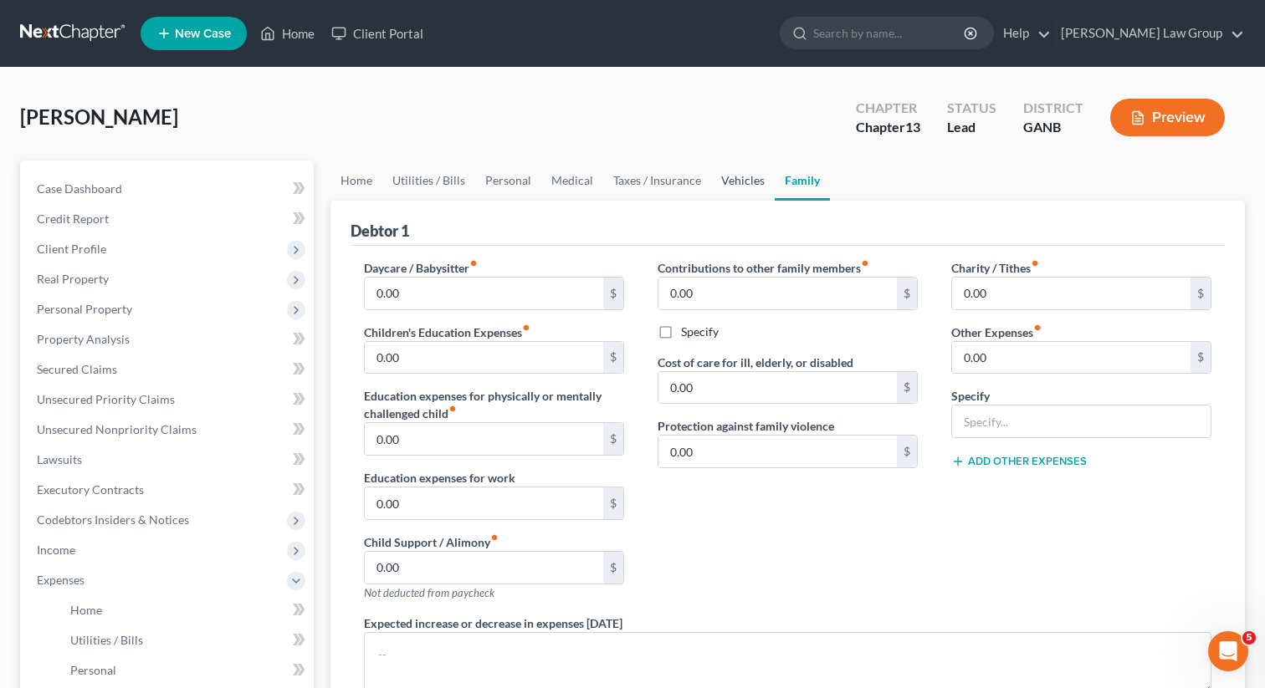
click at [719, 181] on link "Vehicles" at bounding box center [743, 181] width 64 height 40
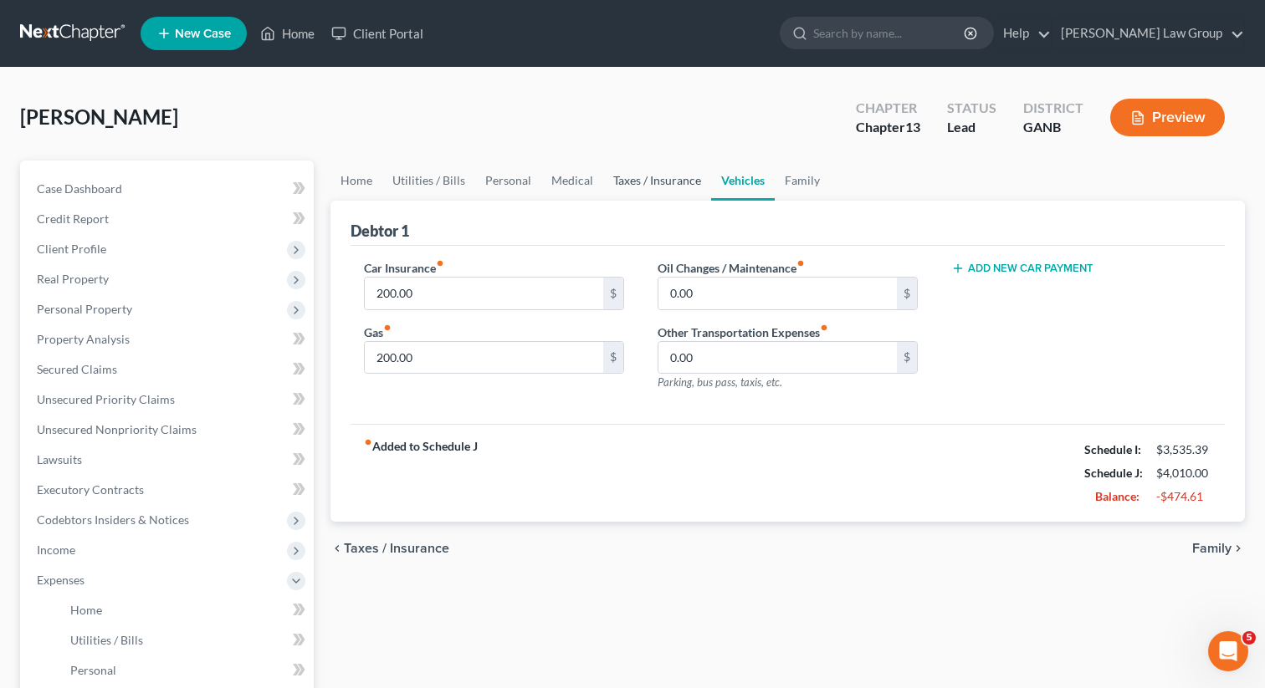
click at [647, 179] on link "Taxes / Insurance" at bounding box center [657, 181] width 108 height 40
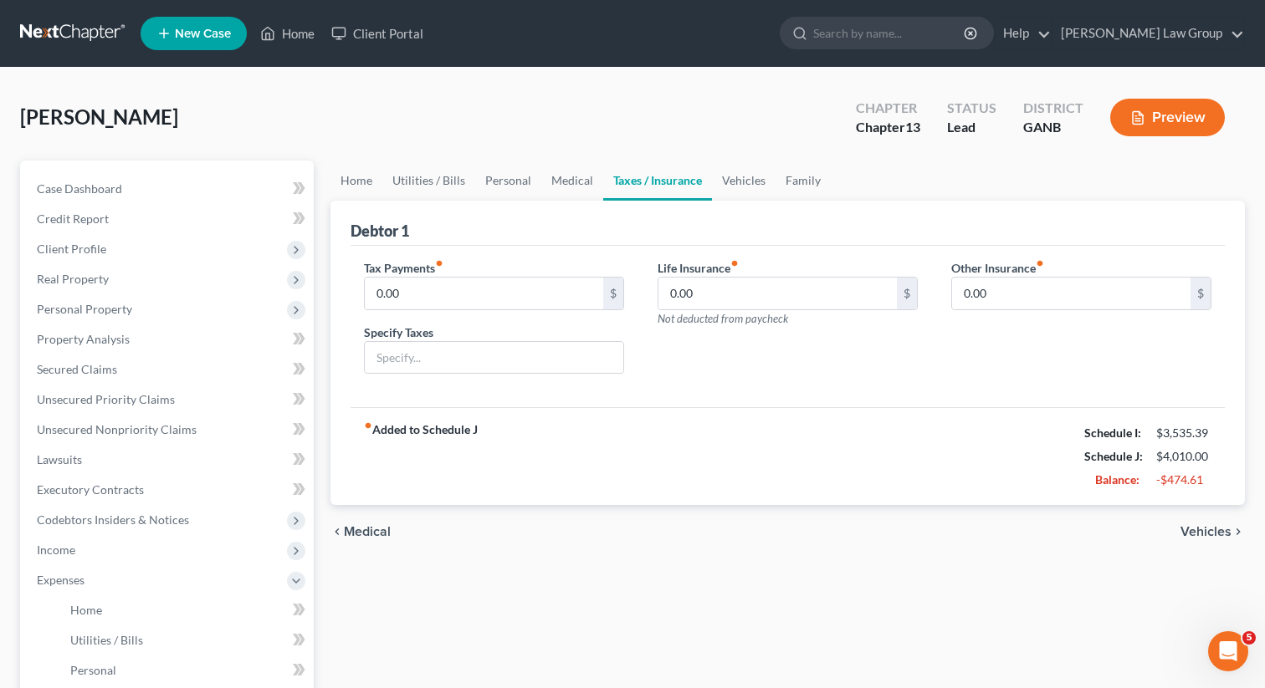
click at [1148, 112] on button "Preview" at bounding box center [1167, 118] width 115 height 38
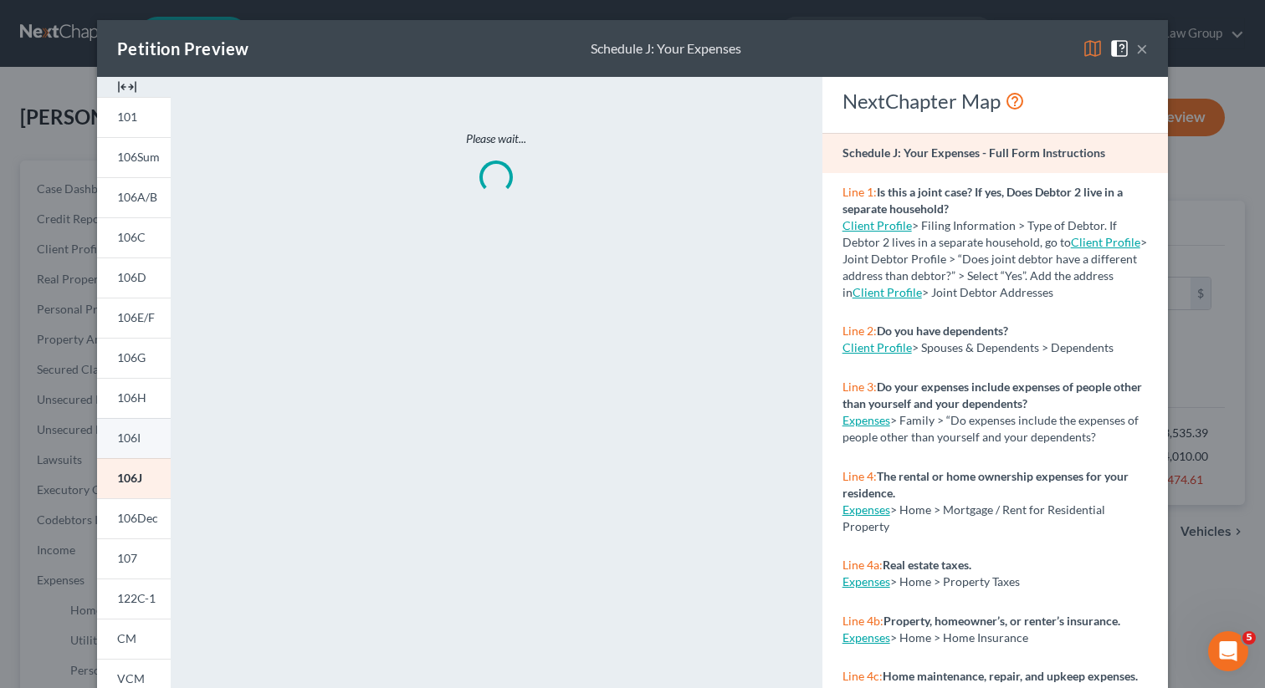
click at [145, 441] on link "106I" at bounding box center [134, 438] width 74 height 40
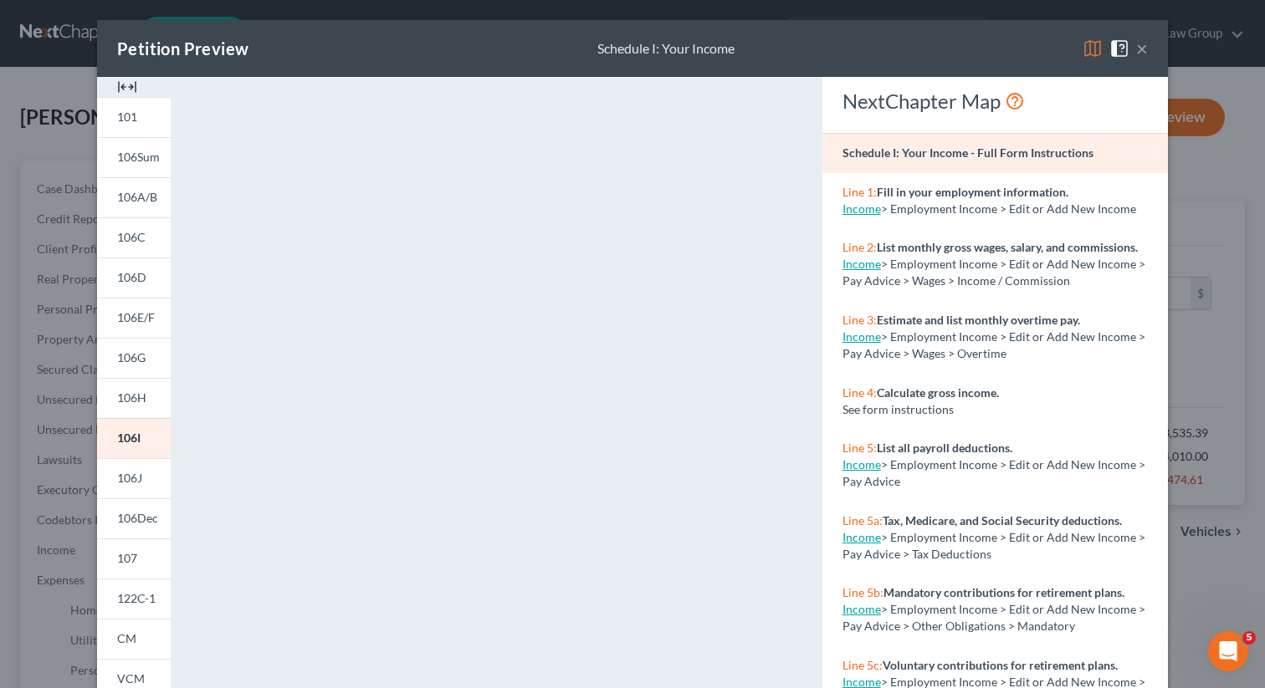
click at [1142, 45] on button "×" at bounding box center [1142, 48] width 12 height 20
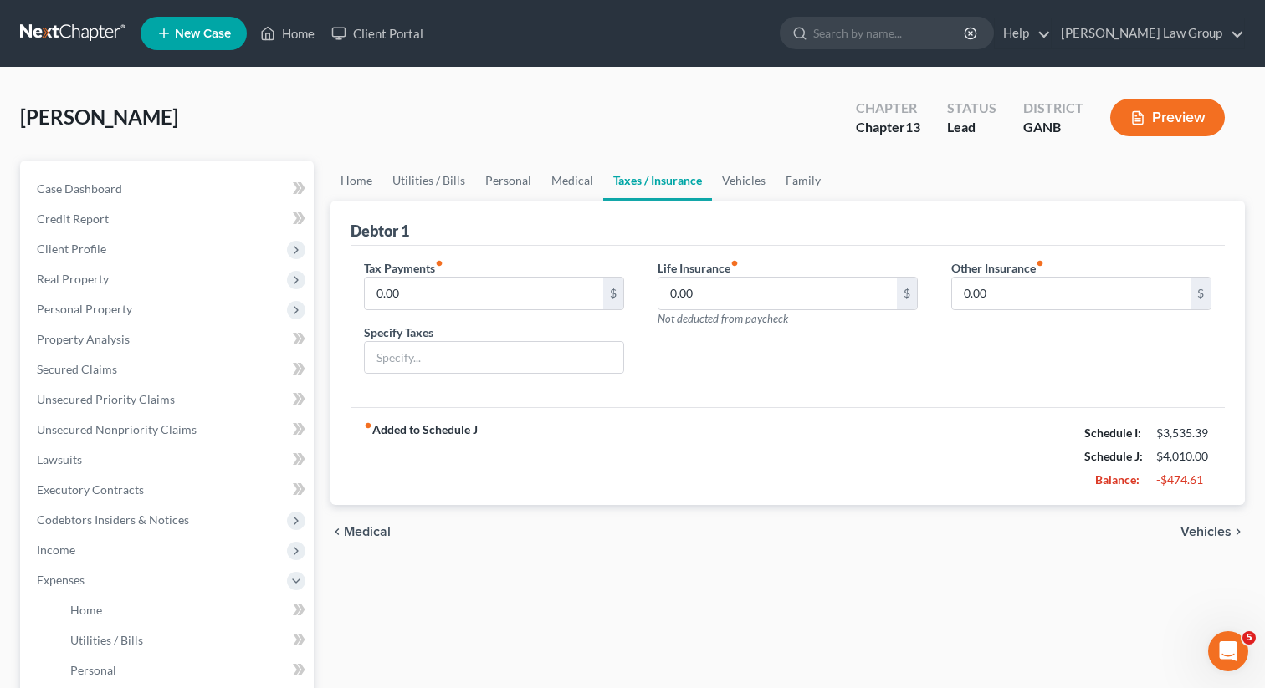
drag, startPoint x: 208, startPoint y: 123, endPoint x: 8, endPoint y: 112, distance: 200.2
click at [8, 112] on div "[PERSON_NAME] Upgraded Chapter Chapter 13 Status Lead District GANB Preview Pet…" at bounding box center [632, 599] width 1265 height 1062
copy span "[PERSON_NAME]"
click at [1234, 646] on icon "Open Intercom Messenger" at bounding box center [1226, 650] width 28 height 28
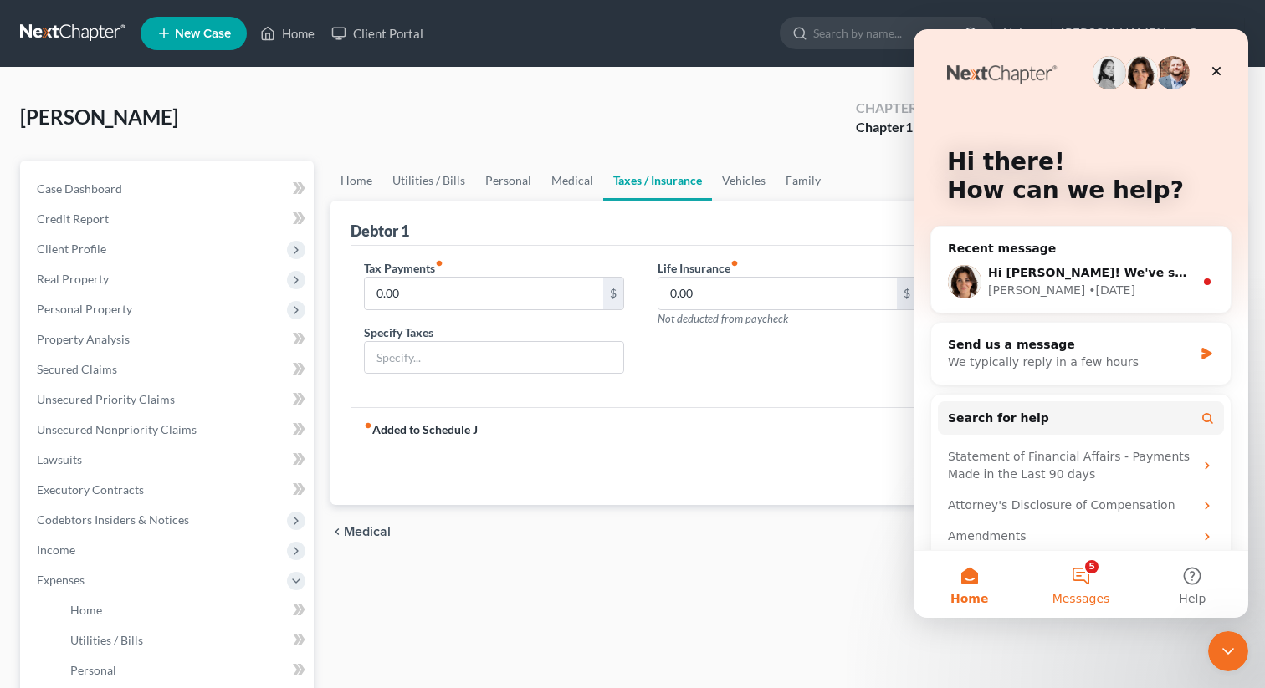
click at [1072, 567] on button "5 Messages" at bounding box center [1080, 584] width 111 height 67
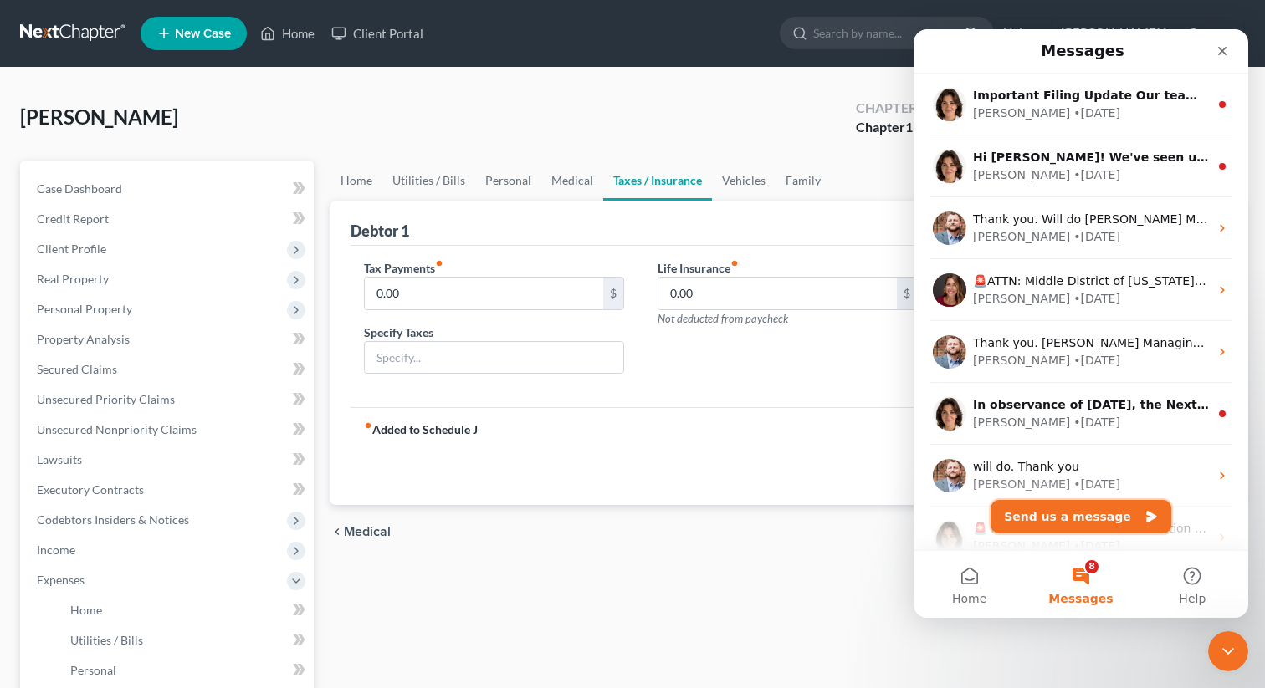
click at [1055, 514] on button "Send us a message" at bounding box center [1080, 516] width 181 height 33
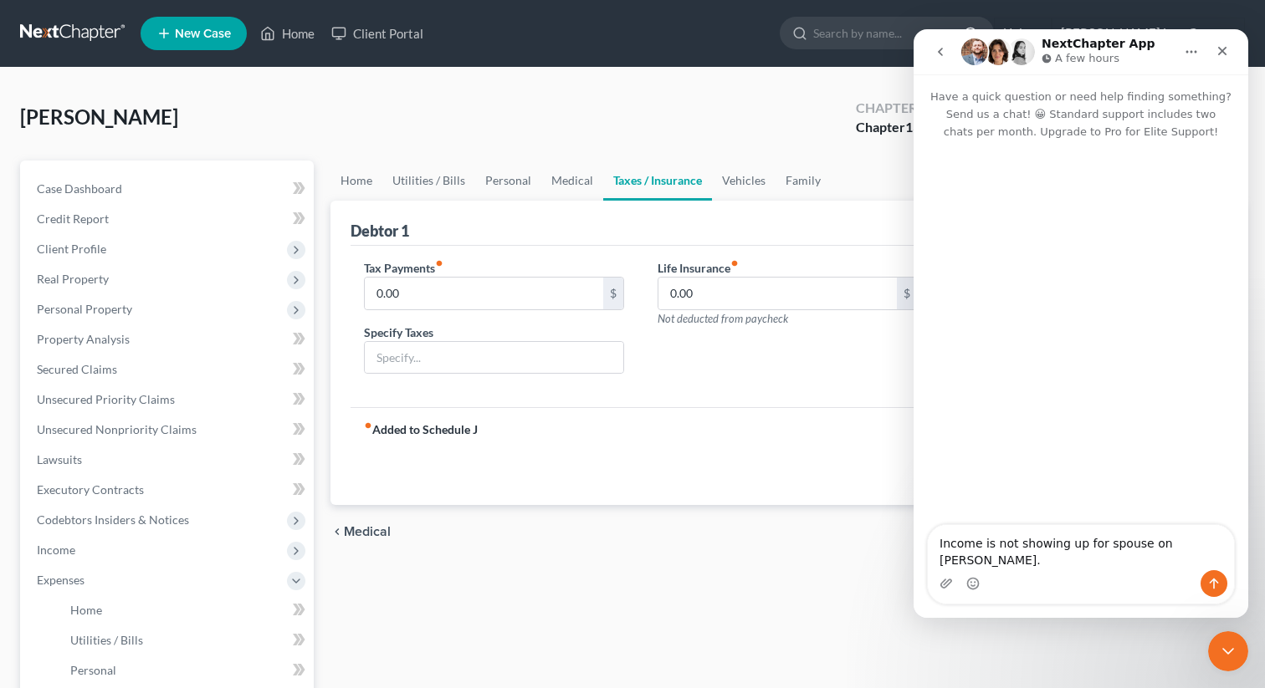
click at [935, 541] on textarea "Income is not showing up for spouse on [PERSON_NAME]." at bounding box center [1081, 547] width 306 height 45
type textarea "Form is having serious calculation issues. Income is not showing up for spouse …"
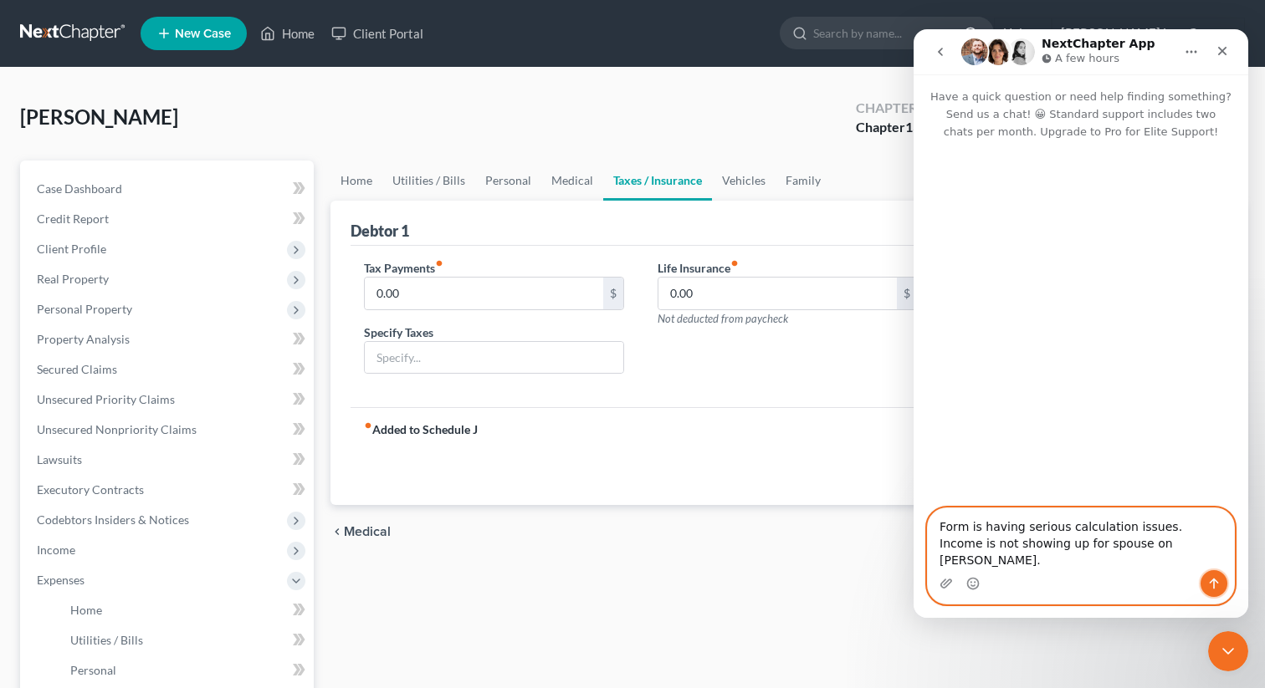
click at [1219, 586] on icon "Send a message…" at bounding box center [1213, 583] width 13 height 13
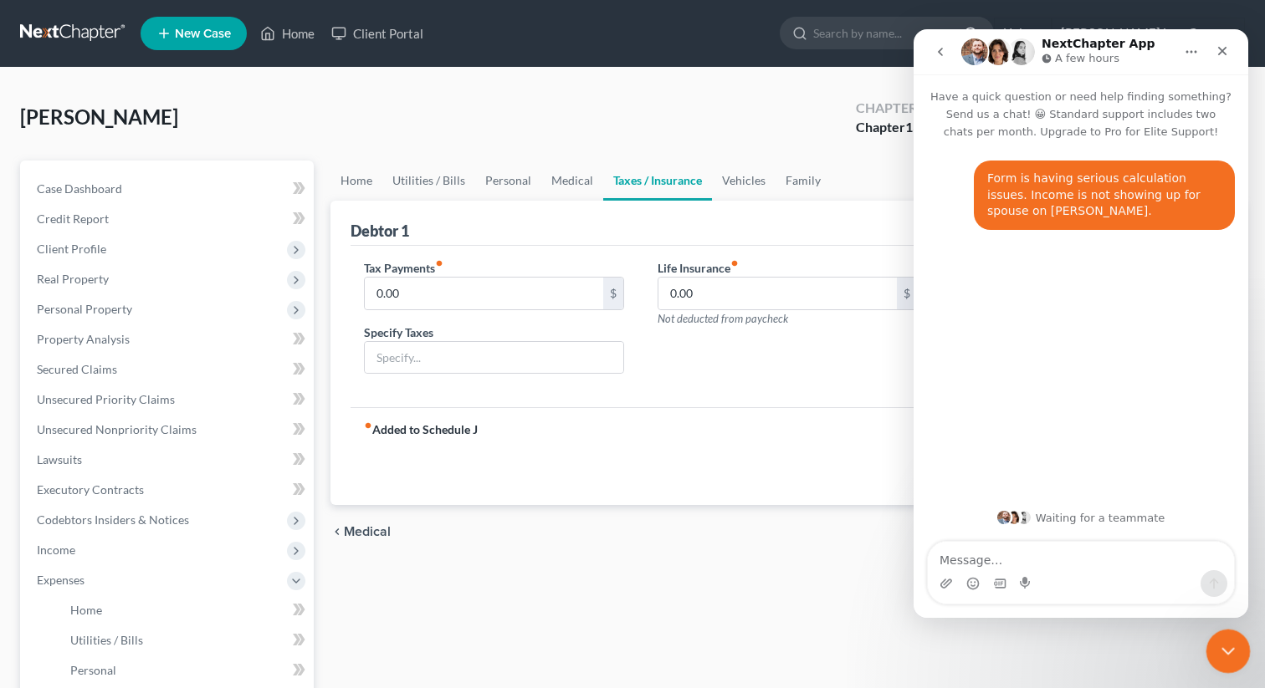
click at [1221, 631] on div "Close Intercom Messenger" at bounding box center [1225, 649] width 40 height 40
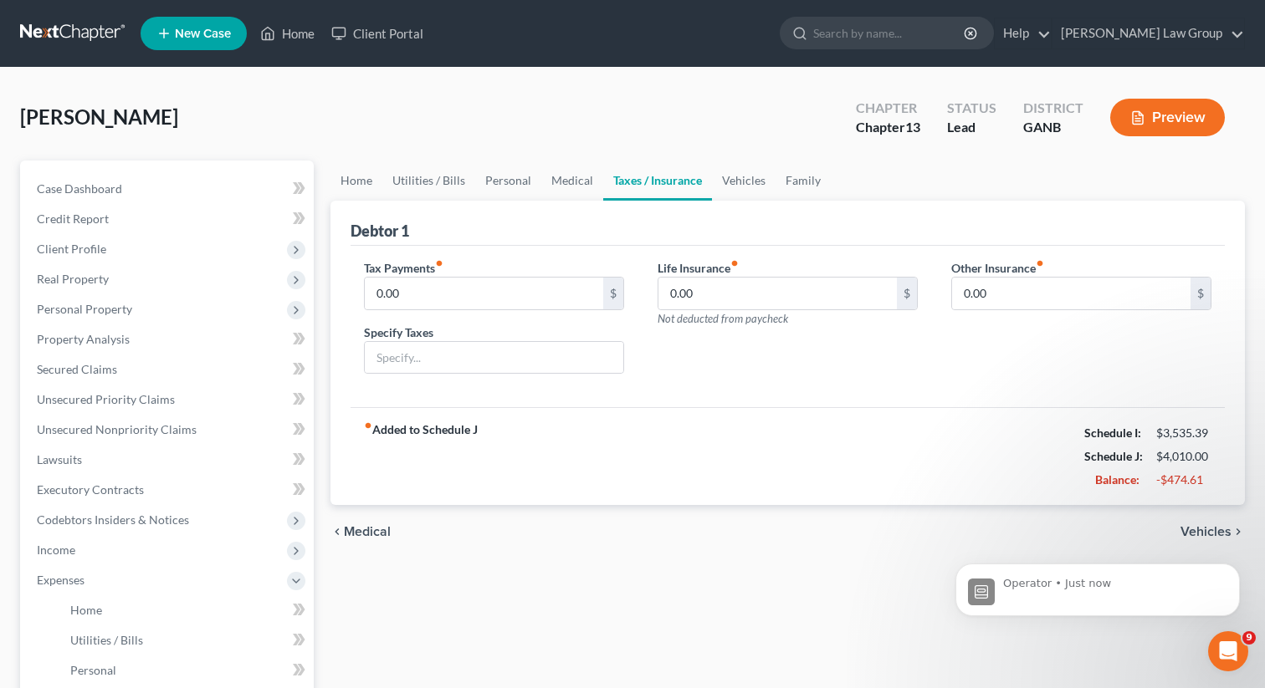
scroll to position [81, 0]
